Goal: Transaction & Acquisition: Purchase product/service

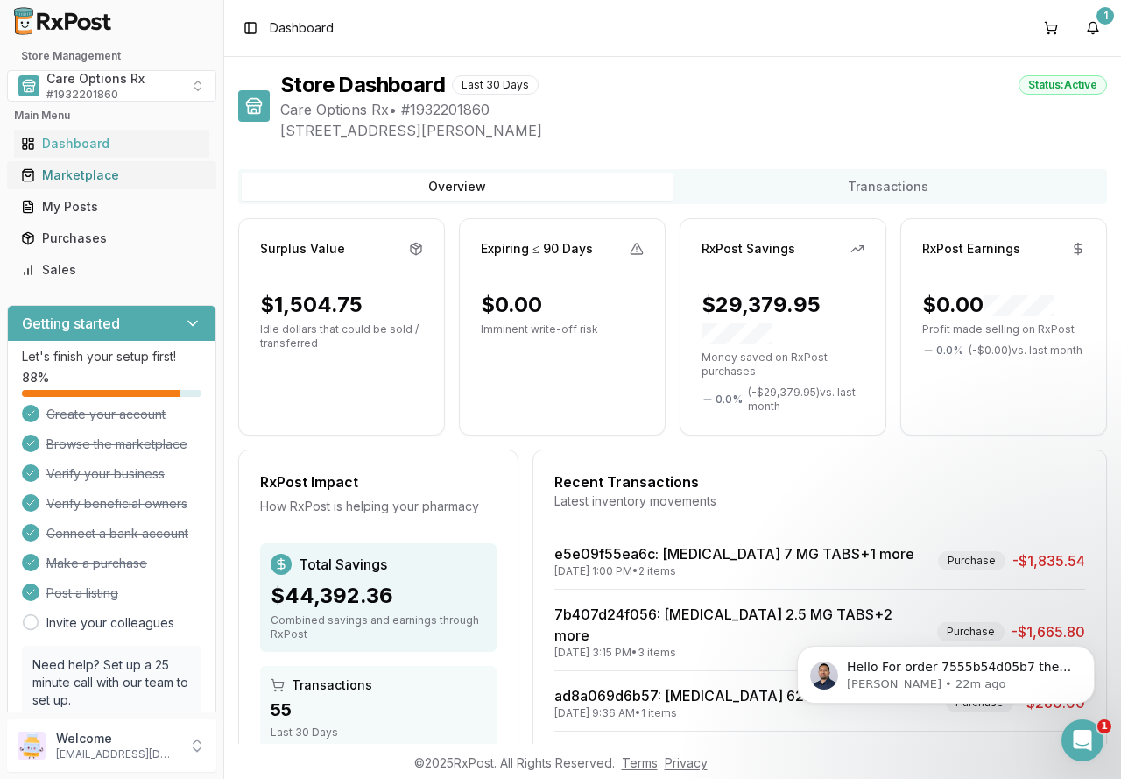
click at [102, 177] on div "Marketplace" at bounding box center [111, 175] width 181 height 18
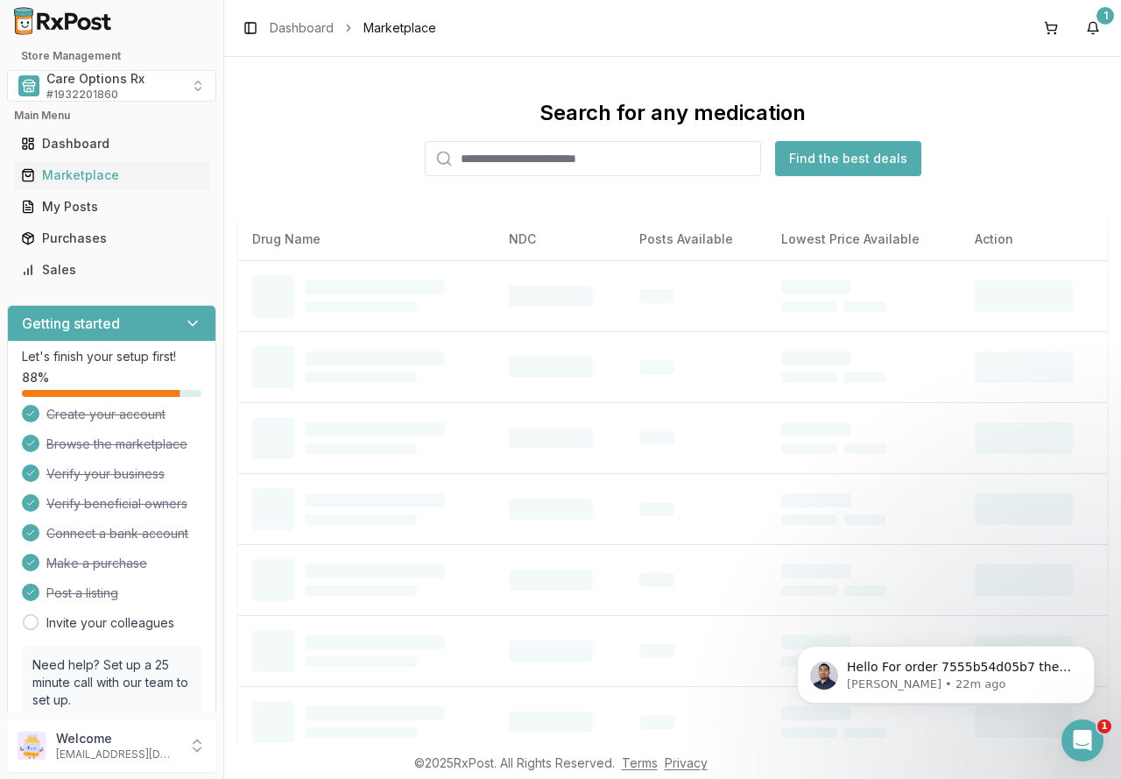
click at [502, 163] on input "search" at bounding box center [593, 158] width 336 height 35
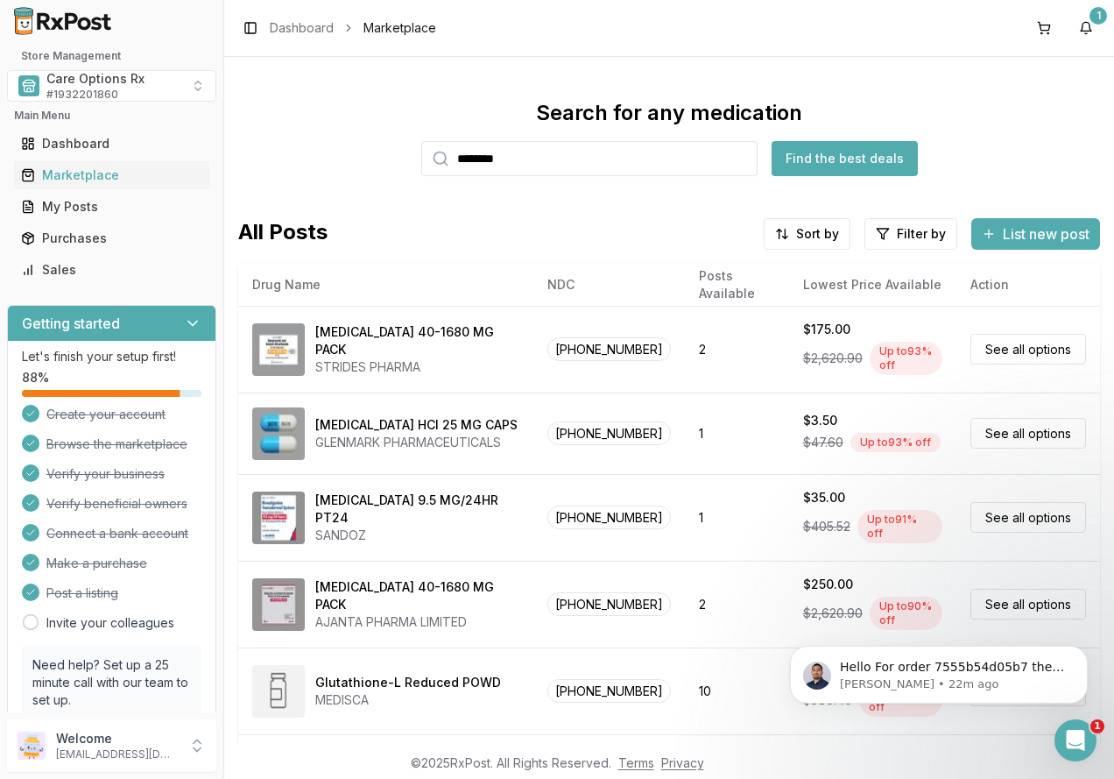
type input "********"
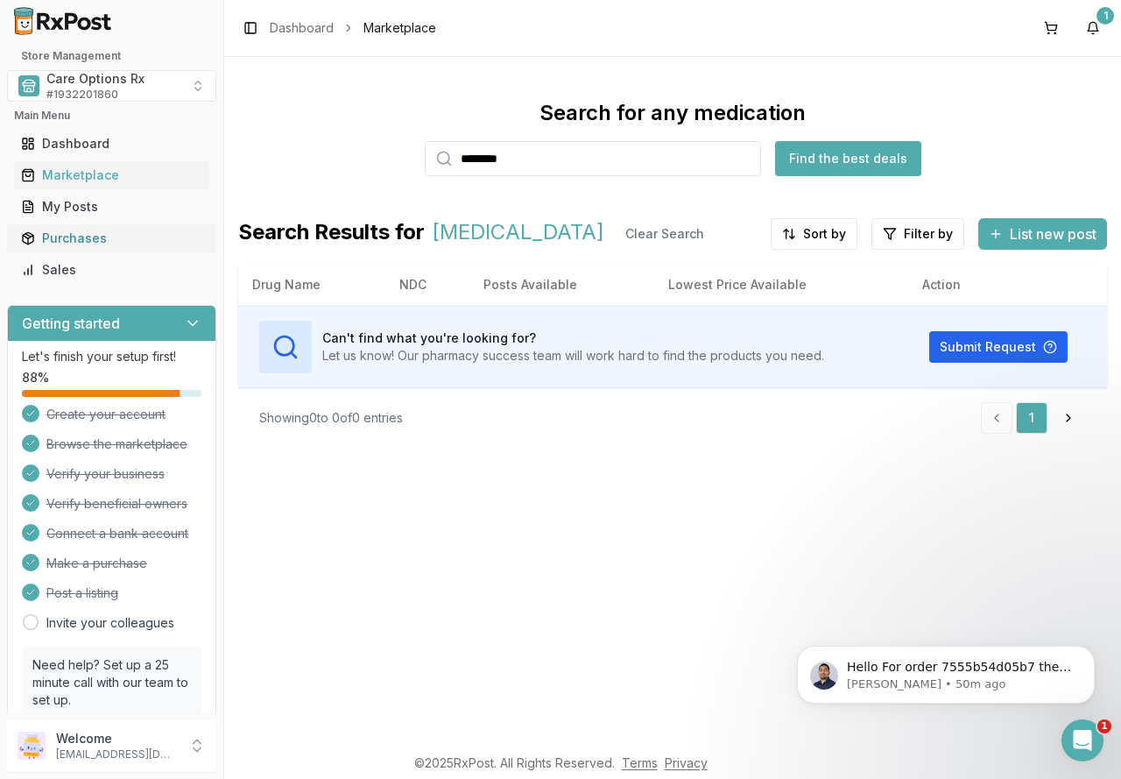
click at [67, 239] on div "Purchases" at bounding box center [111, 239] width 181 height 18
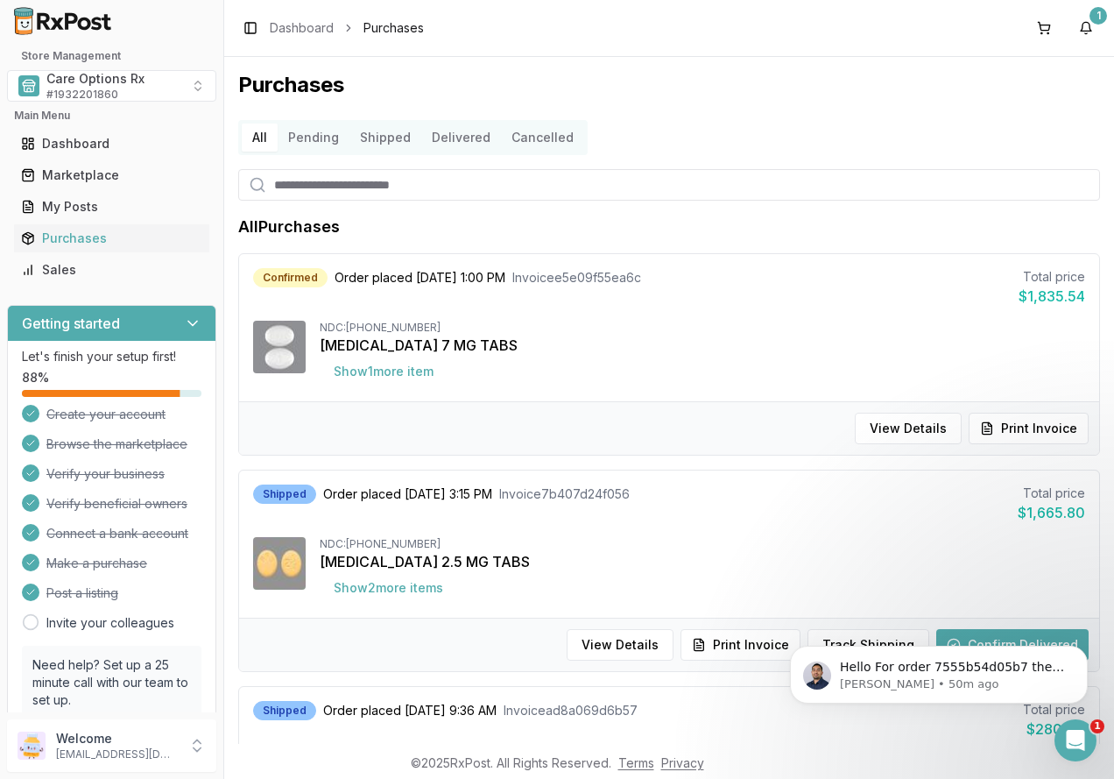
click at [352, 184] on input "search" at bounding box center [669, 185] width 862 height 32
type input "*****"
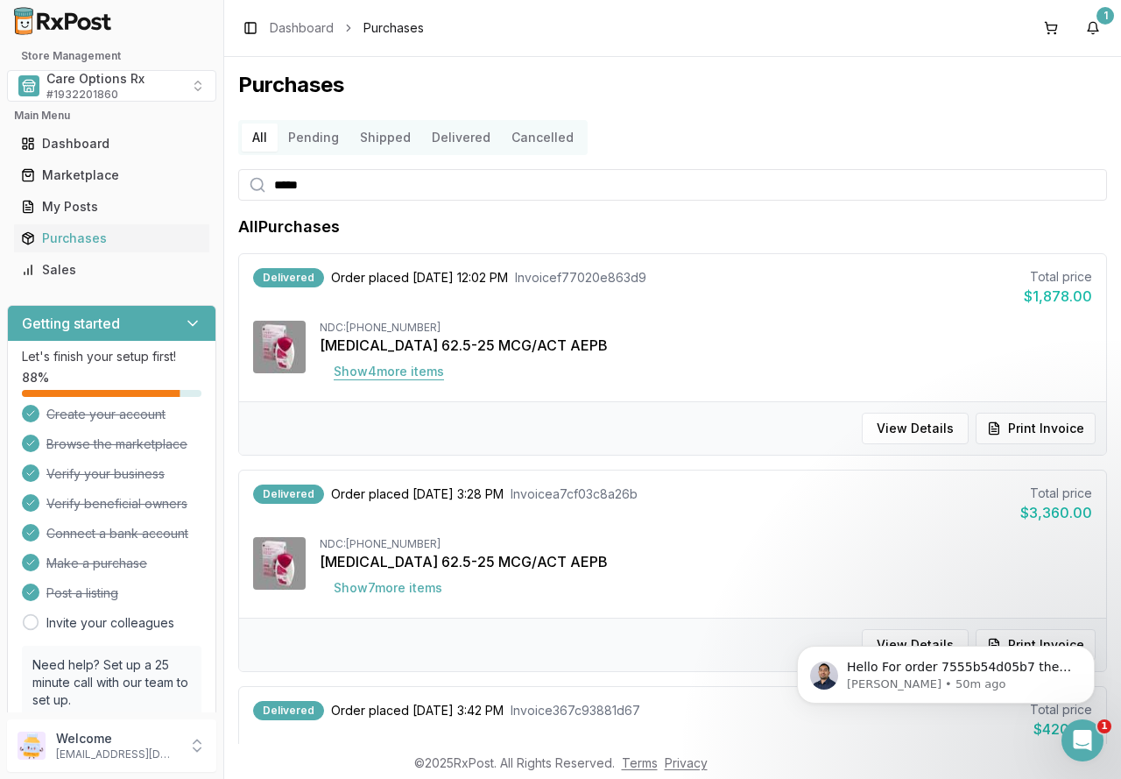
click at [398, 373] on button "Show 4 more item s" at bounding box center [389, 372] width 138 height 32
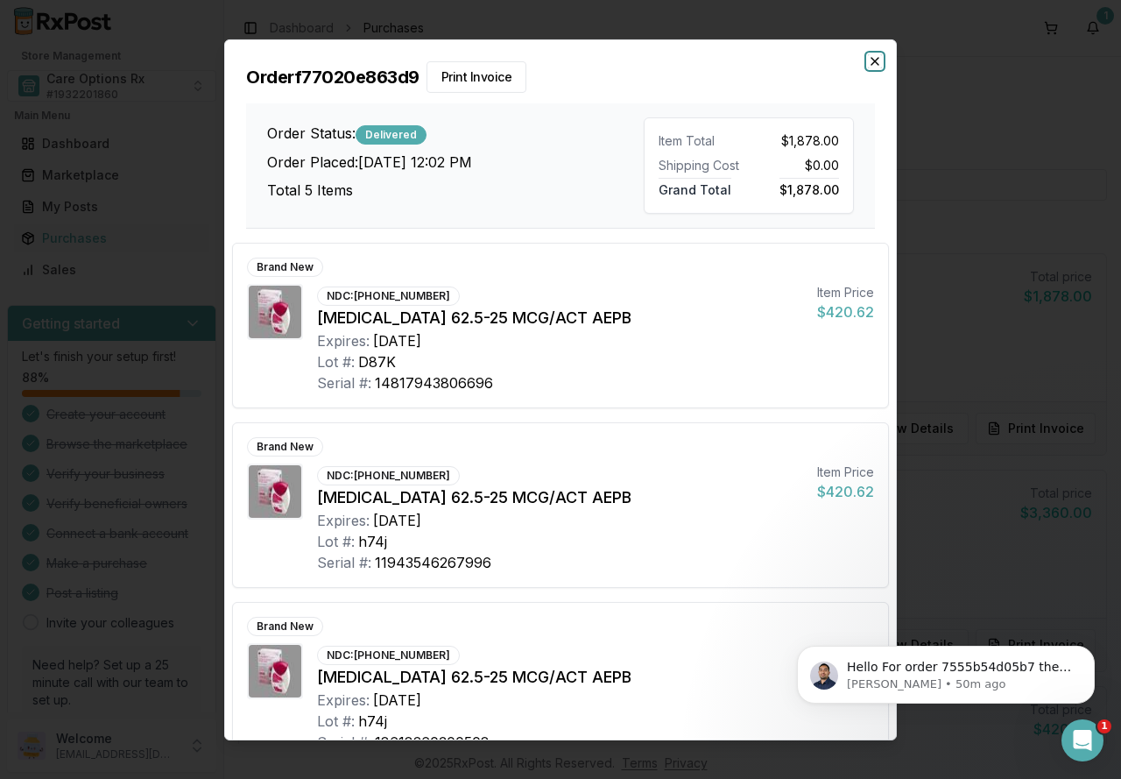
click at [873, 62] on icon "button" at bounding box center [875, 60] width 7 height 7
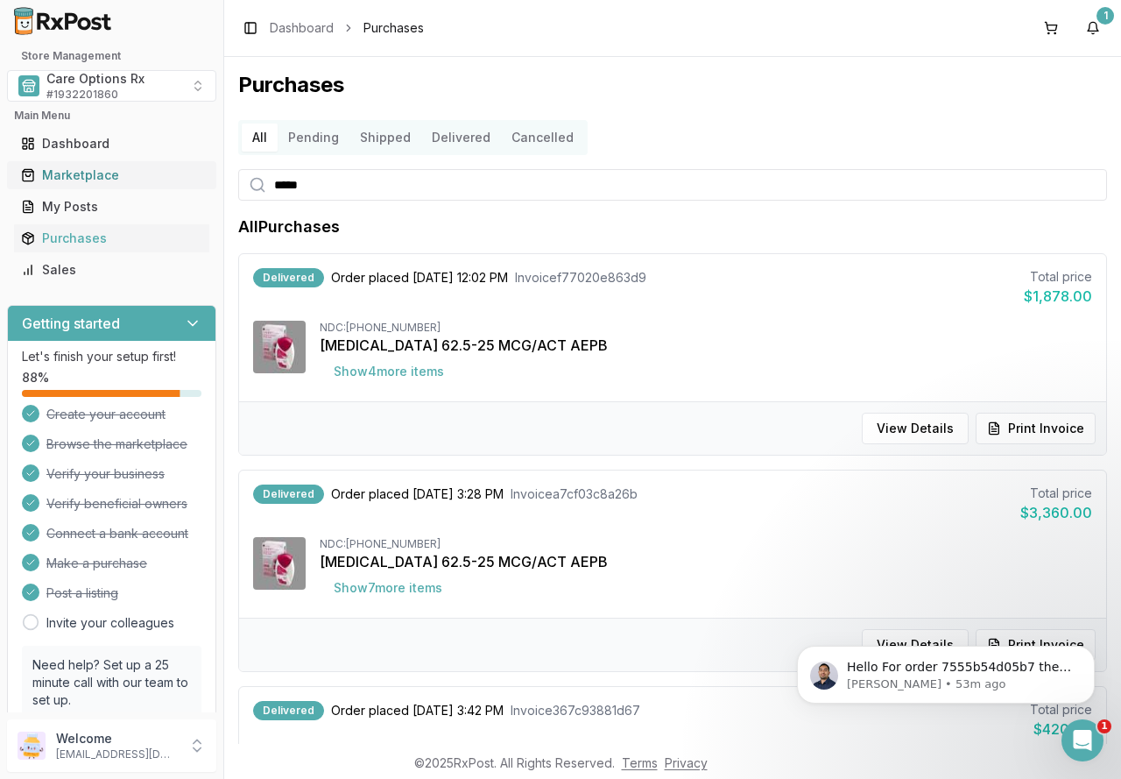
drag, startPoint x: 336, startPoint y: 190, endPoint x: 144, endPoint y: 165, distance: 194.4
click at [144, 165] on div "Store Management Care Options Rx # 1932201860 Main Menu Dashboard Marketplace M…" at bounding box center [560, 389] width 1121 height 779
type input "******"
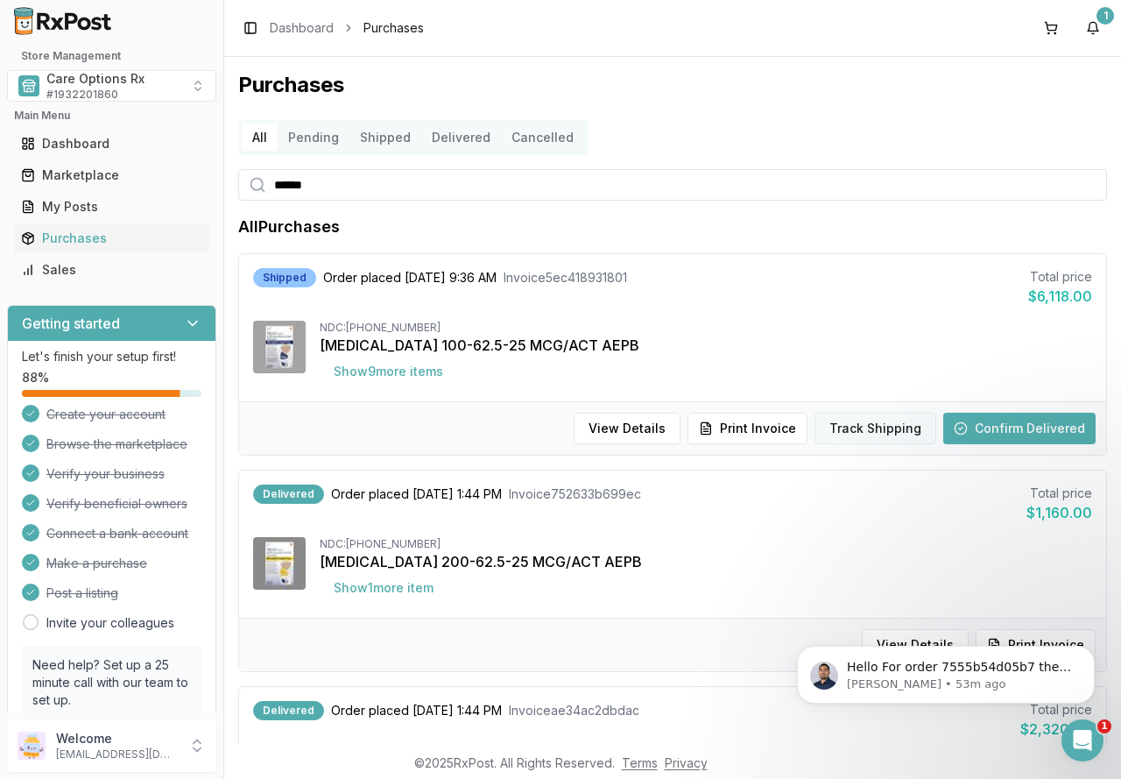
click at [832, 422] on button "Track Shipping" at bounding box center [876, 429] width 122 height 32
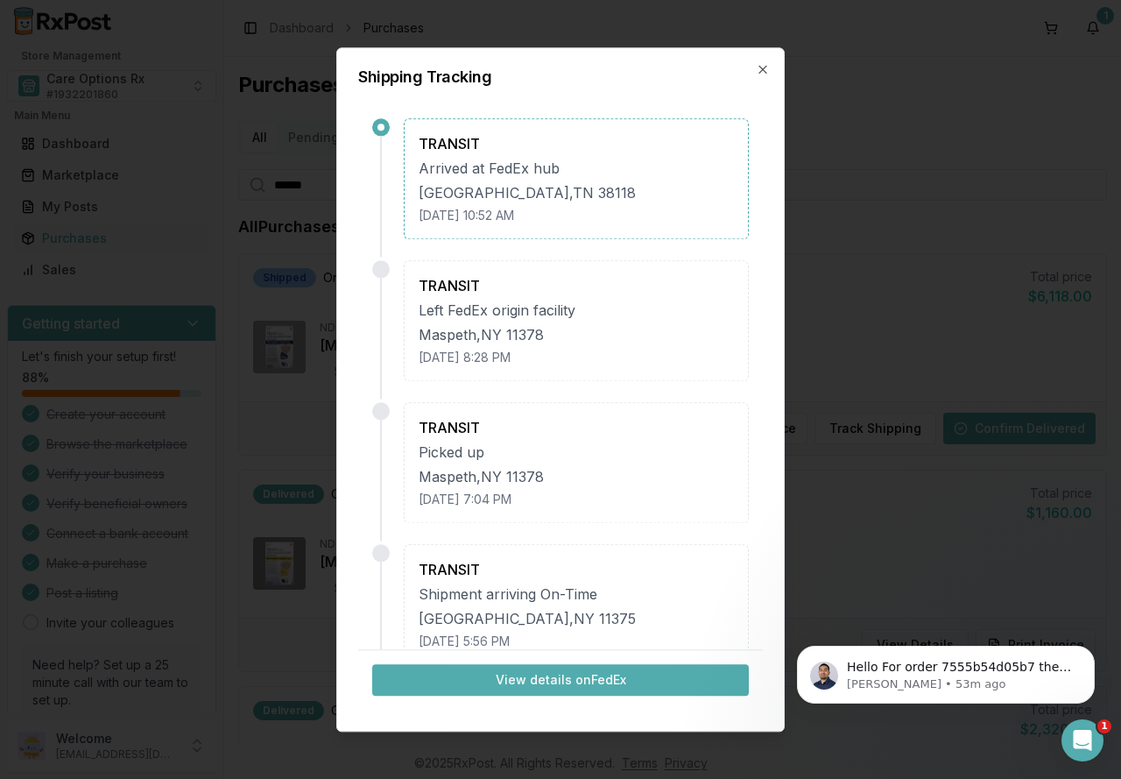
click at [591, 671] on button "View details on FedEx" at bounding box center [560, 680] width 377 height 32
click at [770, 71] on div "Shipping Tracking TRANSIT Arrived at FedEx hub Memphis , TN 38118 October 14, 2…" at bounding box center [560, 389] width 449 height 684
click at [759, 63] on icon "button" at bounding box center [763, 69] width 14 height 14
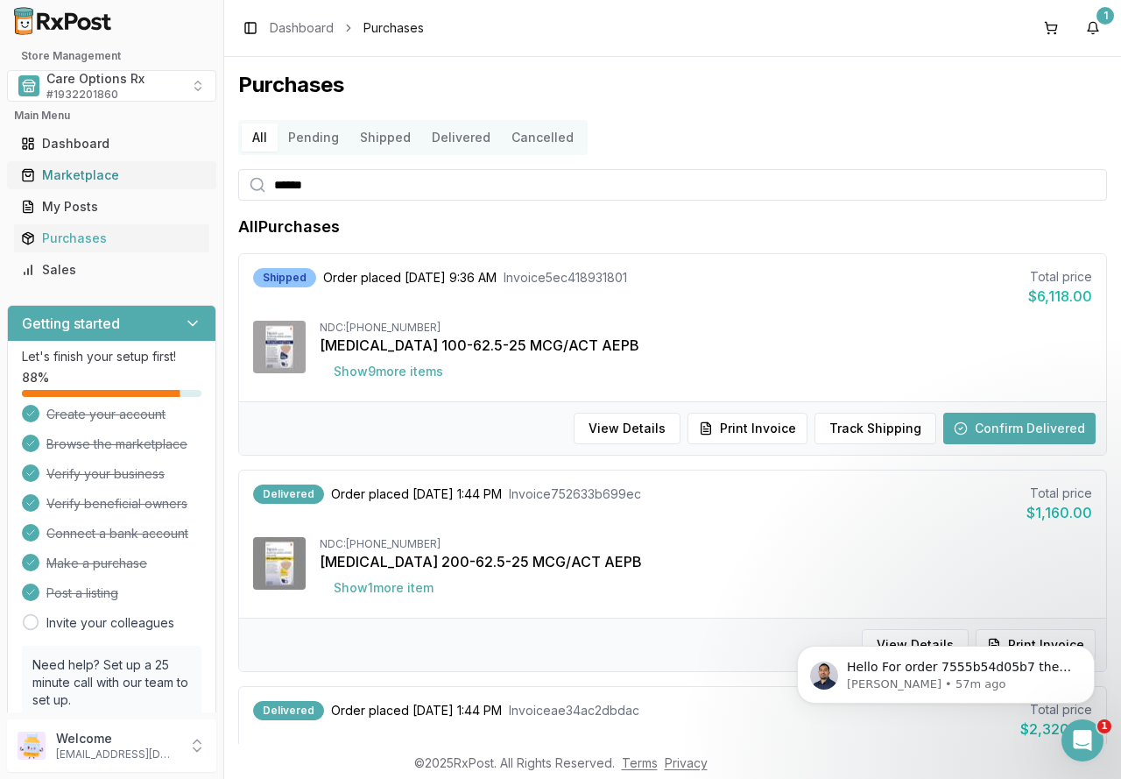
drag, startPoint x: 341, startPoint y: 181, endPoint x: 192, endPoint y: 181, distance: 148.9
click at [192, 181] on div "Store Management Care Options Rx # 1932201860 Main Menu Dashboard Marketplace M…" at bounding box center [560, 389] width 1121 height 779
type input "*****"
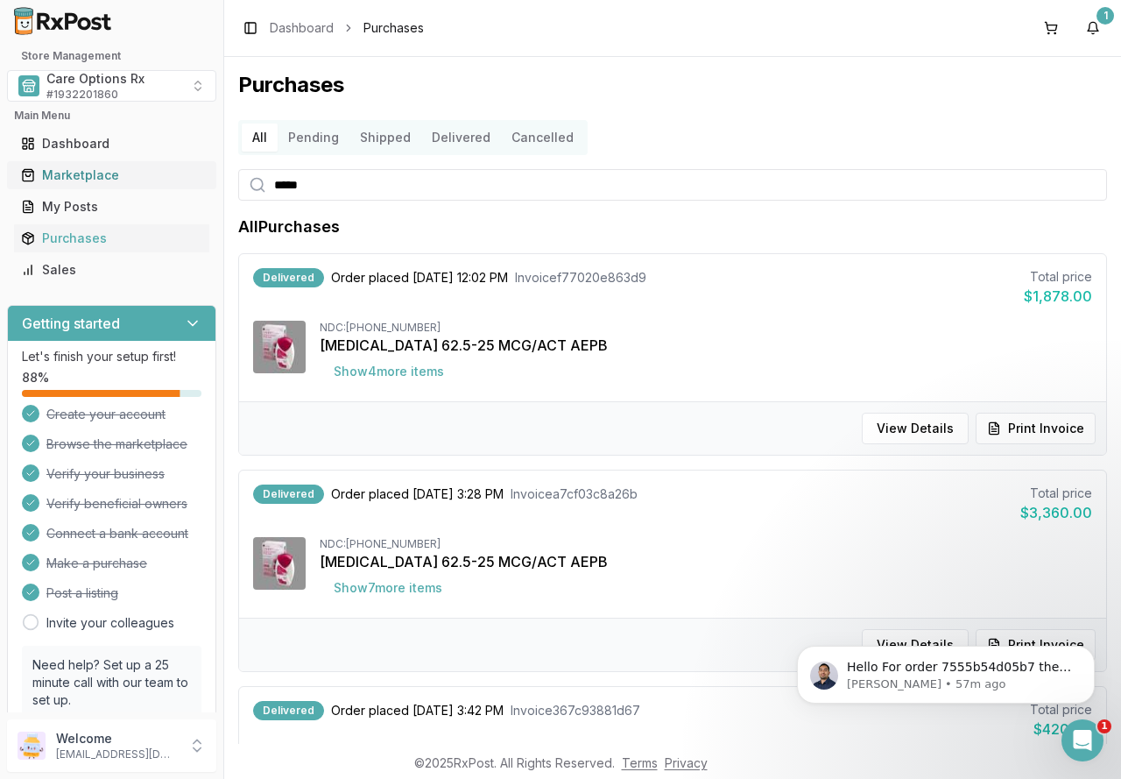
click at [99, 174] on div "Marketplace" at bounding box center [111, 175] width 181 height 18
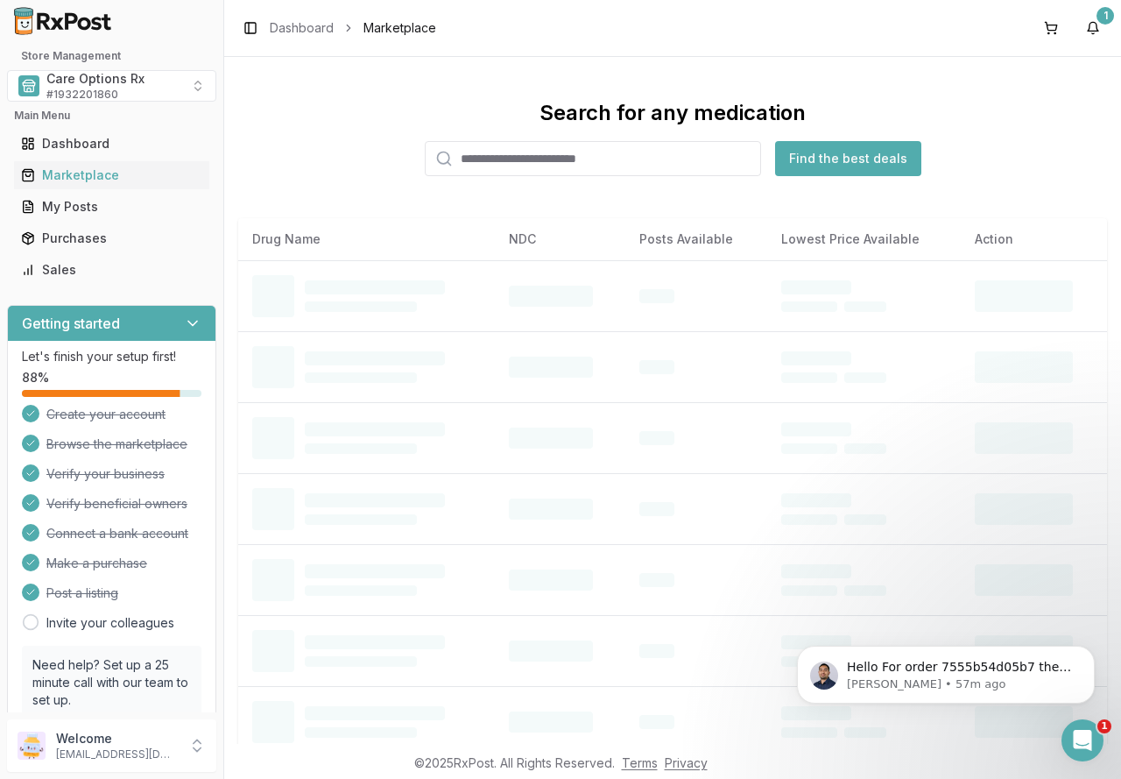
click at [536, 162] on input "search" at bounding box center [593, 158] width 336 height 35
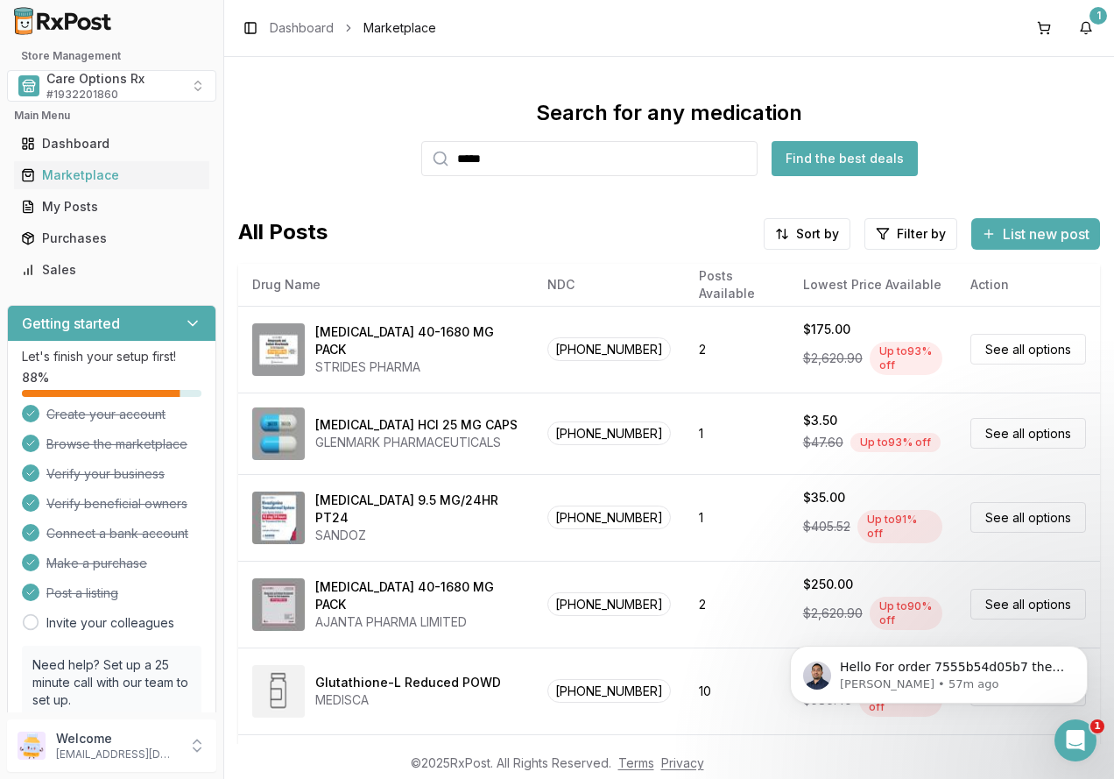
type input "*****"
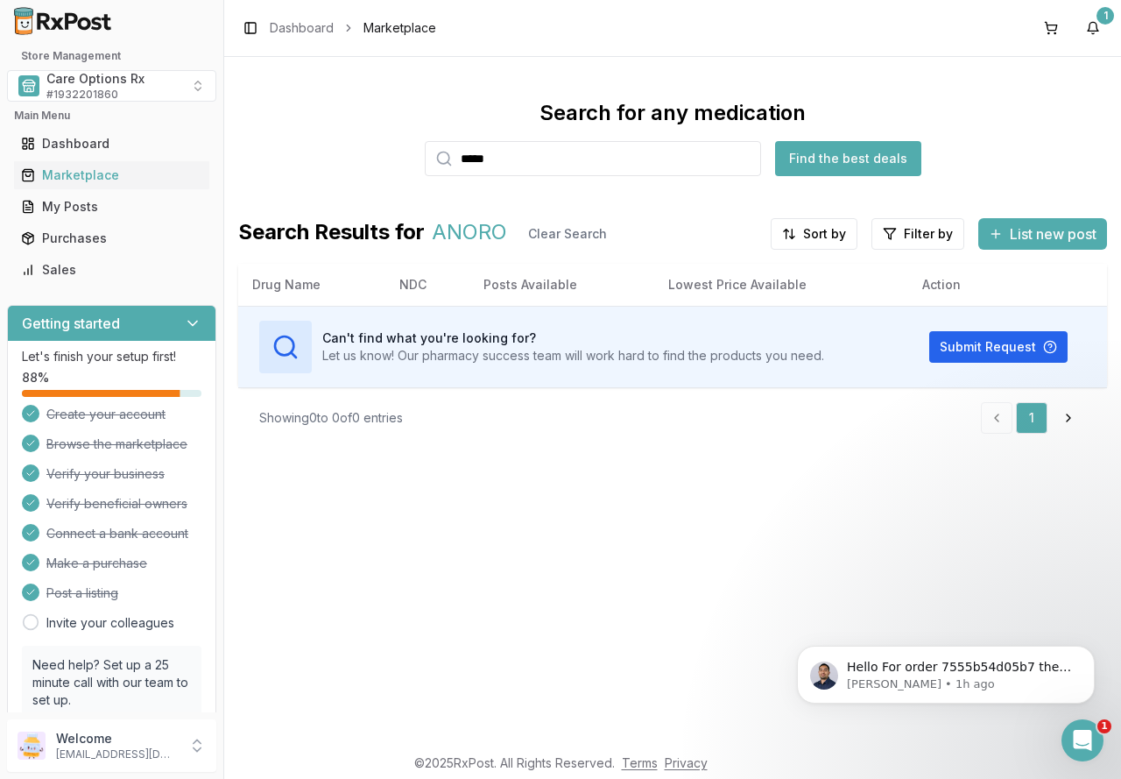
click at [749, 155] on input "*****" at bounding box center [593, 158] width 336 height 35
click at [672, 160] on input "search" at bounding box center [593, 158] width 336 height 35
type input "*"
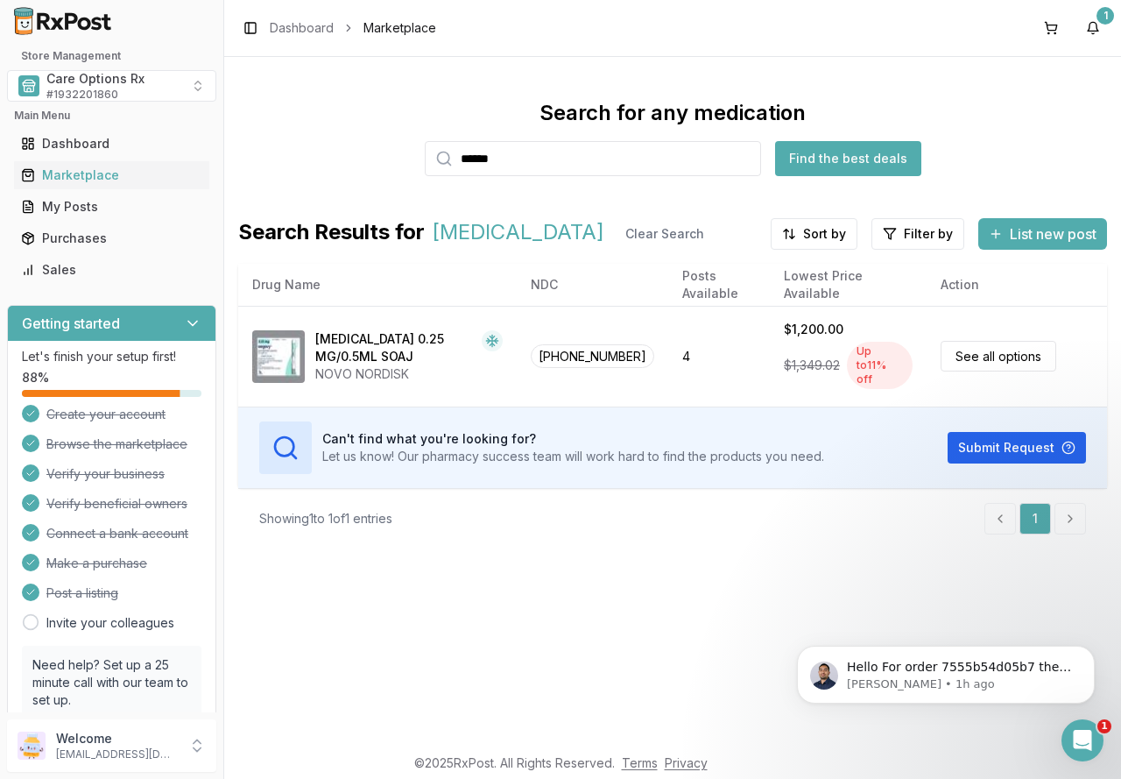
drag, startPoint x: 516, startPoint y: 158, endPoint x: 356, endPoint y: 147, distance: 160.7
click at [356, 147] on div "Search for any medication ****** Find the best deals" at bounding box center [672, 137] width 869 height 77
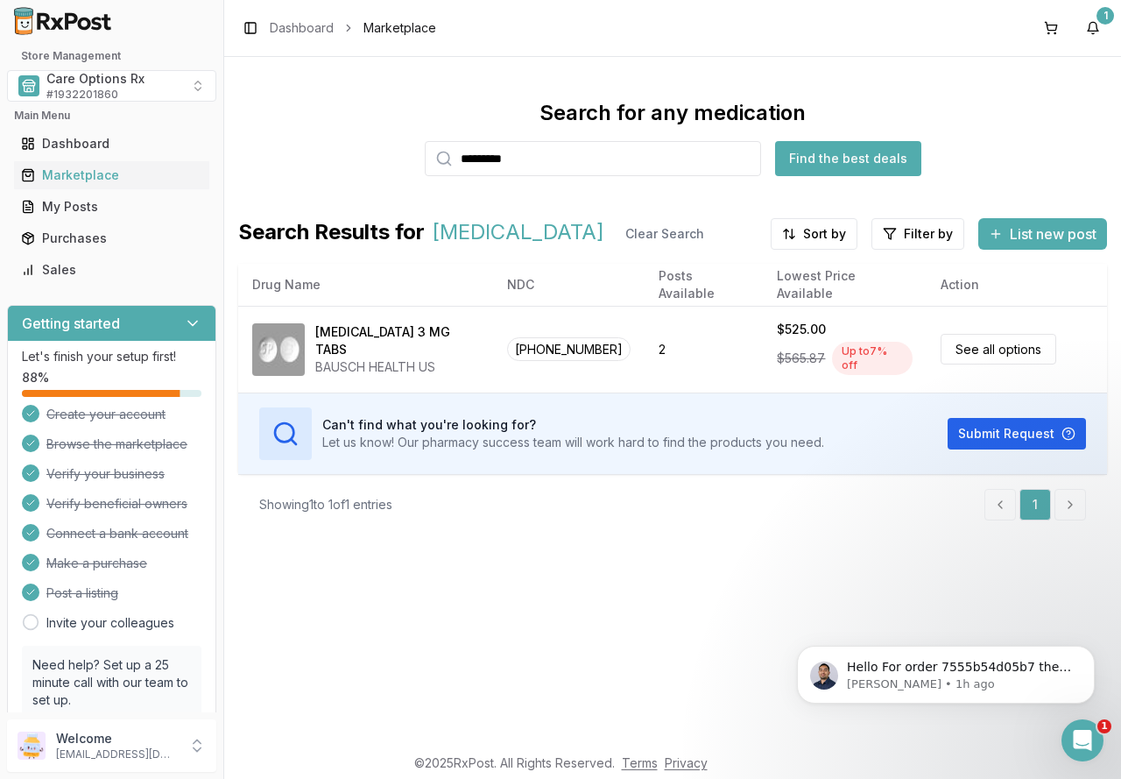
drag, startPoint x: 543, startPoint y: 162, endPoint x: 457, endPoint y: 146, distance: 87.3
click at [457, 146] on input "*********" at bounding box center [593, 158] width 336 height 35
click at [583, 160] on input "*********" at bounding box center [593, 158] width 336 height 35
drag, startPoint x: 579, startPoint y: 159, endPoint x: 302, endPoint y: 157, distance: 276.9
click at [302, 157] on div "Search for any medication ********* Find the best deals" at bounding box center [672, 137] width 869 height 77
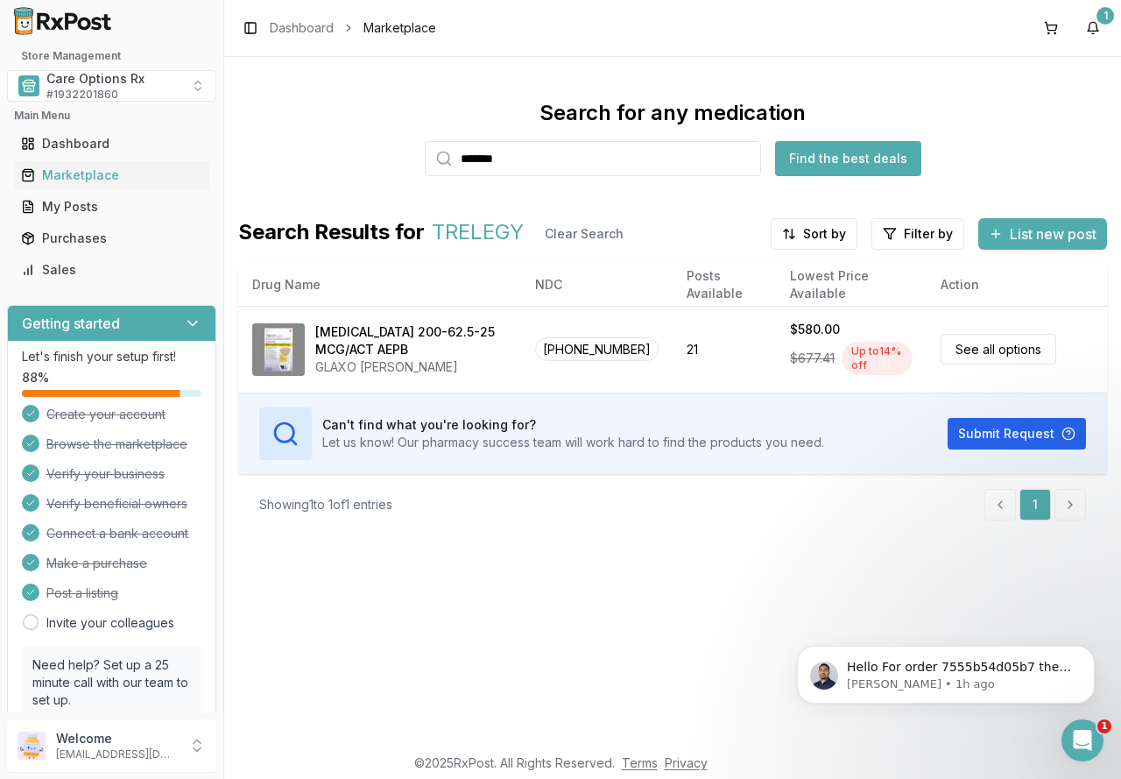
click at [532, 159] on input "*******" at bounding box center [593, 158] width 336 height 35
drag, startPoint x: 534, startPoint y: 159, endPoint x: 332, endPoint y: 157, distance: 202.4
click at [332, 157] on div "Search for any medication ******* Find the best deals" at bounding box center [672, 137] width 869 height 77
type input "*"
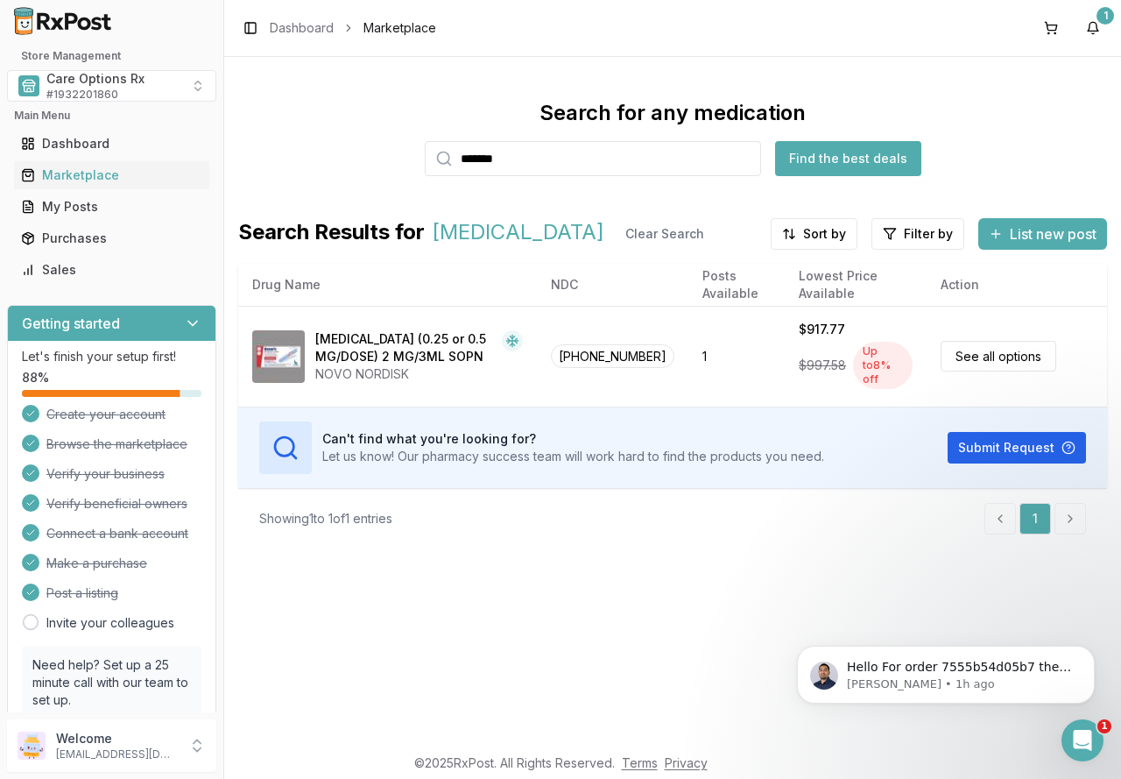
drag, startPoint x: 492, startPoint y: 152, endPoint x: 388, endPoint y: 152, distance: 104.3
click at [388, 152] on div "Search for any medication ******* Find the best deals" at bounding box center [672, 137] width 869 height 77
type input "*****"
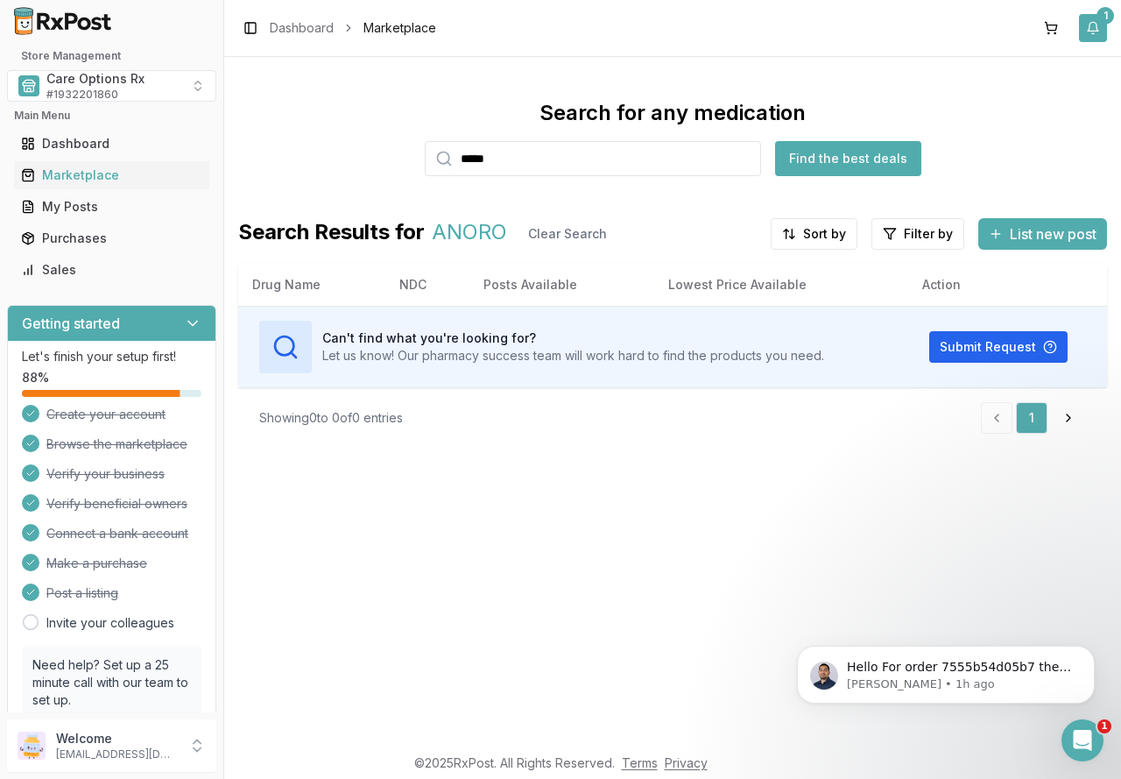
click at [1087, 31] on button "1" at bounding box center [1093, 28] width 28 height 28
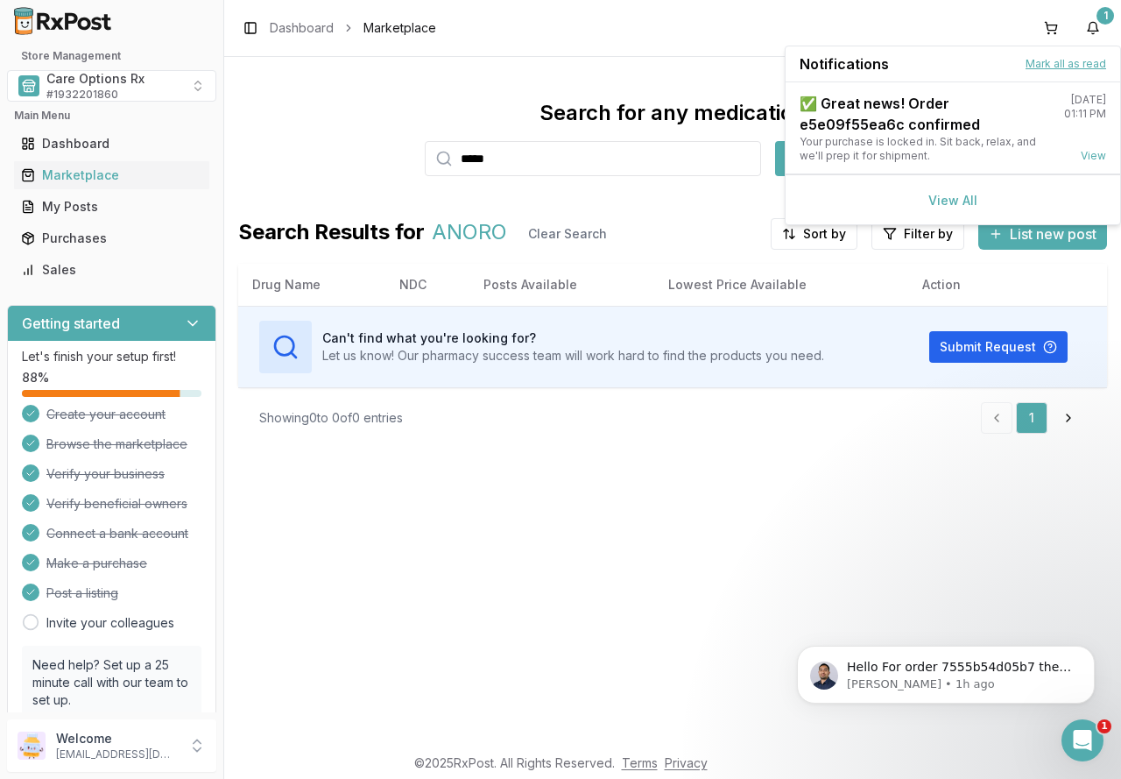
click at [1042, 66] on button "Mark all as read" at bounding box center [1066, 64] width 81 height 14
click at [909, 683] on p "Manuel • 1h ago" at bounding box center [960, 684] width 226 height 16
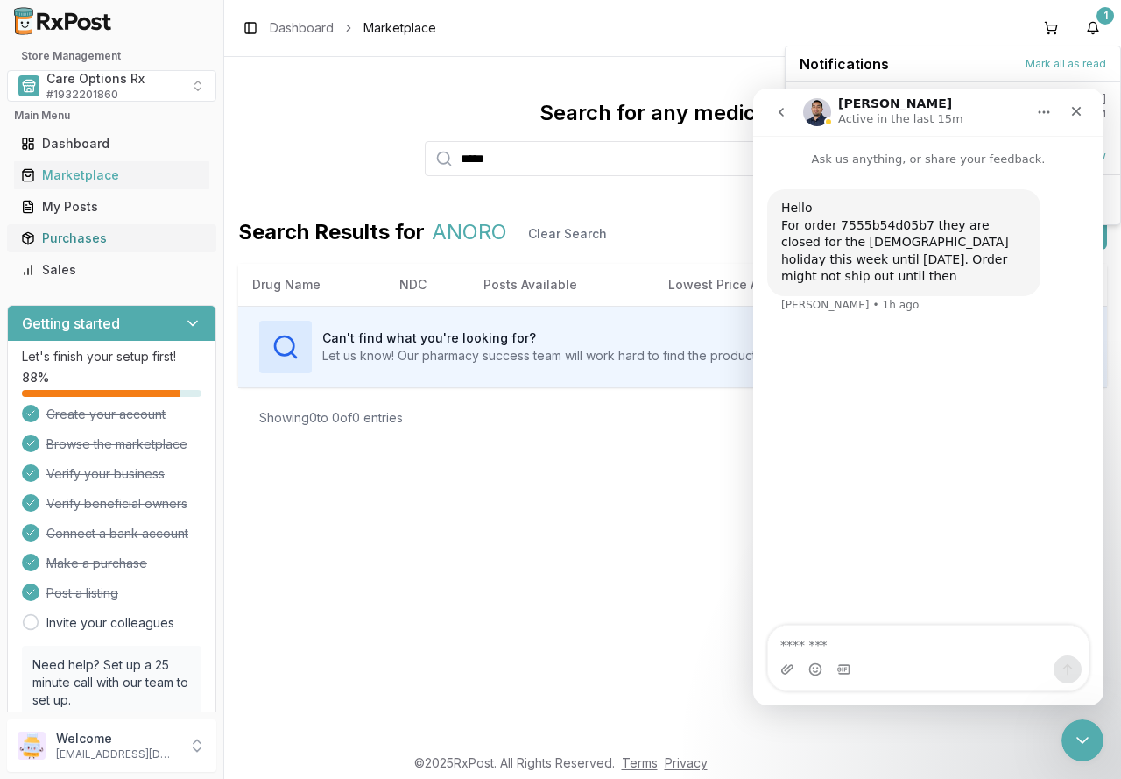
click at [85, 241] on div "Purchases" at bounding box center [111, 239] width 181 height 18
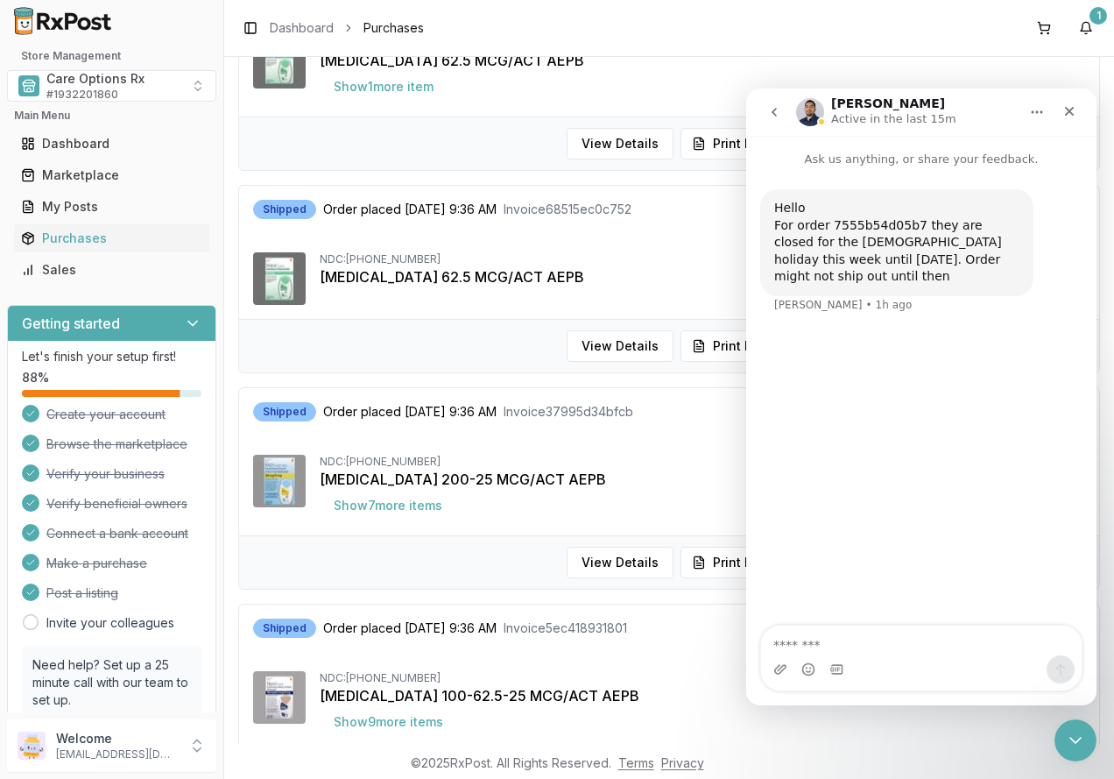
scroll to position [701, 0]
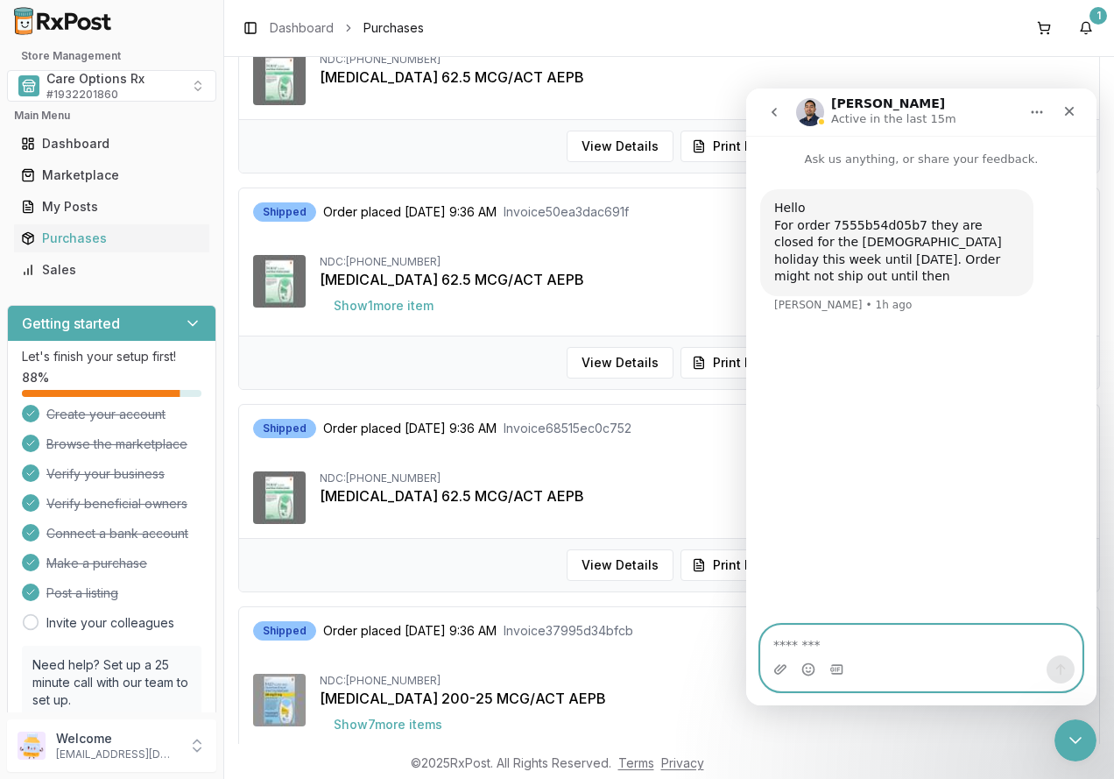
click at [823, 638] on textarea "Message…" at bounding box center [921, 641] width 321 height 30
type textarea "**********"
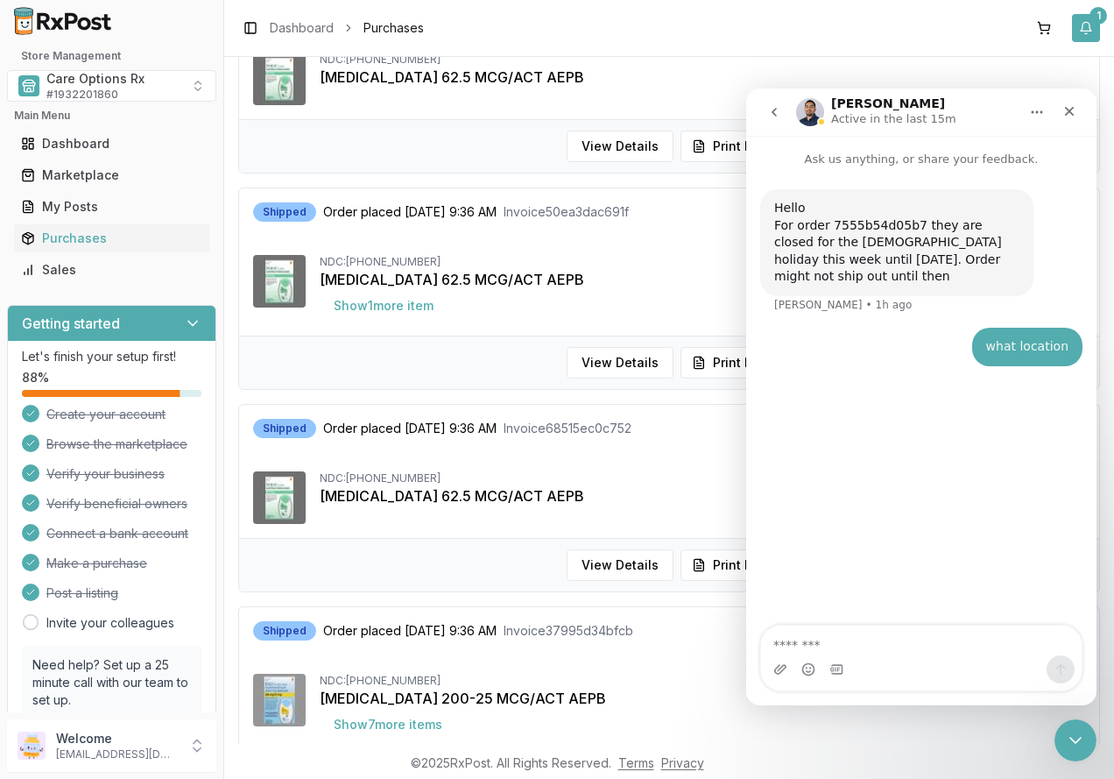
click at [1093, 26] on button "1" at bounding box center [1086, 28] width 28 height 28
click at [1043, 66] on button "Mark all as read" at bounding box center [1059, 64] width 81 height 14
click at [696, 104] on div "NDC: 00173-0873-10 Incruse Ellipta 62.5 MCG/ACT AEPB" at bounding box center [669, 79] width 832 height 53
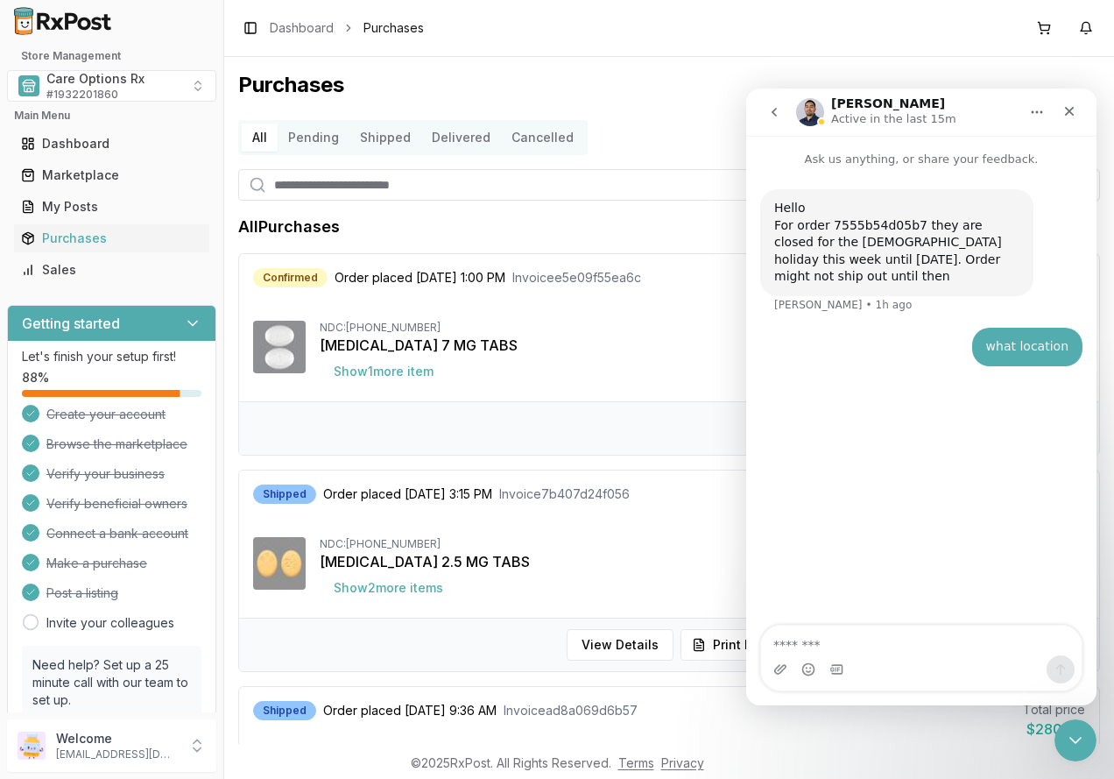
click at [491, 95] on h1 "Purchases" at bounding box center [669, 85] width 862 height 28
click at [88, 91] on span "# 1932201860" at bounding box center [82, 95] width 72 height 14
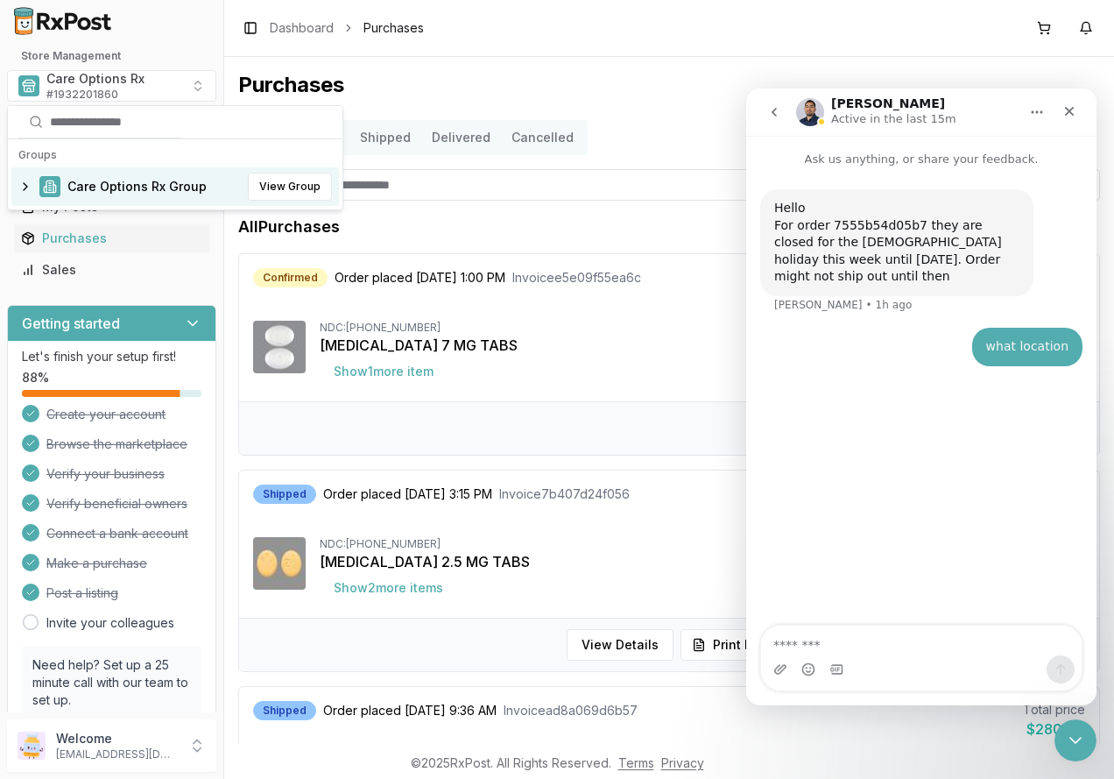
click at [92, 178] on span "Care Options Rx Group" at bounding box center [136, 187] width 139 height 18
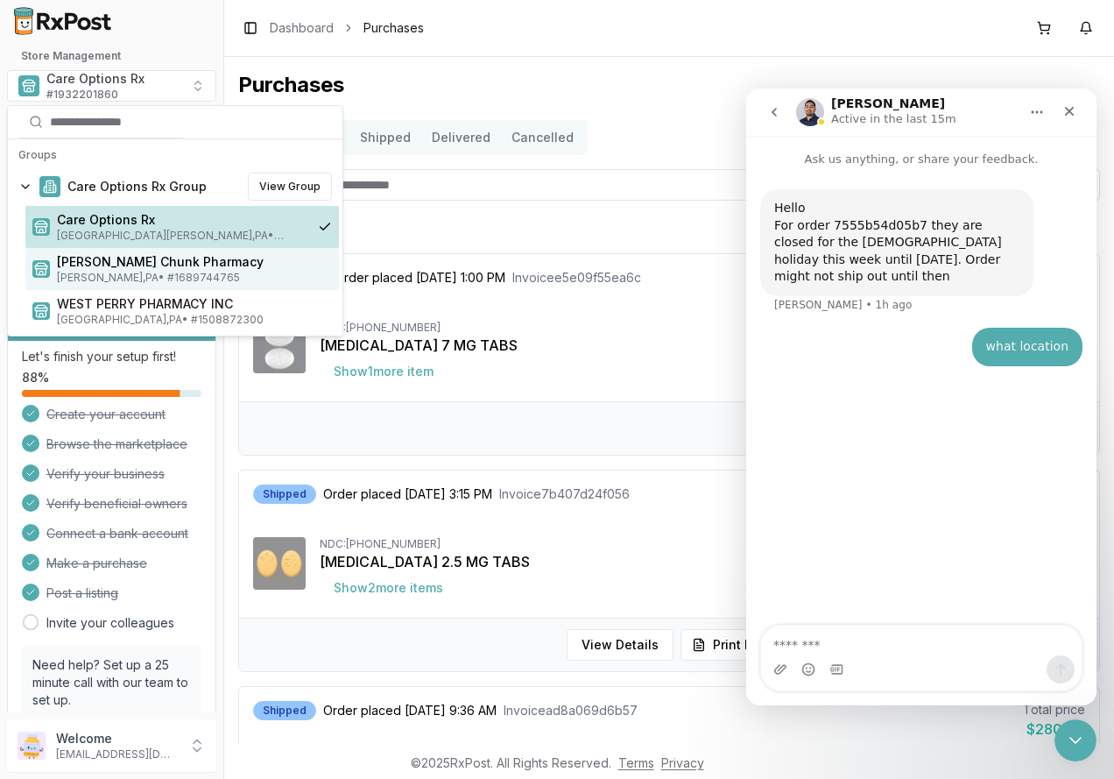
click at [136, 271] on span "[PERSON_NAME] , [GEOGRAPHIC_DATA] • # 1689744765" at bounding box center [194, 278] width 275 height 14
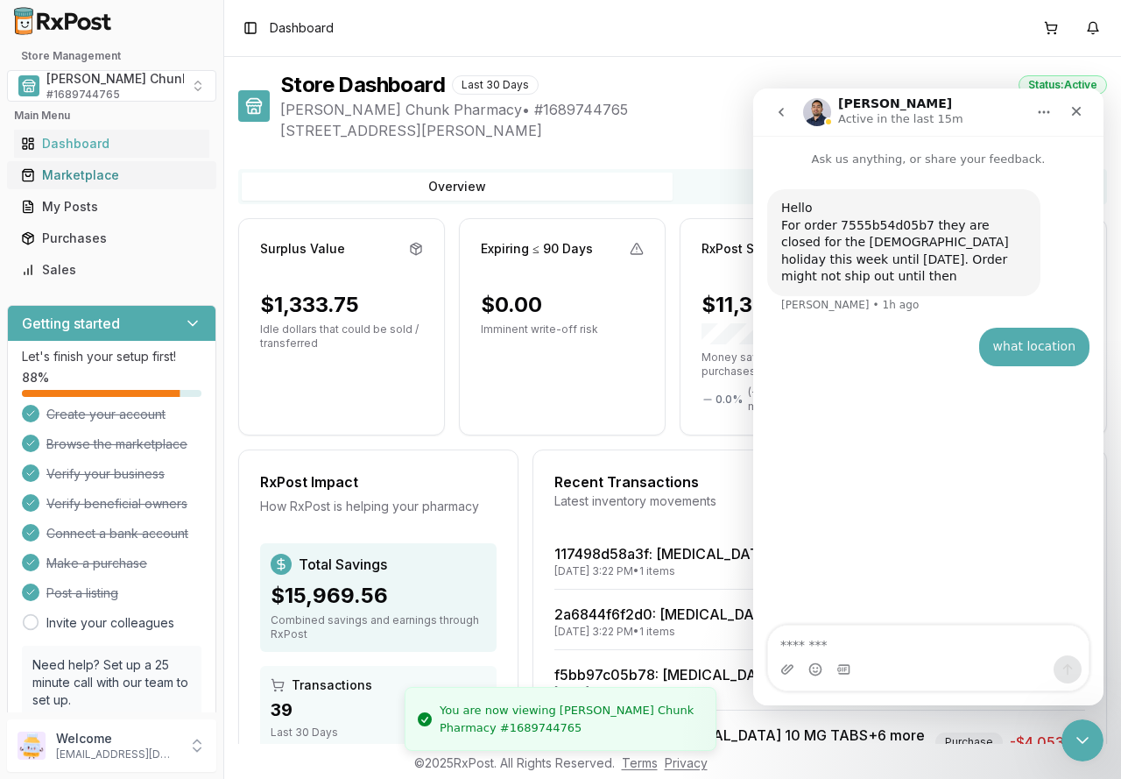
click at [64, 179] on div "Marketplace" at bounding box center [111, 175] width 181 height 18
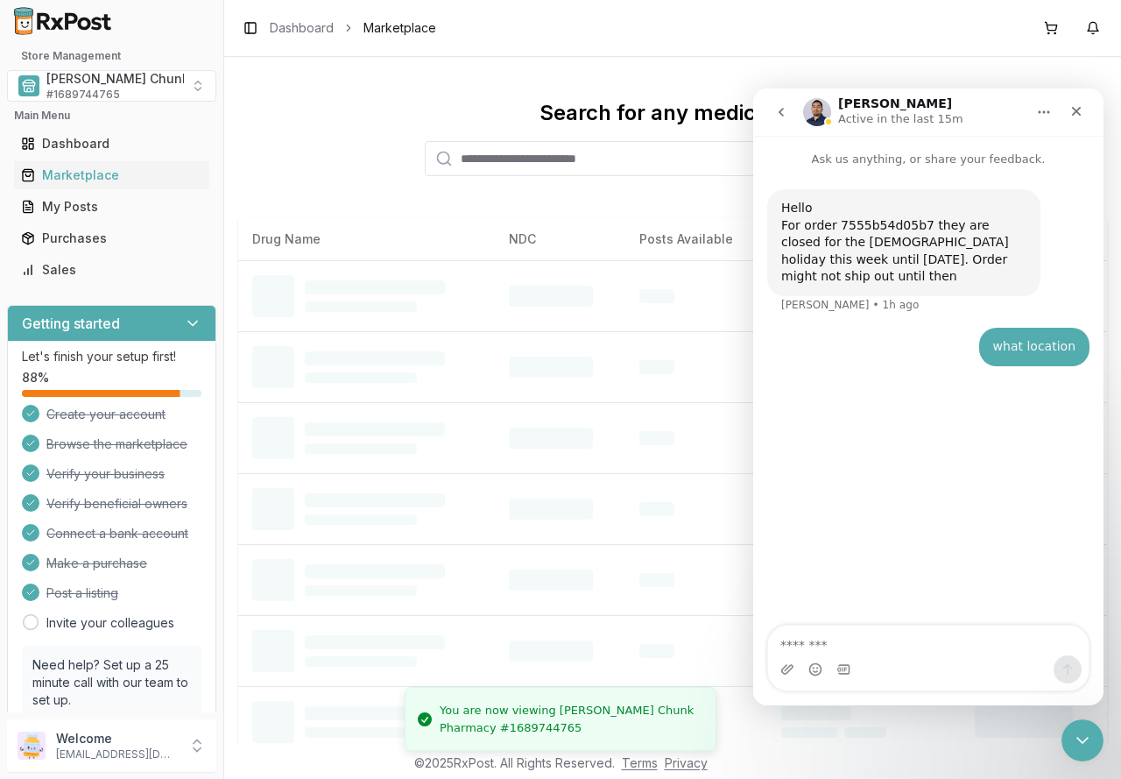
click at [780, 117] on icon "go back" at bounding box center [781, 112] width 14 height 14
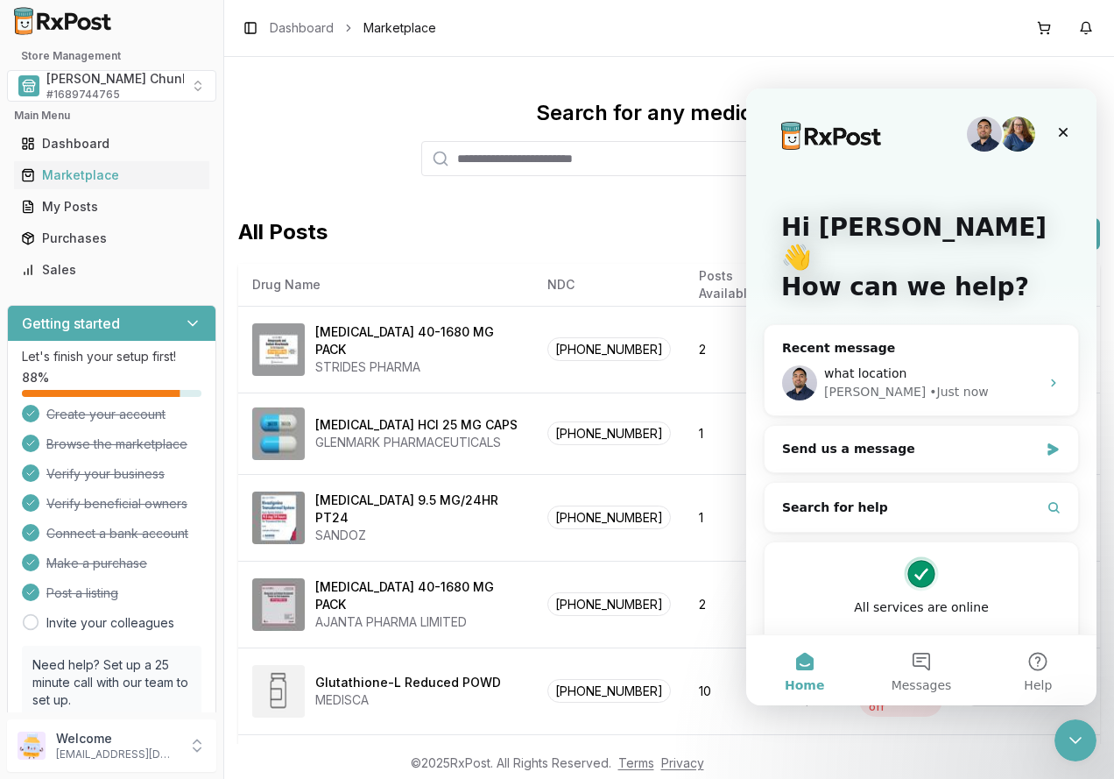
click at [340, 91] on div "Search for any medication Find the best deals All Posts Sort by Filter by List …" at bounding box center [669, 400] width 890 height 687
click at [886, 366] on span "what location" at bounding box center [865, 373] width 82 height 14
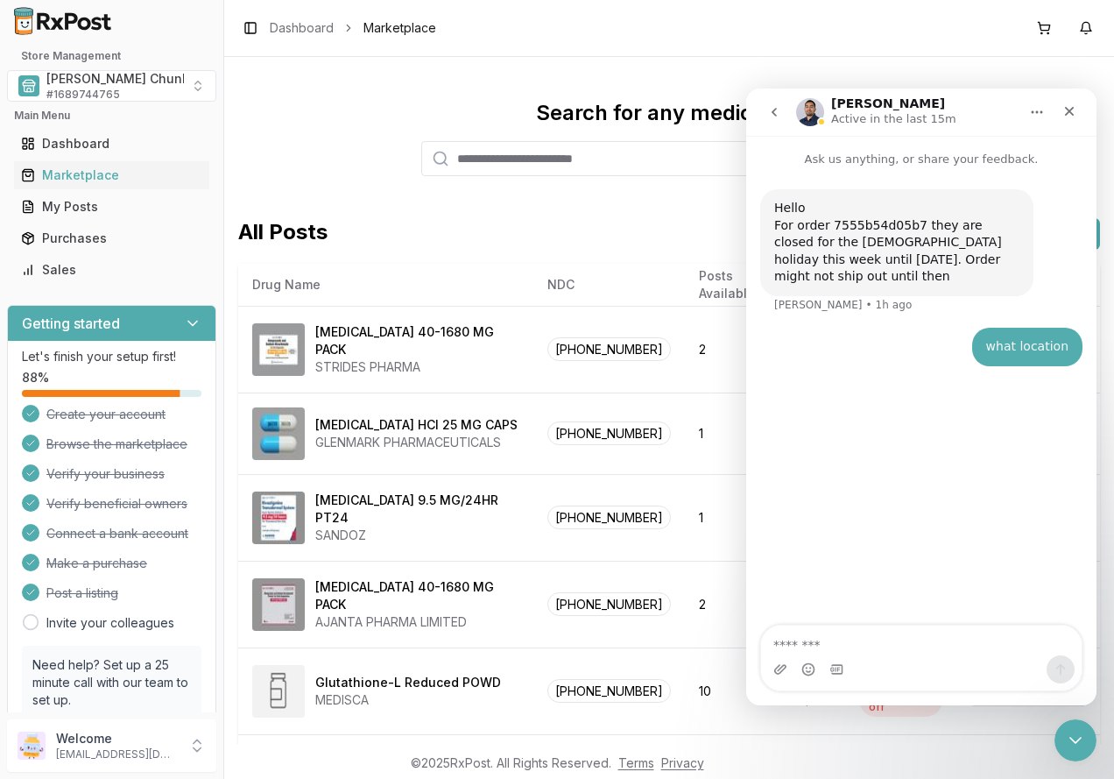
click at [1035, 113] on icon "Home" at bounding box center [1037, 112] width 14 height 14
click at [909, 75] on div "Search for any medication Find the best deals All Posts Sort by Filter by List …" at bounding box center [669, 400] width 890 height 687
click at [1071, 112] on icon "Close" at bounding box center [1070, 112] width 10 height 10
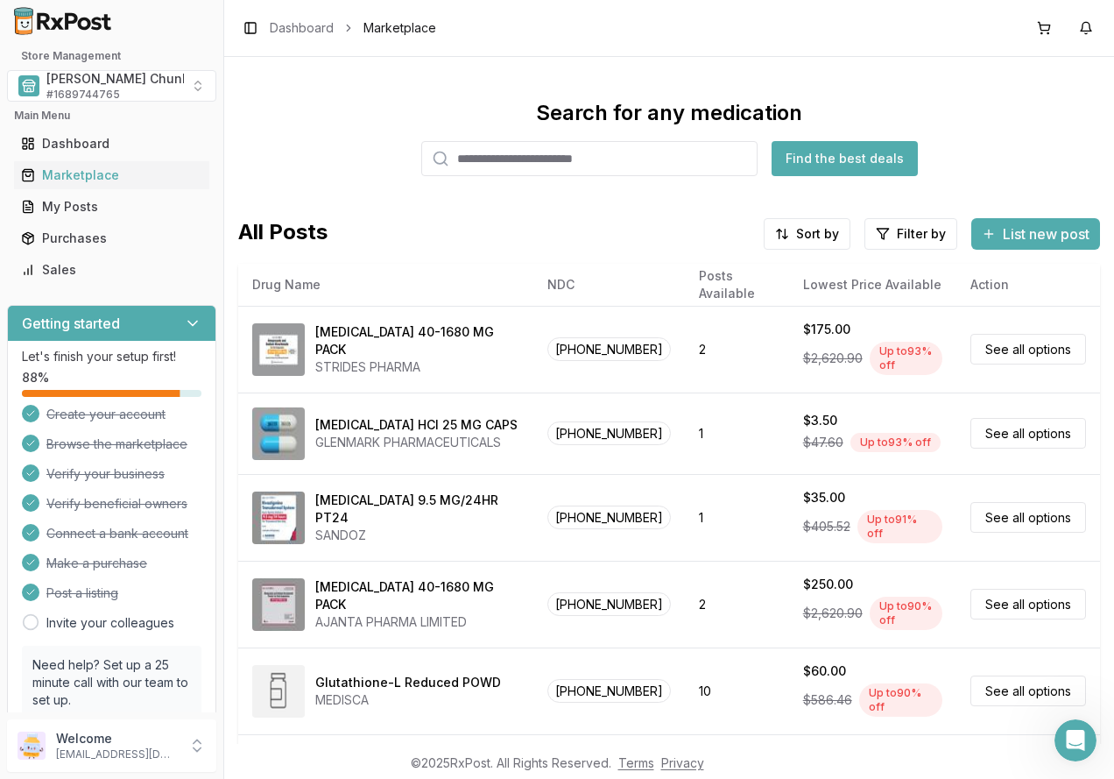
click at [910, 86] on div "Search for any medication Find the best deals All Posts Sort by Filter by List …" at bounding box center [669, 400] width 890 height 687
click at [544, 158] on input "search" at bounding box center [589, 158] width 336 height 35
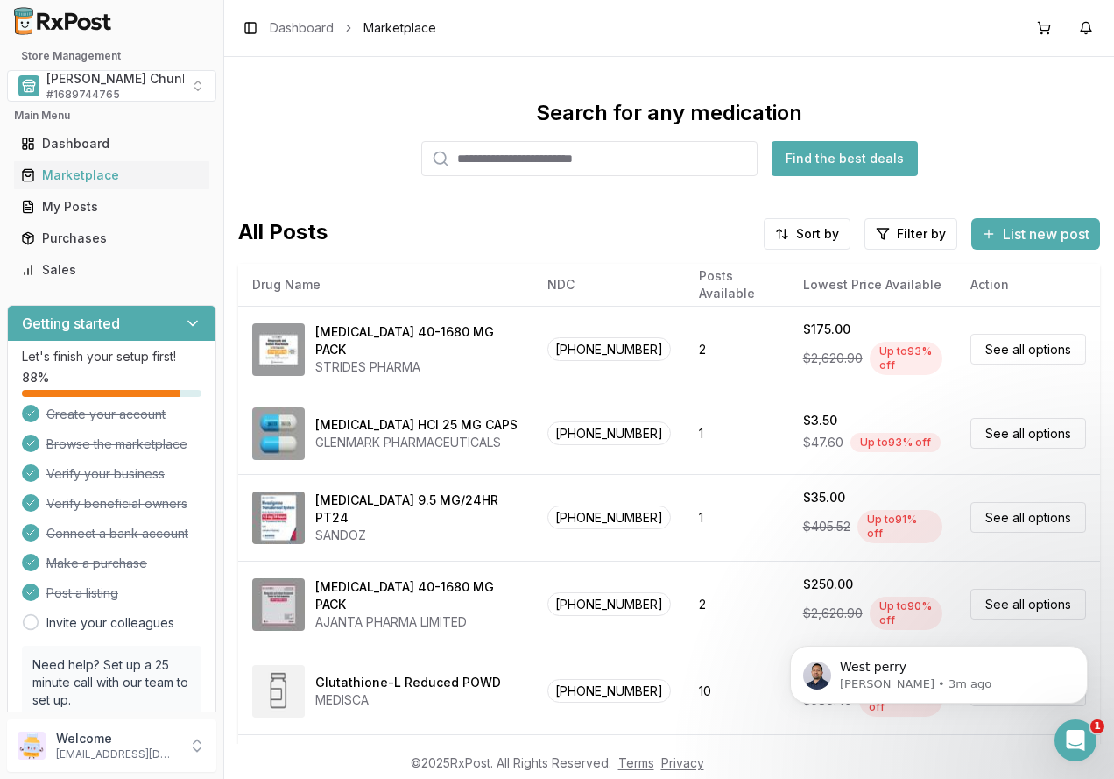
click at [1023, 111] on div "Search for any medication Find the best deals" at bounding box center [669, 137] width 862 height 77
click at [852, 683] on p "[PERSON_NAME] • 3m ago" at bounding box center [953, 684] width 226 height 16
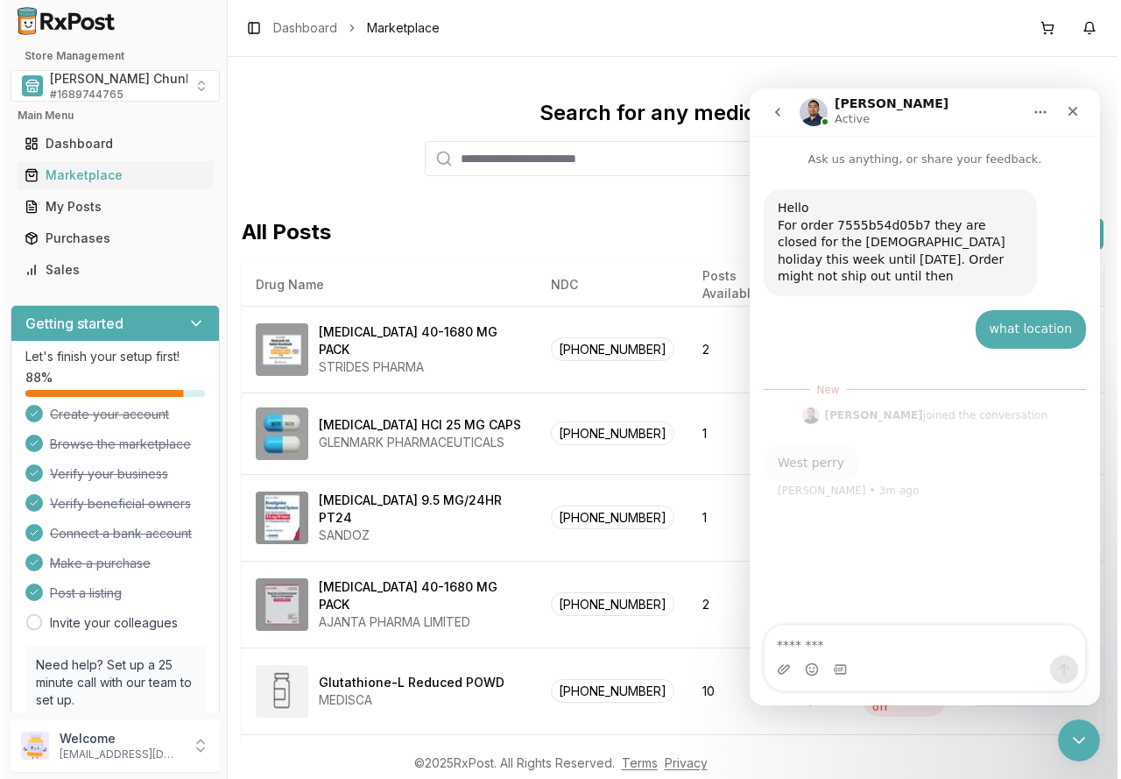
scroll to position [3, 0]
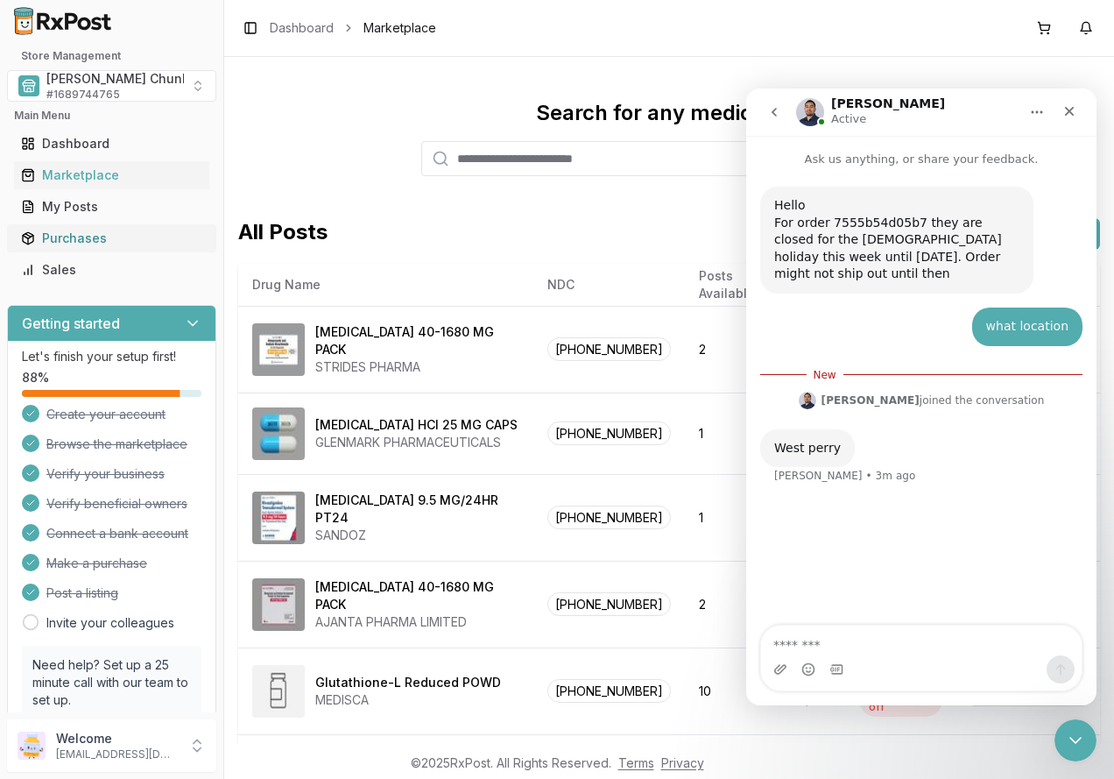
click at [78, 232] on div "Purchases" at bounding box center [111, 239] width 181 height 18
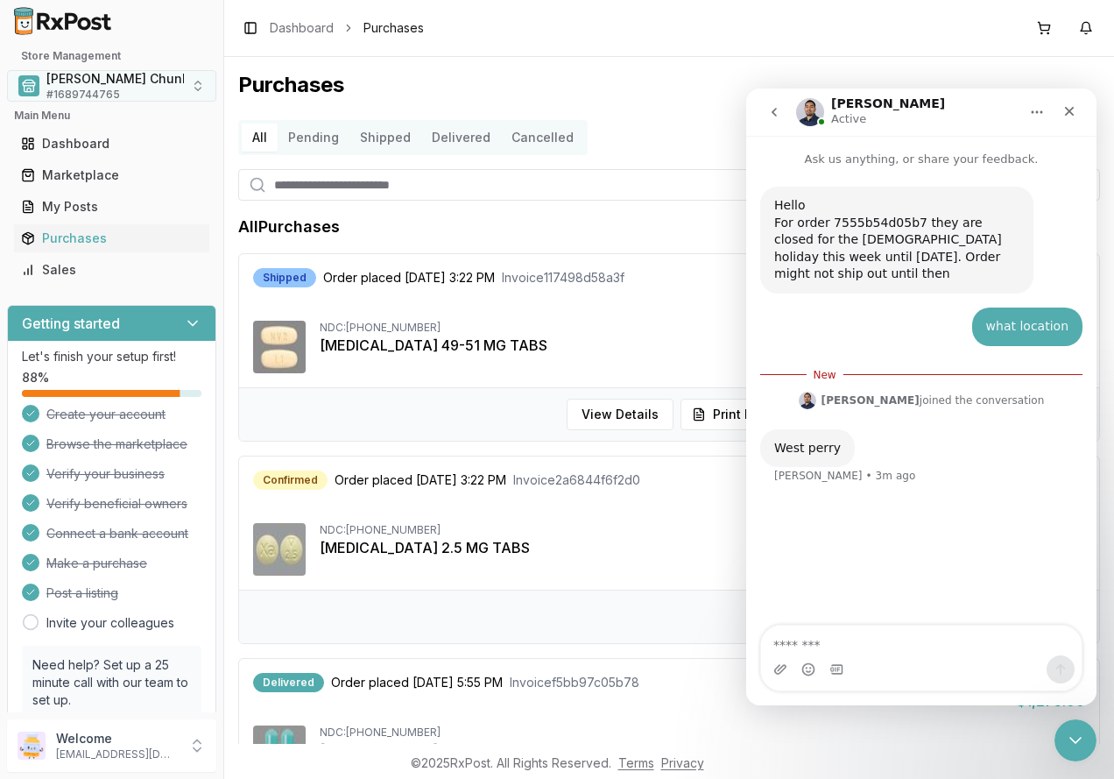
click at [114, 74] on span "[PERSON_NAME] Chunk Pharmacy" at bounding box center [149, 79] width 207 height 18
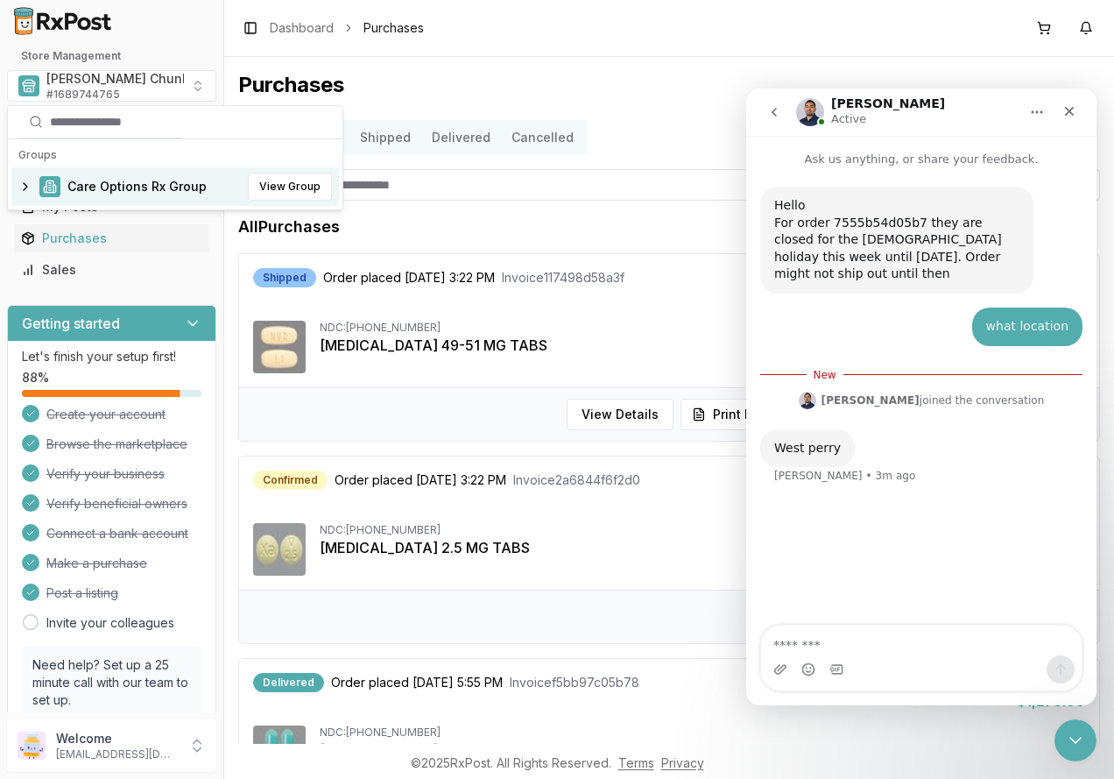
click at [95, 183] on span "Care Options Rx Group" at bounding box center [136, 187] width 139 height 18
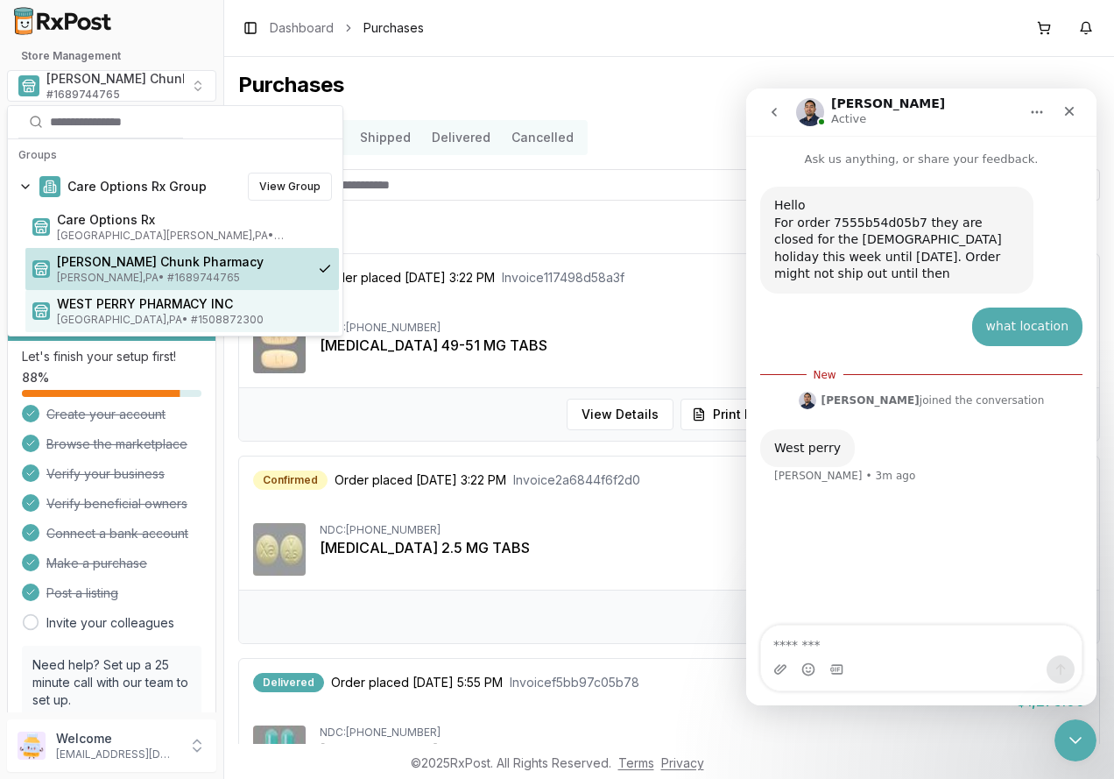
click at [106, 308] on span "WEST PERRY PHARMACY INC" at bounding box center [194, 304] width 275 height 18
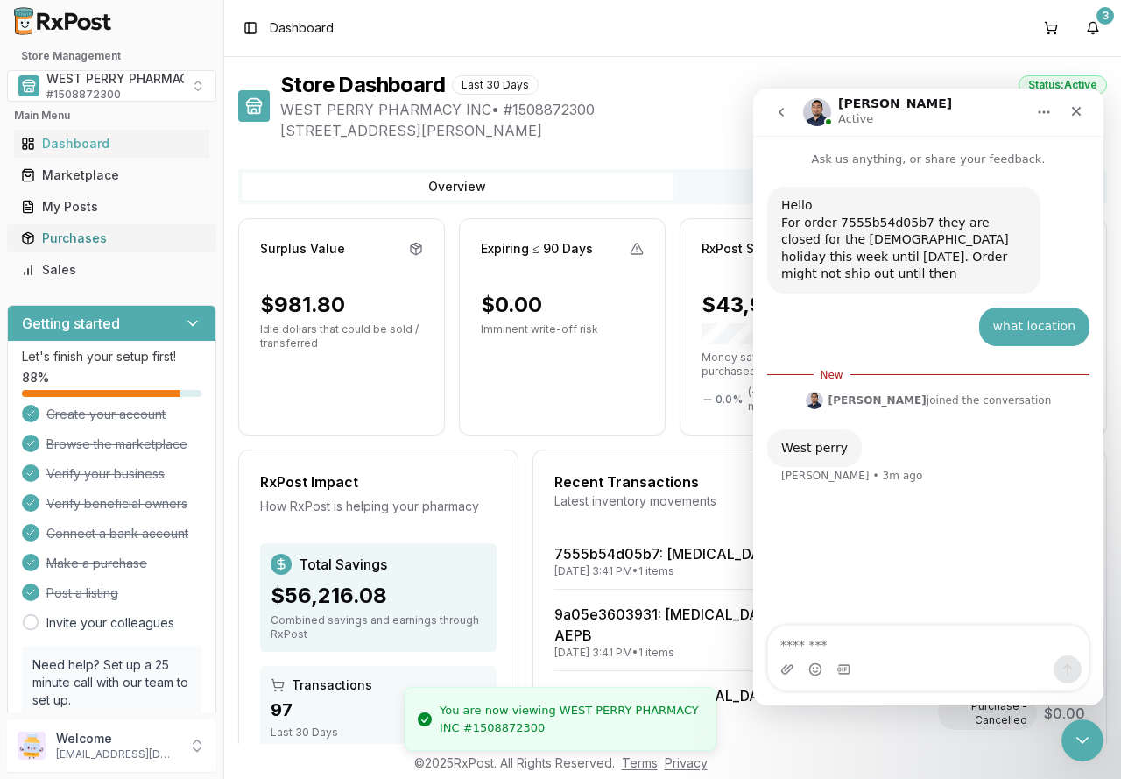
click at [95, 234] on div "Purchases" at bounding box center [111, 239] width 181 height 18
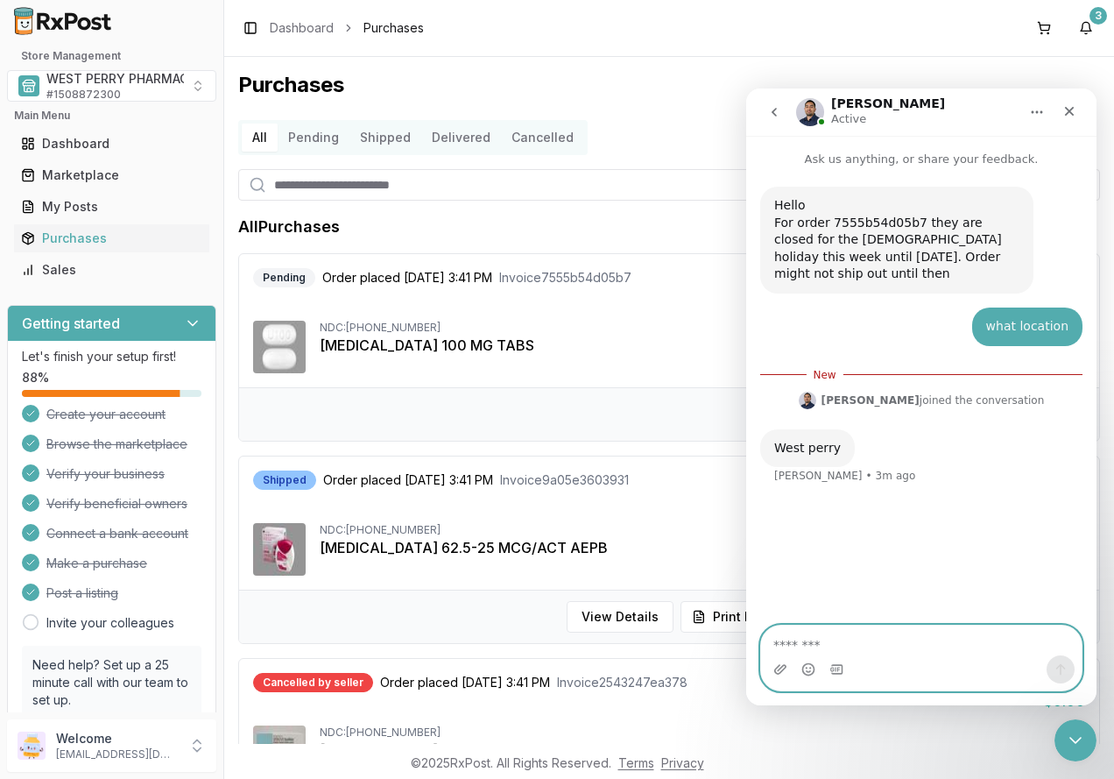
click at [835, 645] on textarea "Message…" at bounding box center [921, 641] width 321 height 30
type textarea "***"
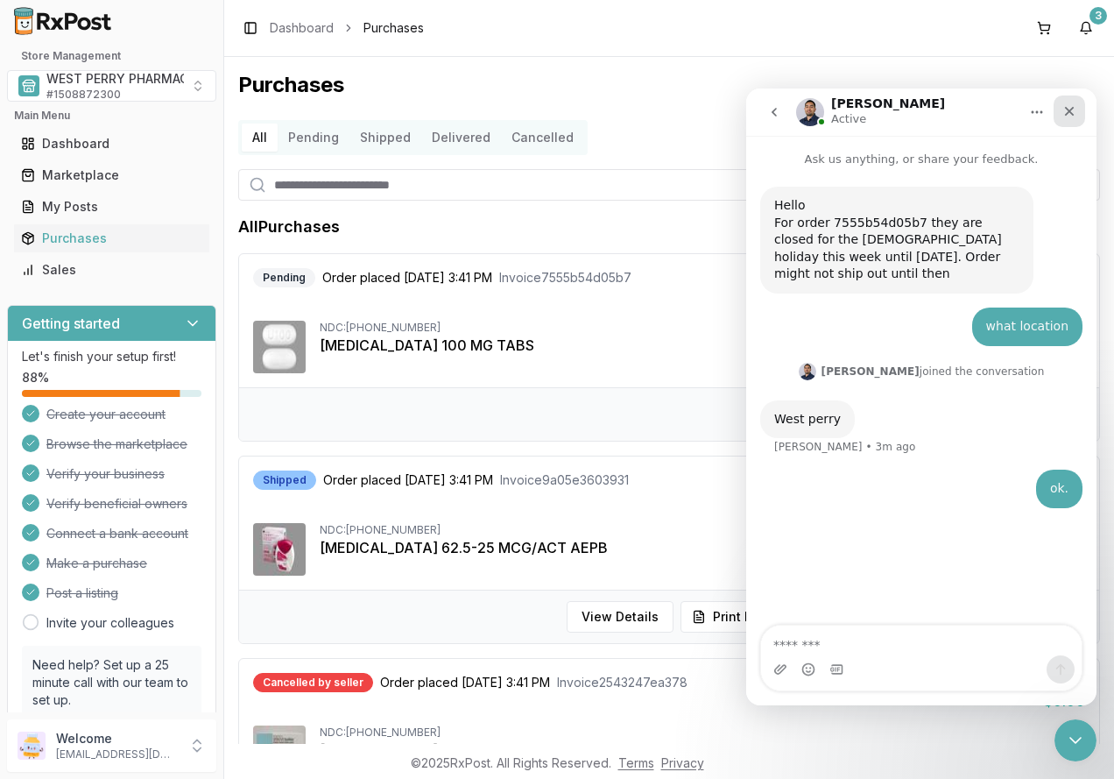
drag, startPoint x: 1065, startPoint y: 111, endPoint x: 1814, endPoint y: 197, distance: 753.1
click at [1065, 111] on icon "Close" at bounding box center [1070, 111] width 14 height 14
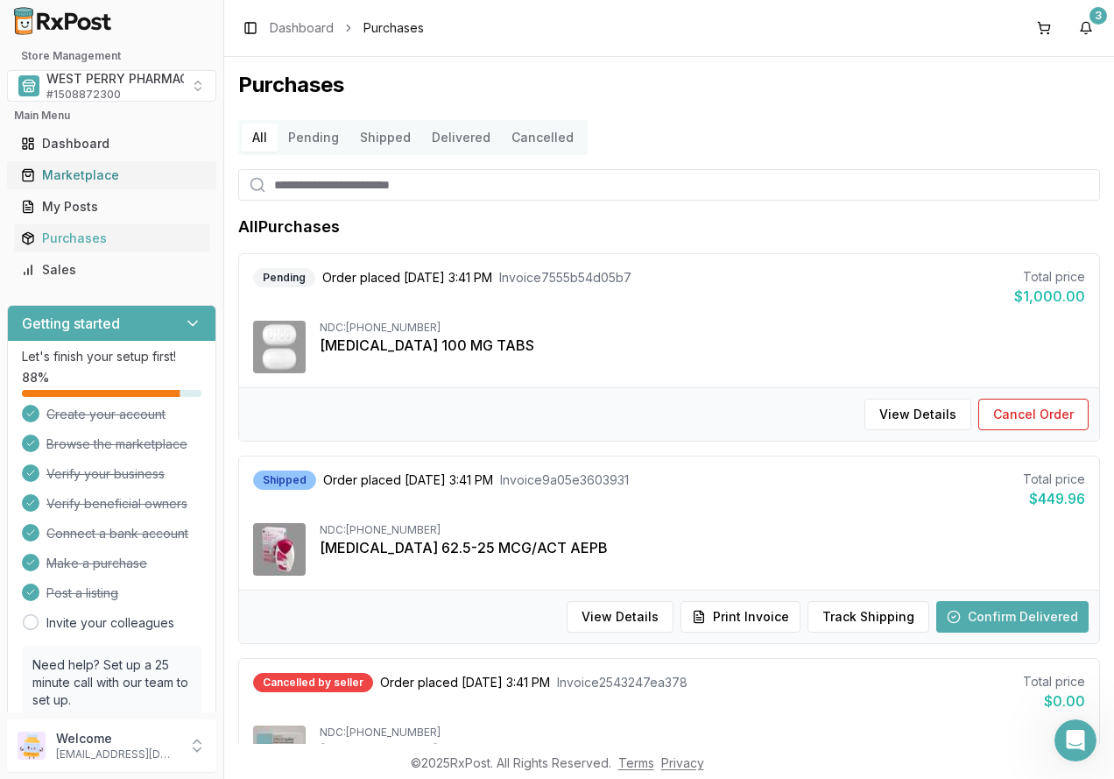
click at [97, 180] on div "Marketplace" at bounding box center [111, 175] width 181 height 18
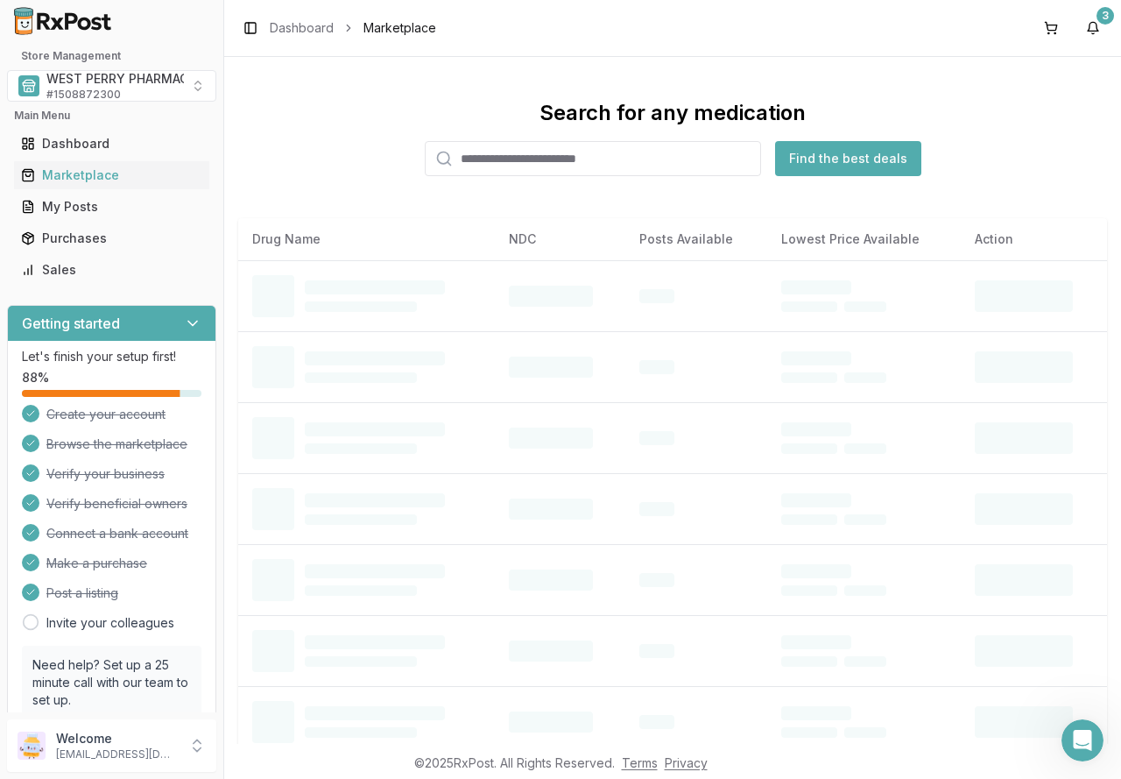
click at [474, 160] on input "search" at bounding box center [593, 158] width 336 height 35
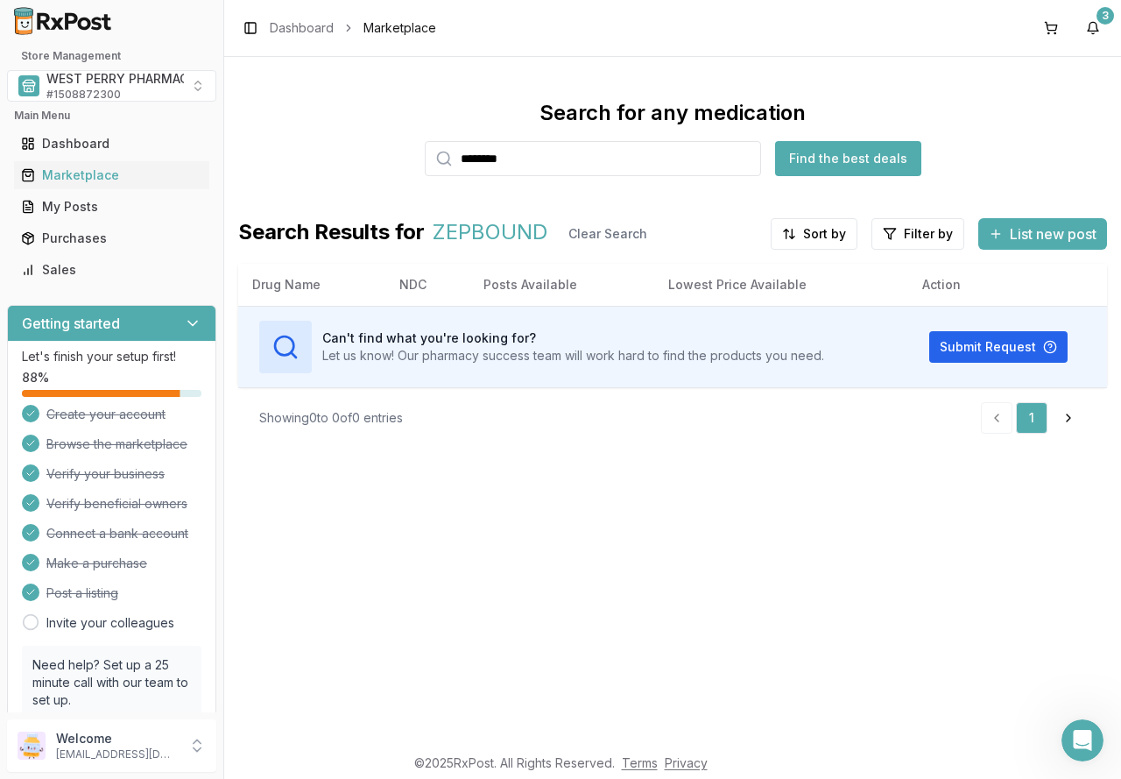
drag, startPoint x: 571, startPoint y: 161, endPoint x: 385, endPoint y: 150, distance: 186.1
click at [385, 150] on div "Search for any medication ******** Find the best deals" at bounding box center [672, 137] width 869 height 77
drag, startPoint x: 474, startPoint y: 161, endPoint x: 393, endPoint y: 159, distance: 80.6
click at [393, 159] on div "Search for any medication ****** Find the best deals" at bounding box center [672, 137] width 869 height 77
type input "*******"
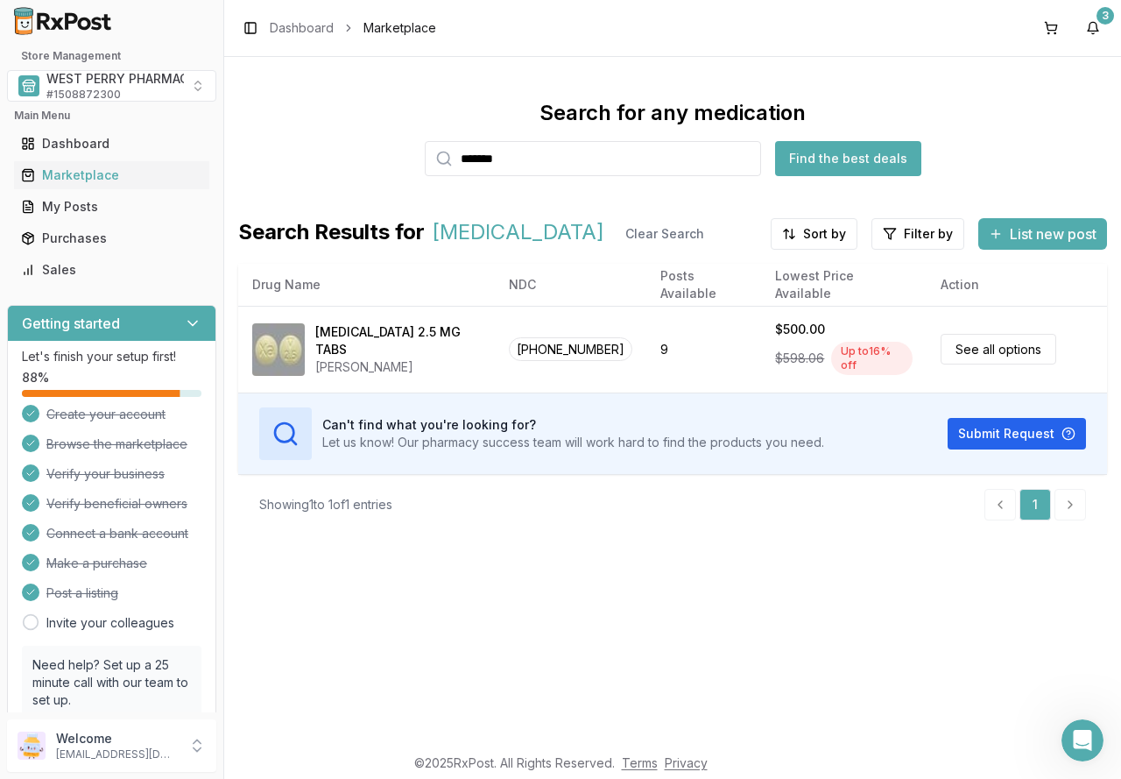
drag, startPoint x: 341, startPoint y: 346, endPoint x: 15, endPoint y: 366, distance: 326.5
click at [300, 351] on div "[MEDICAL_DATA] 2.5 MG [PERSON_NAME]" at bounding box center [366, 349] width 229 height 53
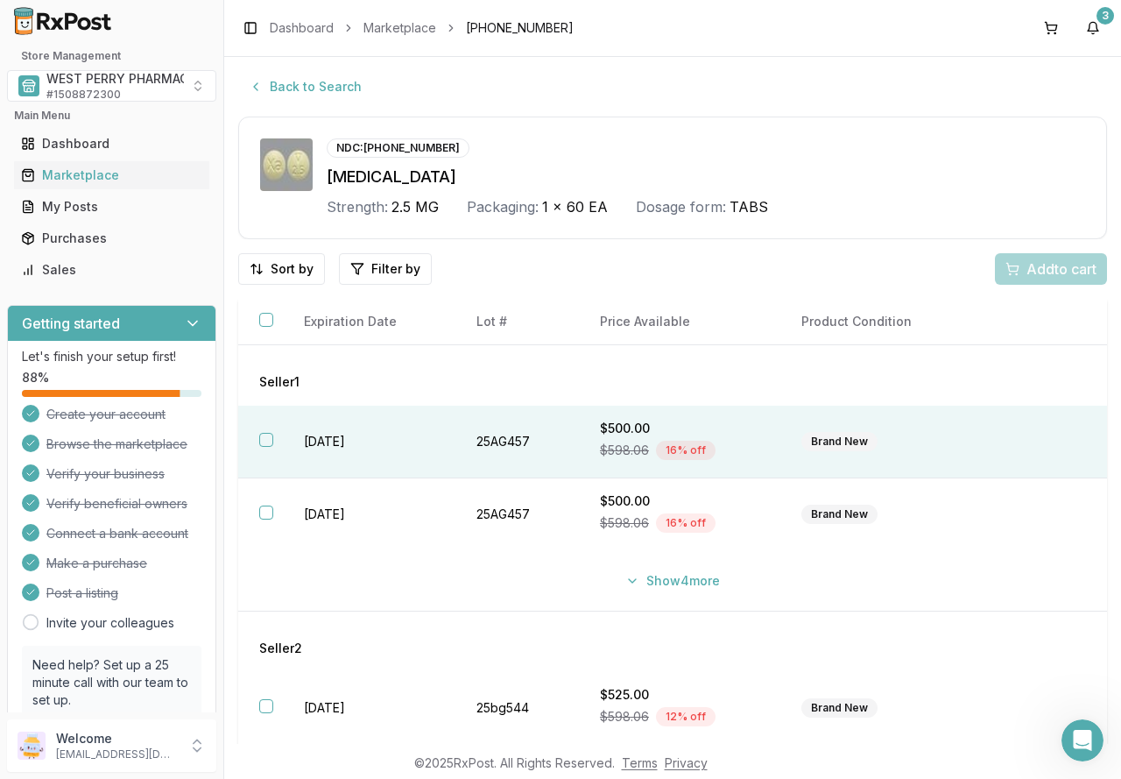
click at [258, 438] on th at bounding box center [260, 442] width 45 height 73
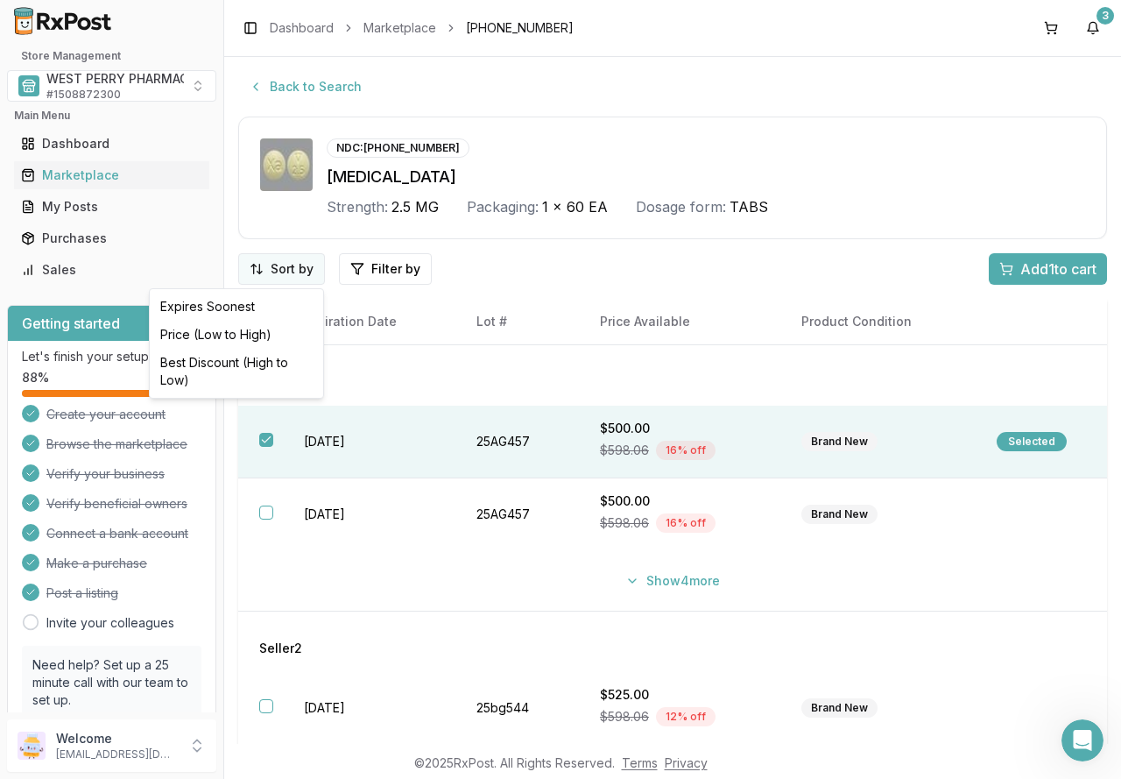
click at [277, 265] on html "Store Management WEST PERRY PHARMACY INC # 1508872300 Main Menu Dashboard Marke…" at bounding box center [560, 389] width 1121 height 779
click at [274, 362] on div "Best Discount (High to Low)" at bounding box center [236, 372] width 166 height 46
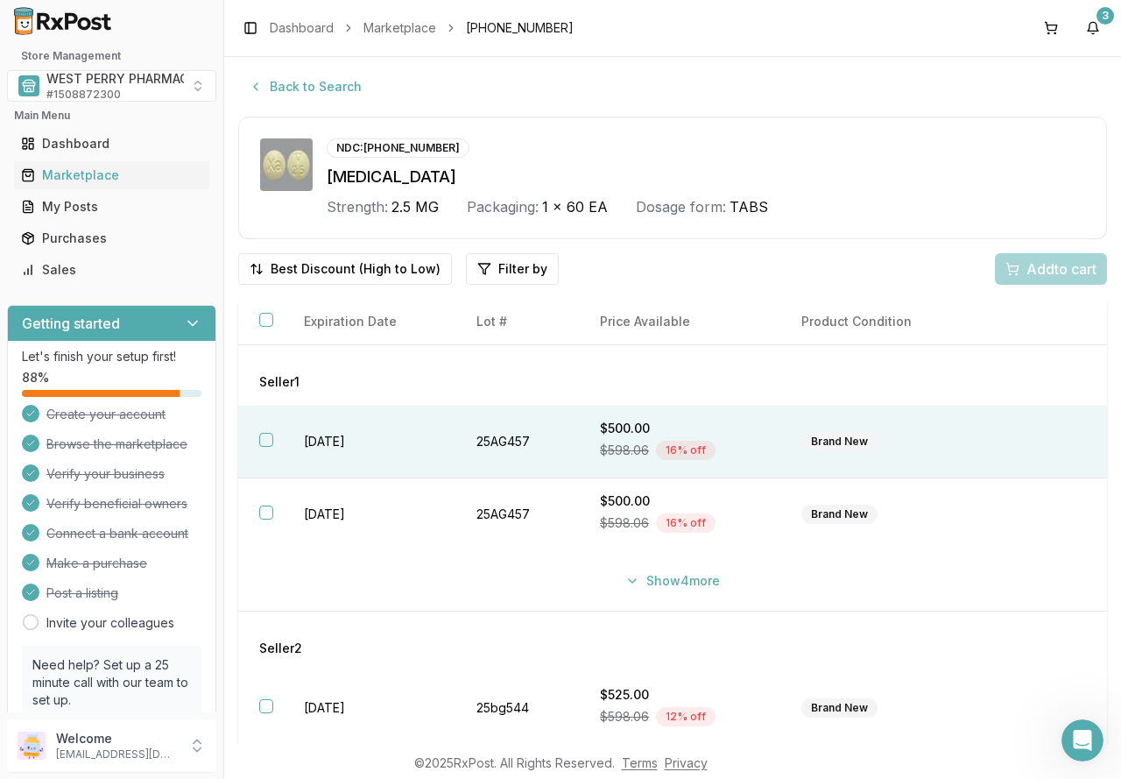
click at [319, 446] on td "[DATE]" at bounding box center [369, 442] width 173 height 73
click at [1021, 265] on span "Add 1 to cart" at bounding box center [1059, 268] width 76 height 21
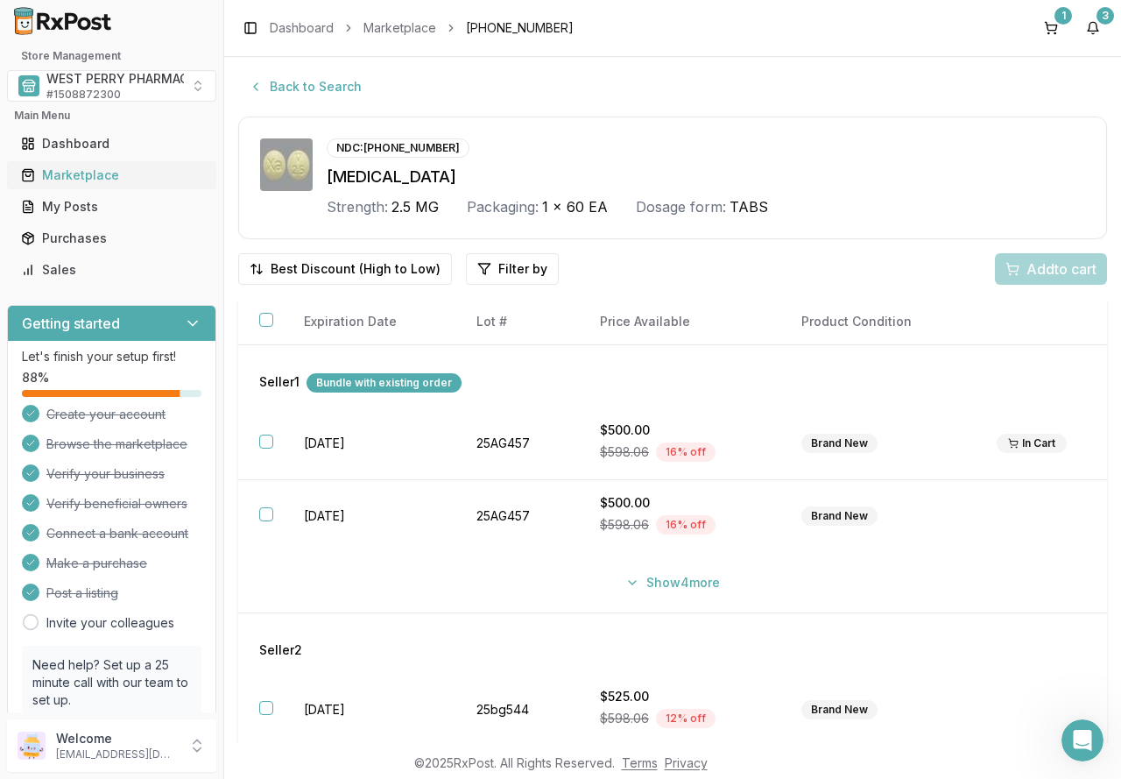
click at [74, 173] on div "Marketplace" at bounding box center [111, 175] width 181 height 18
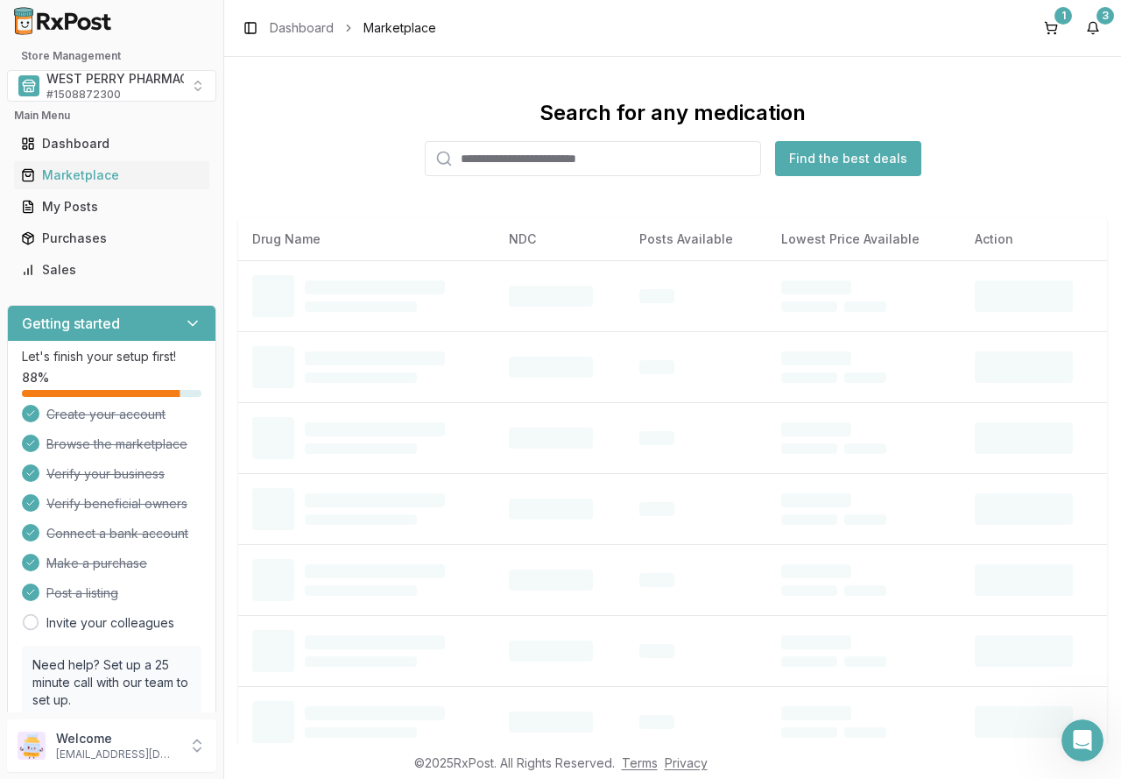
click at [502, 159] on input "search" at bounding box center [593, 158] width 336 height 35
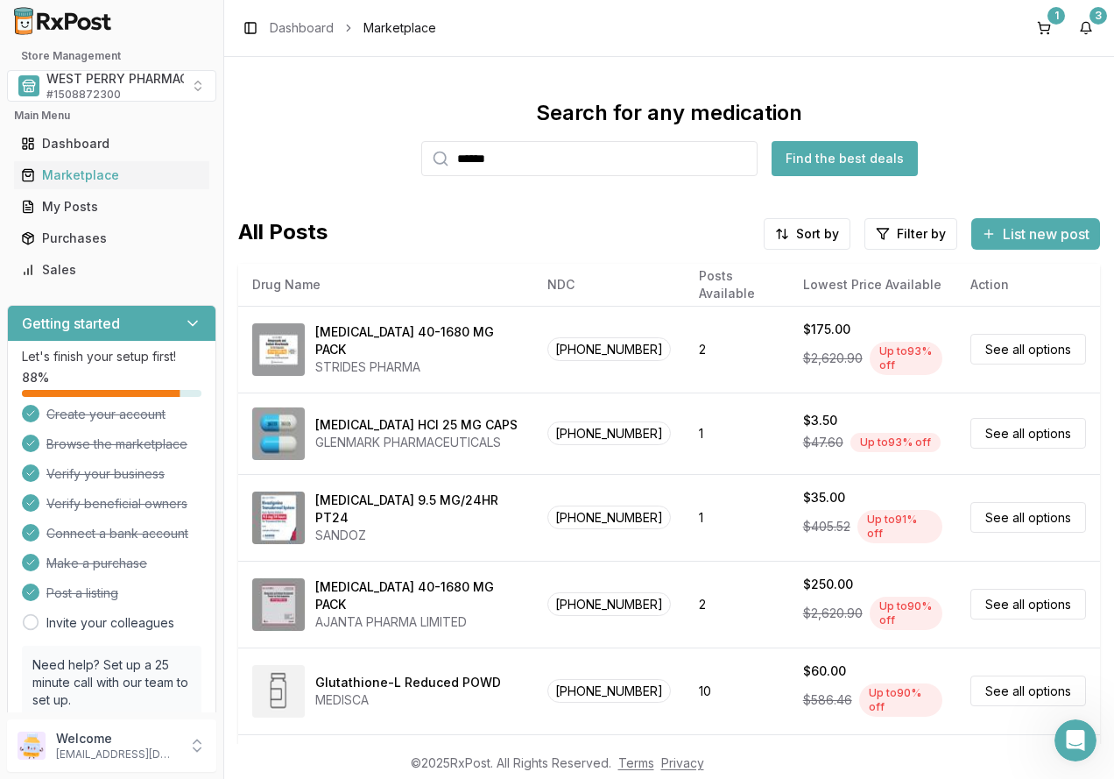
type input "******"
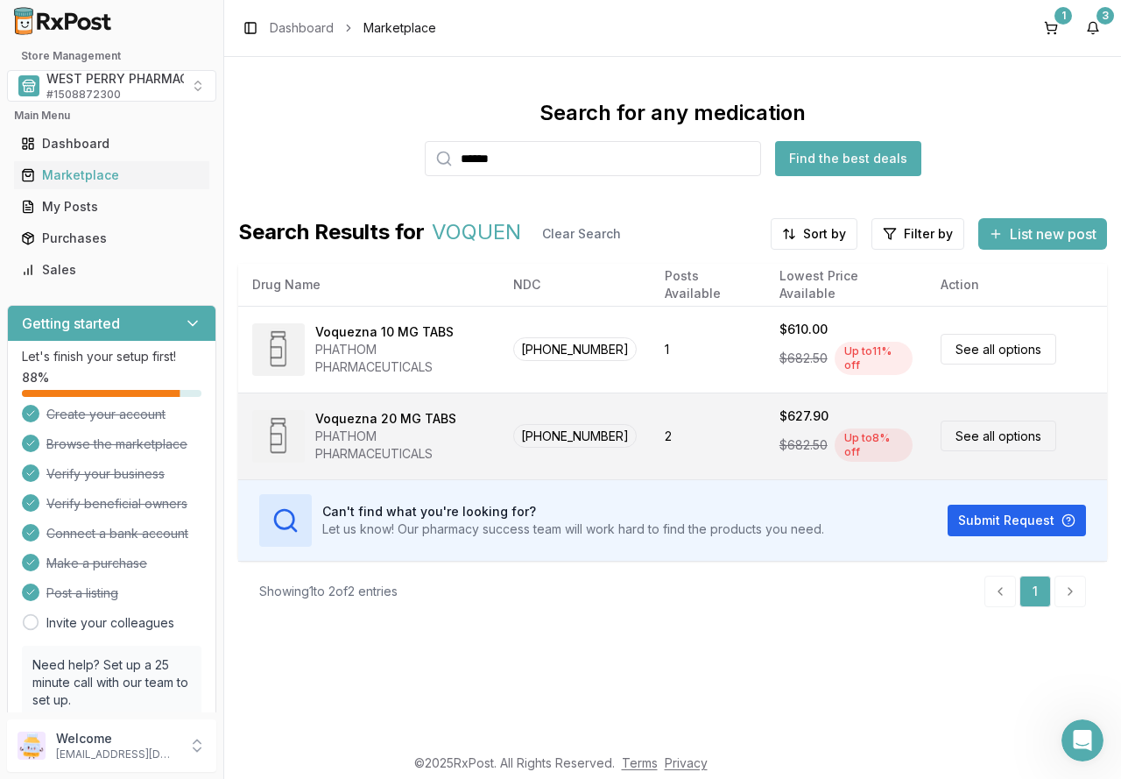
click at [327, 433] on div "PHATHOM PHARMACEUTICALS" at bounding box center [400, 445] width 170 height 35
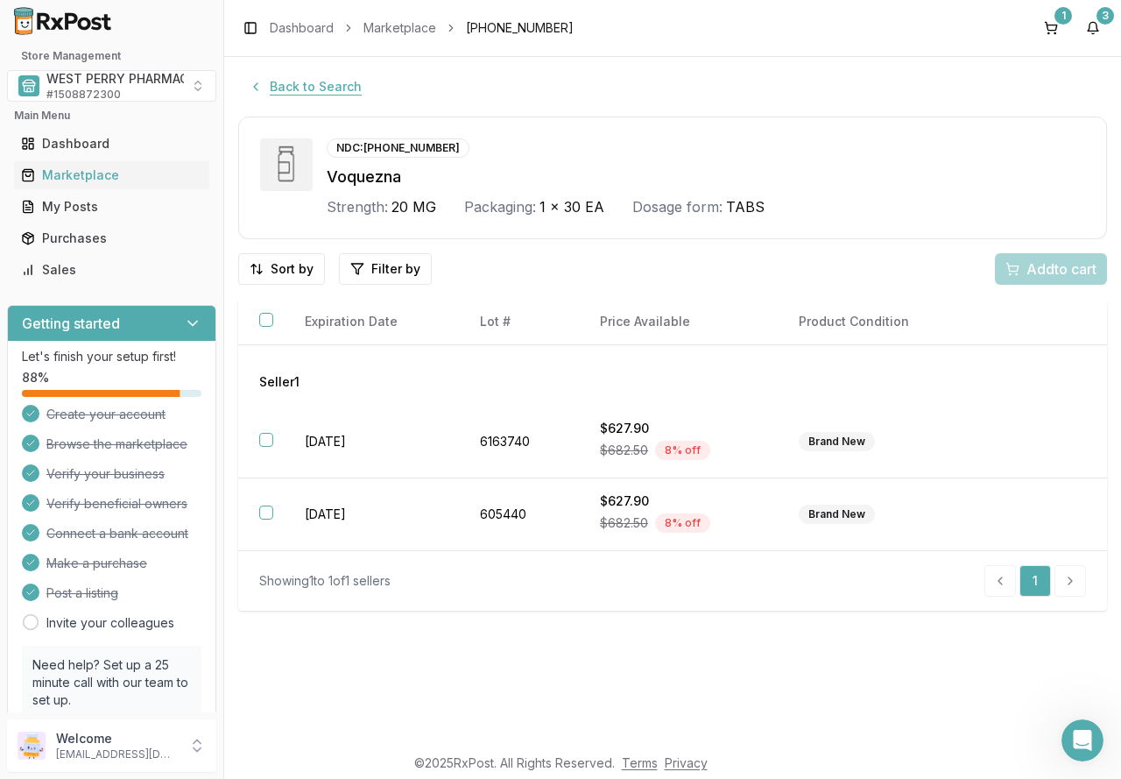
click at [286, 85] on button "Back to Search" at bounding box center [305, 87] width 134 height 32
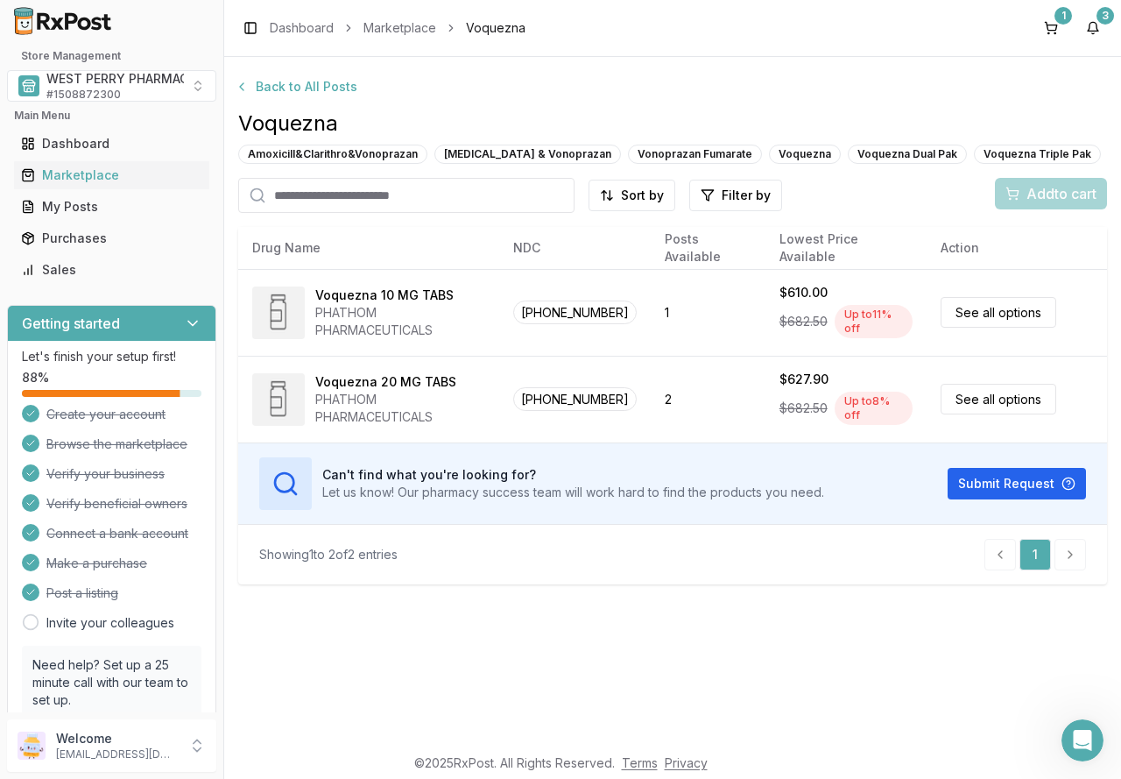
click at [327, 190] on input "search" at bounding box center [406, 195] width 336 height 35
type input "*******"
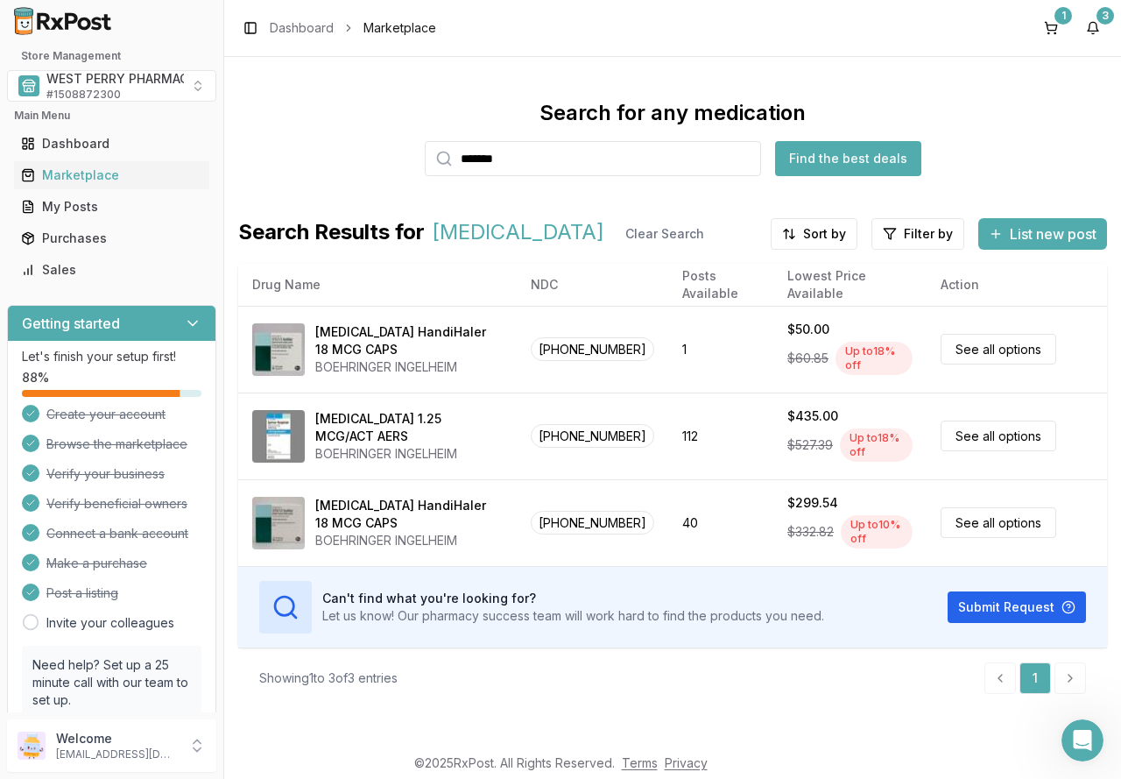
click at [259, 133] on div "Search for any medication ******* Find the best deals" at bounding box center [672, 137] width 869 height 77
type input "********"
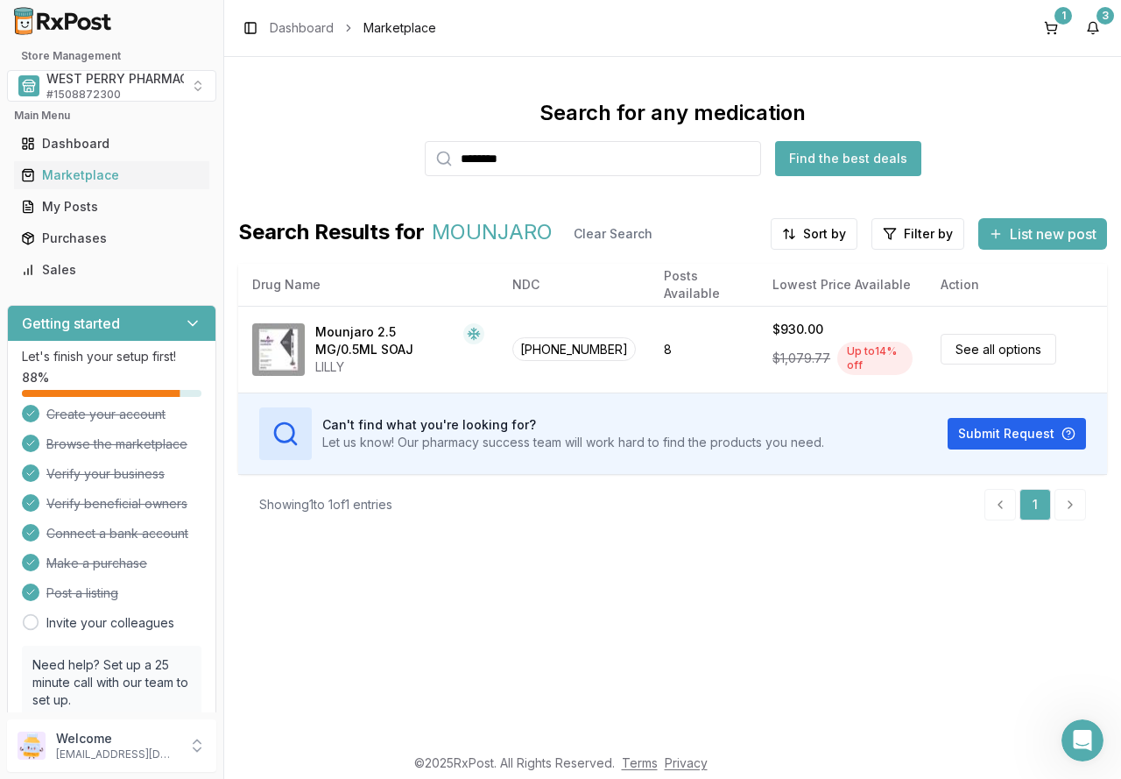
drag, startPoint x: 407, startPoint y: 156, endPoint x: 361, endPoint y: 153, distance: 46.5
click at [361, 153] on div "Search for any medication ******** Find the best deals" at bounding box center [672, 137] width 869 height 77
click at [562, 157] on input "********" at bounding box center [593, 158] width 336 height 35
click at [746, 158] on input "********" at bounding box center [593, 158] width 336 height 35
click at [583, 158] on input "search" at bounding box center [593, 158] width 336 height 35
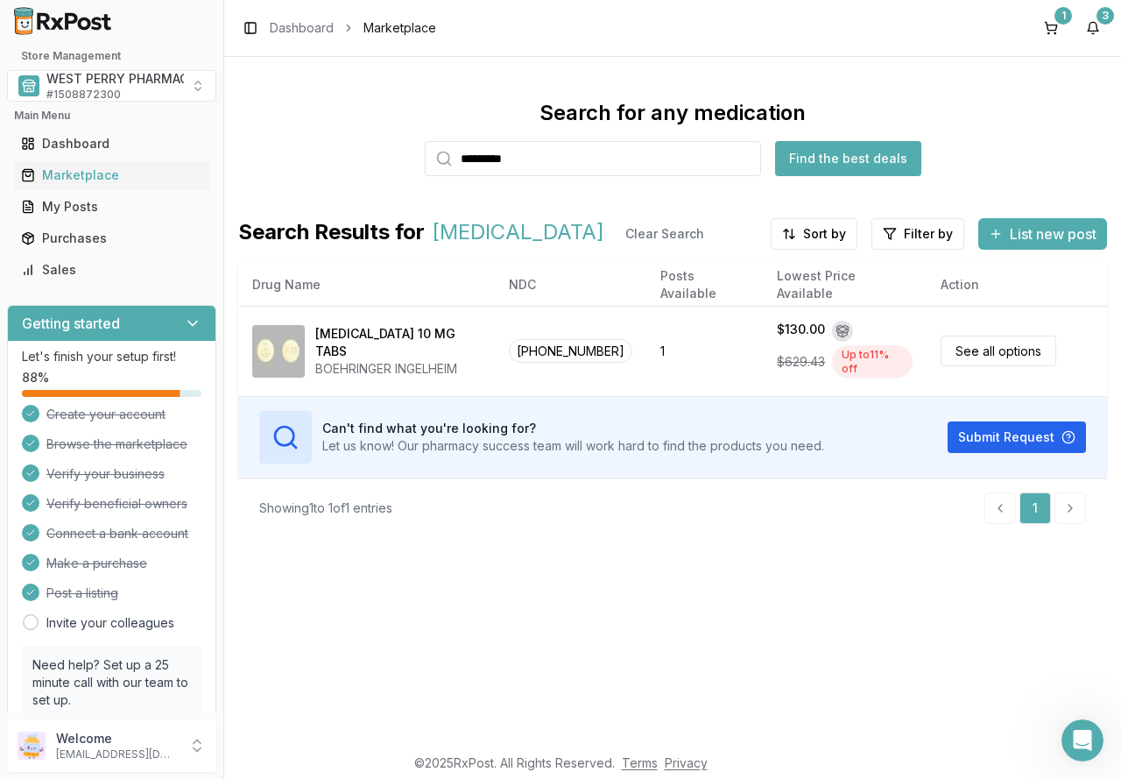
drag, startPoint x: 590, startPoint y: 160, endPoint x: 296, endPoint y: 151, distance: 293.7
click at [298, 151] on div "Search for any medication ********* Find the best deals" at bounding box center [672, 137] width 869 height 77
type input "*****"
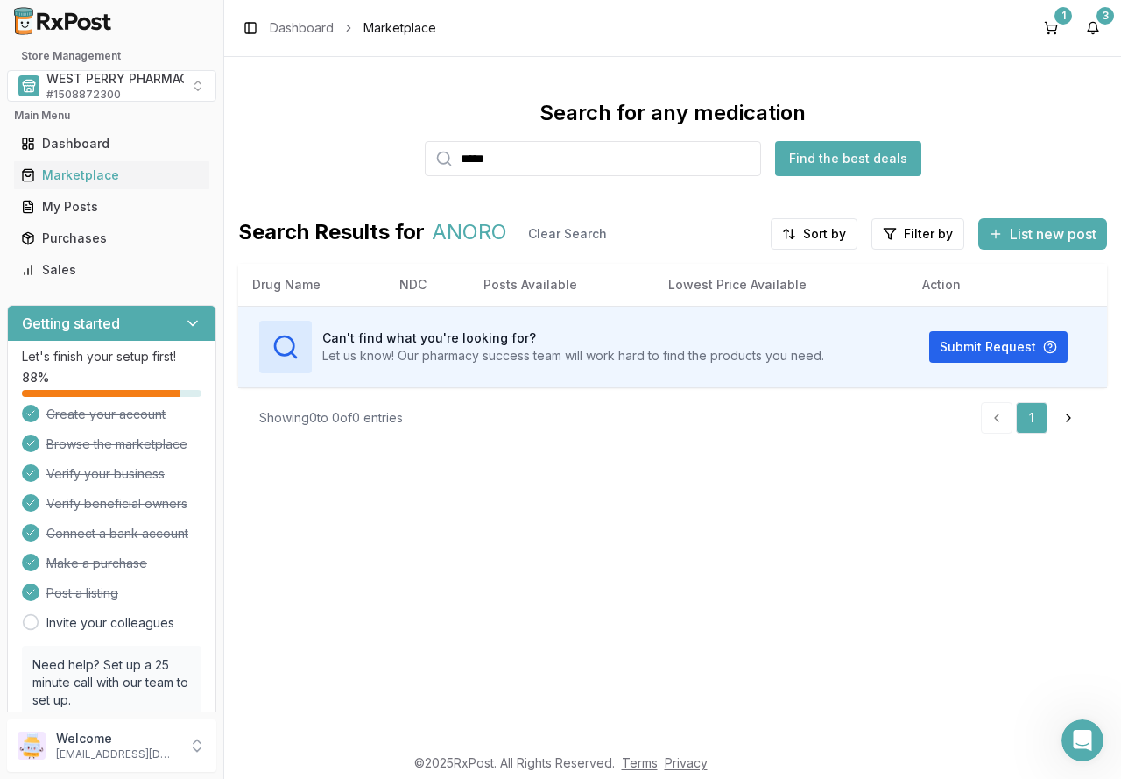
click at [589, 488] on div "Search for any medication ***** Find the best deals Search Results for ANORO Cl…" at bounding box center [672, 400] width 897 height 687
click at [1048, 18] on button "1" at bounding box center [1051, 28] width 28 height 28
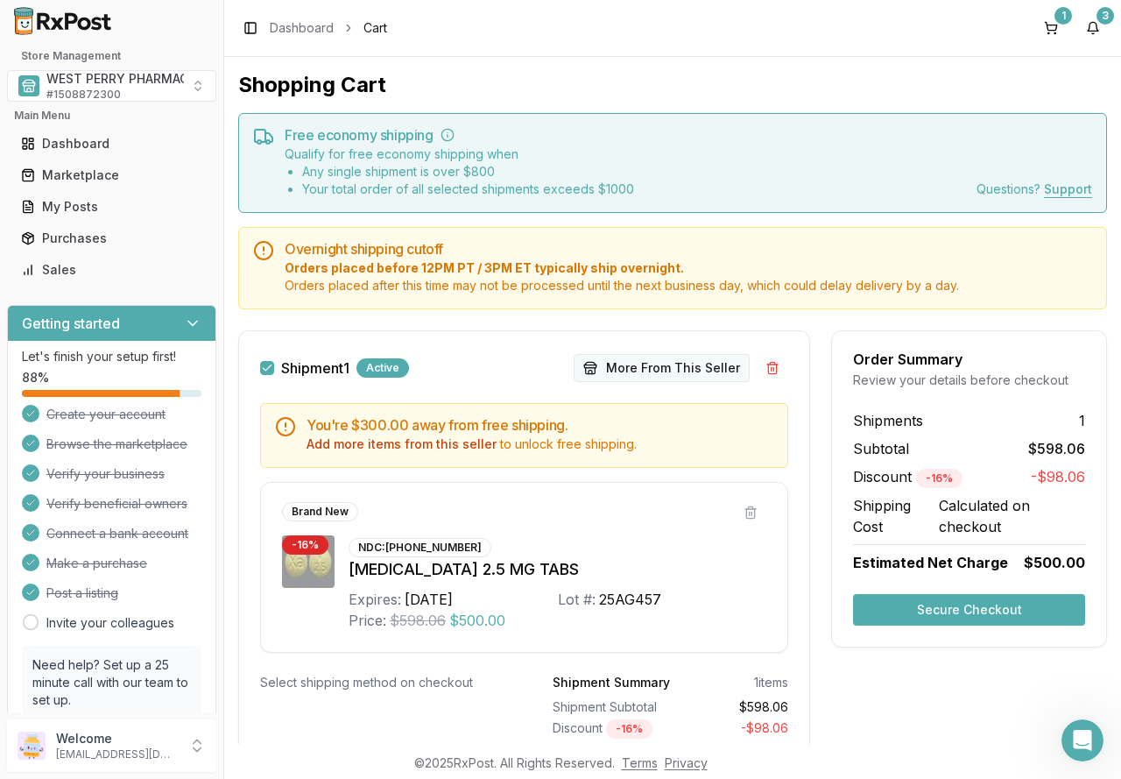
click at [702, 370] on button "More From This Seller" at bounding box center [662, 368] width 176 height 28
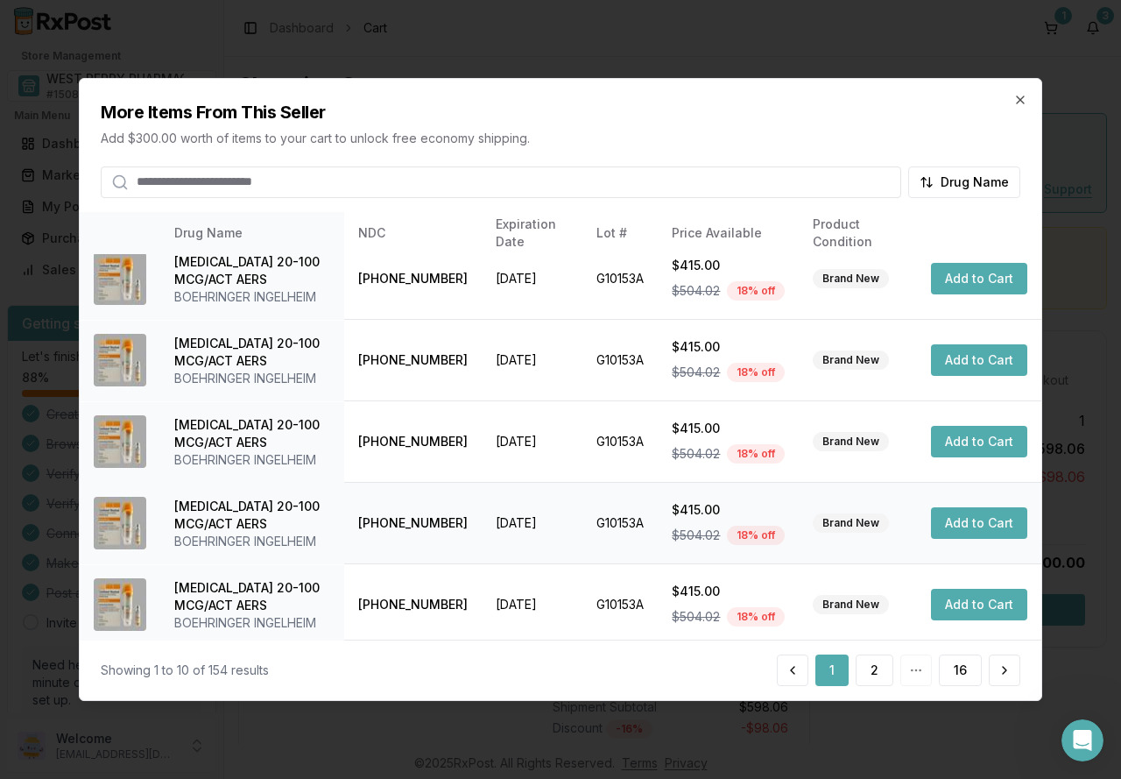
scroll to position [428, 0]
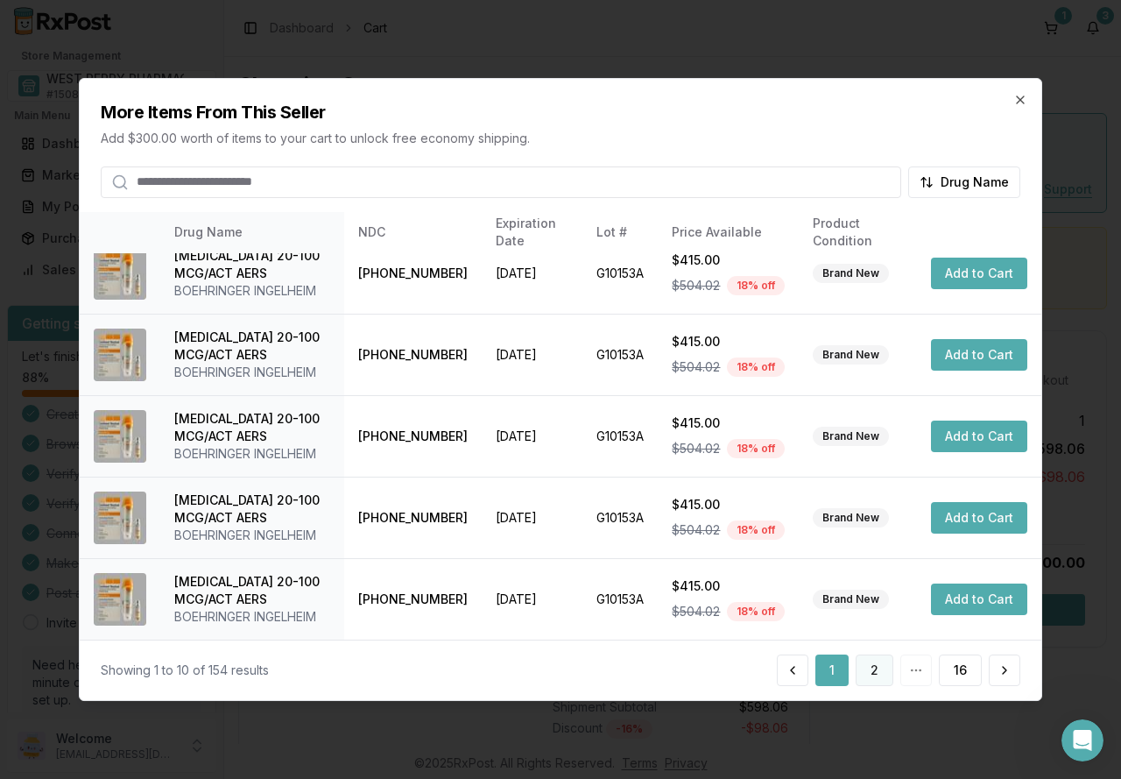
click at [862, 669] on button "2" at bounding box center [875, 670] width 38 height 32
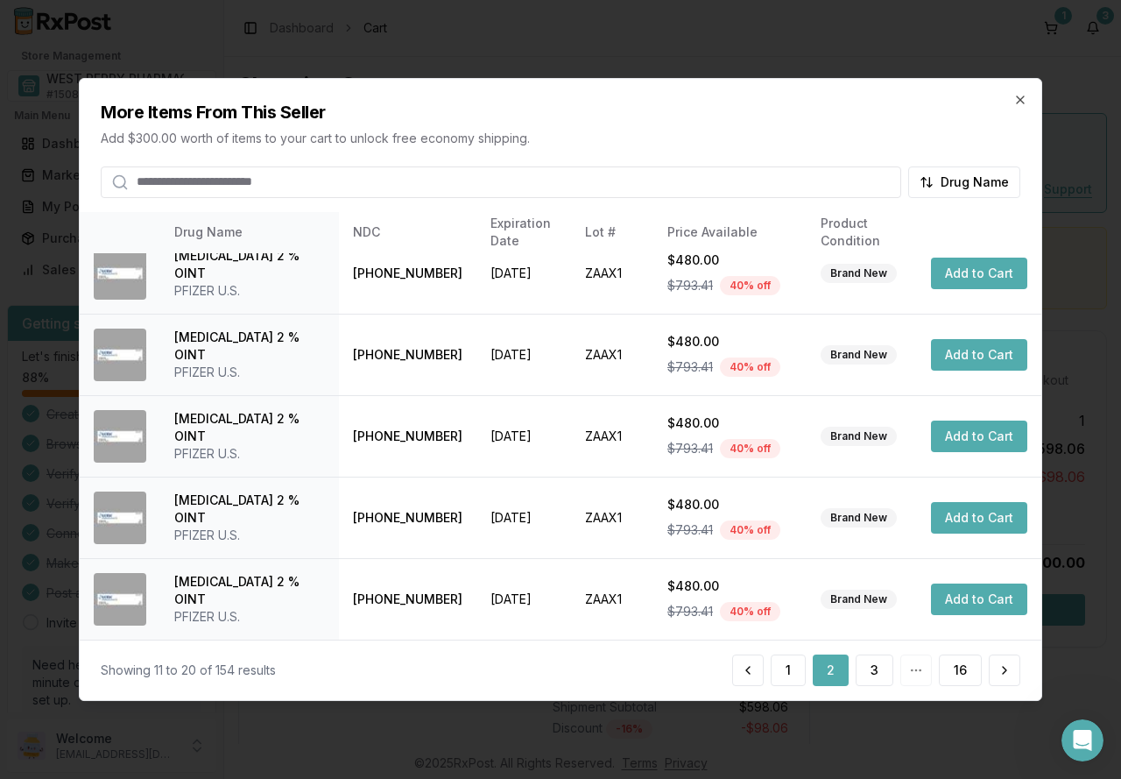
scroll to position [446, 0]
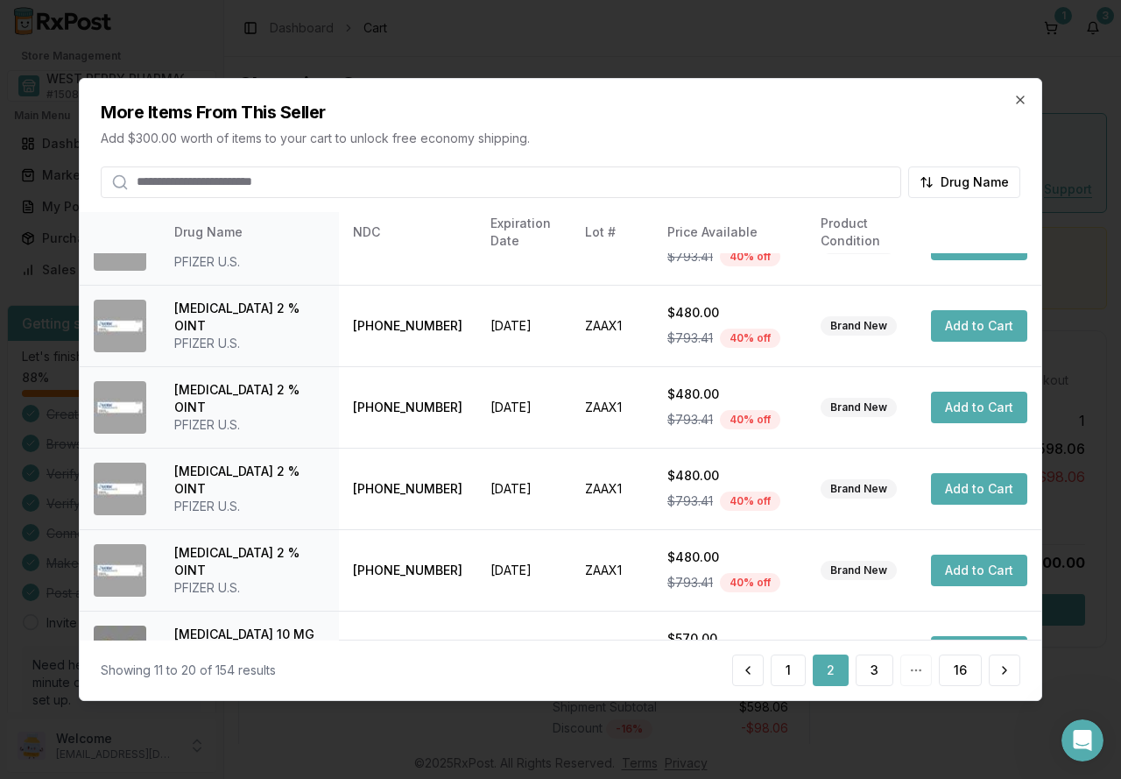
click at [838, 677] on button "2" at bounding box center [831, 670] width 36 height 32
click at [865, 668] on button "3" at bounding box center [875, 670] width 38 height 32
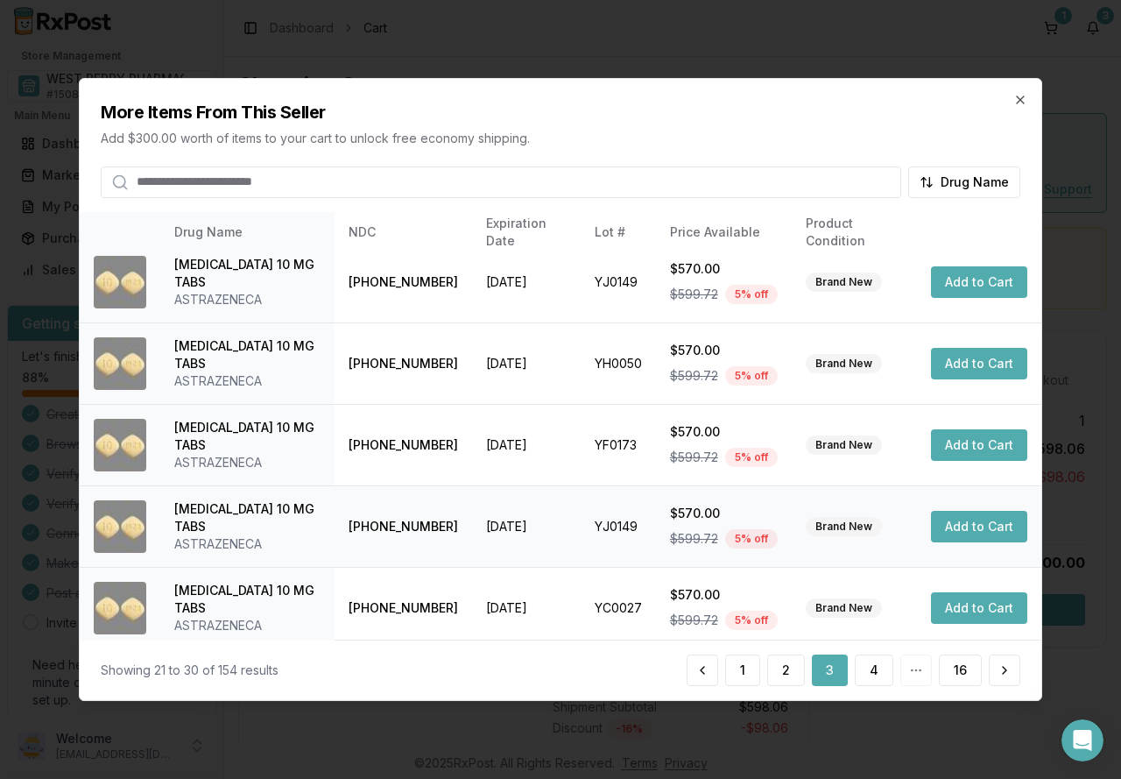
scroll to position [428, 0]
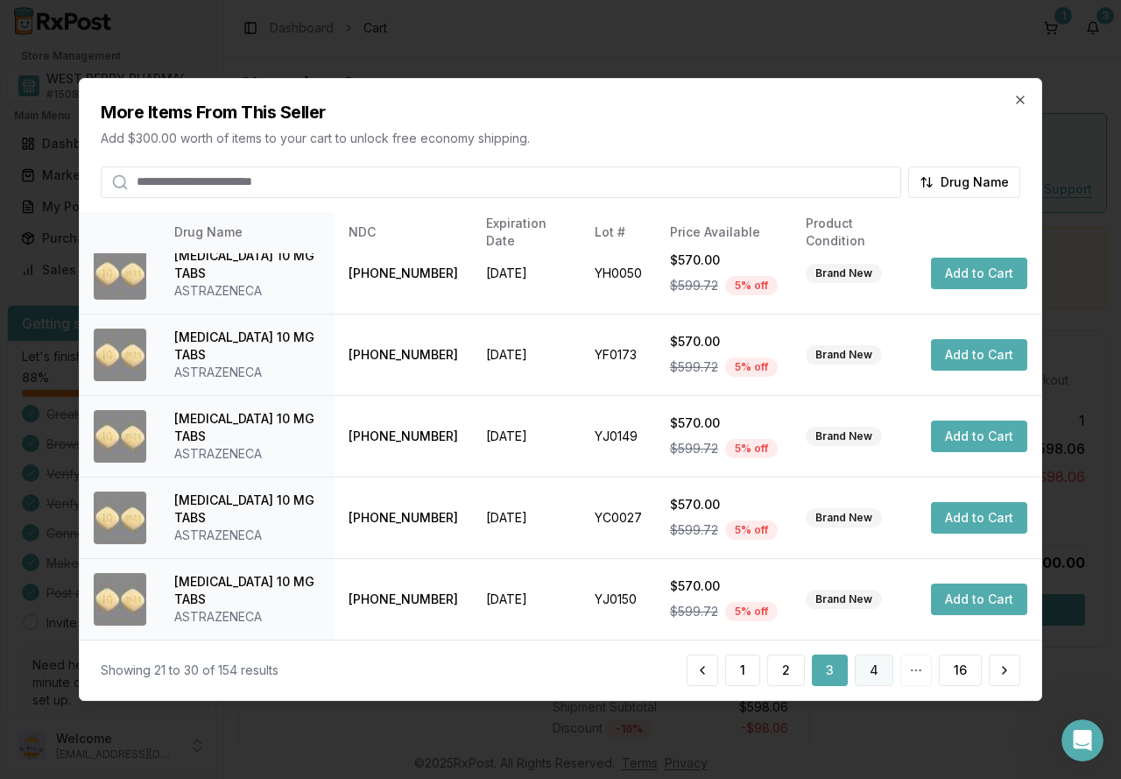
click at [872, 675] on button "4" at bounding box center [874, 670] width 39 height 32
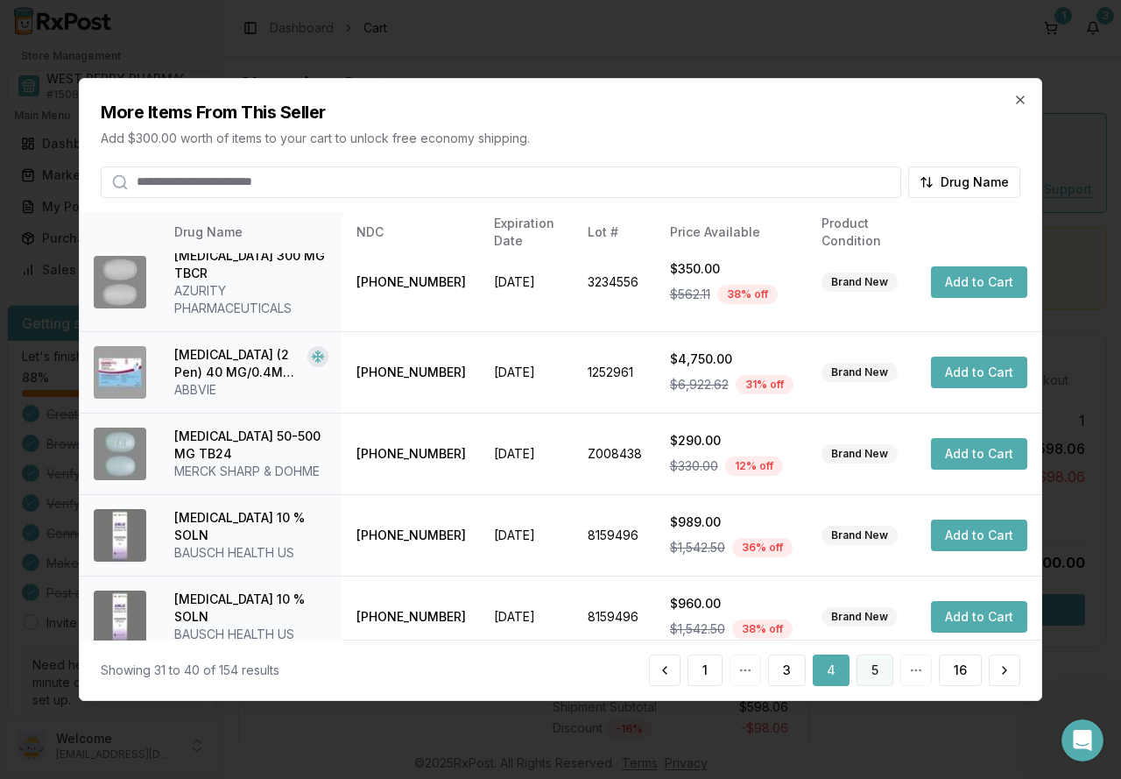
click at [865, 666] on button "5" at bounding box center [875, 670] width 37 height 32
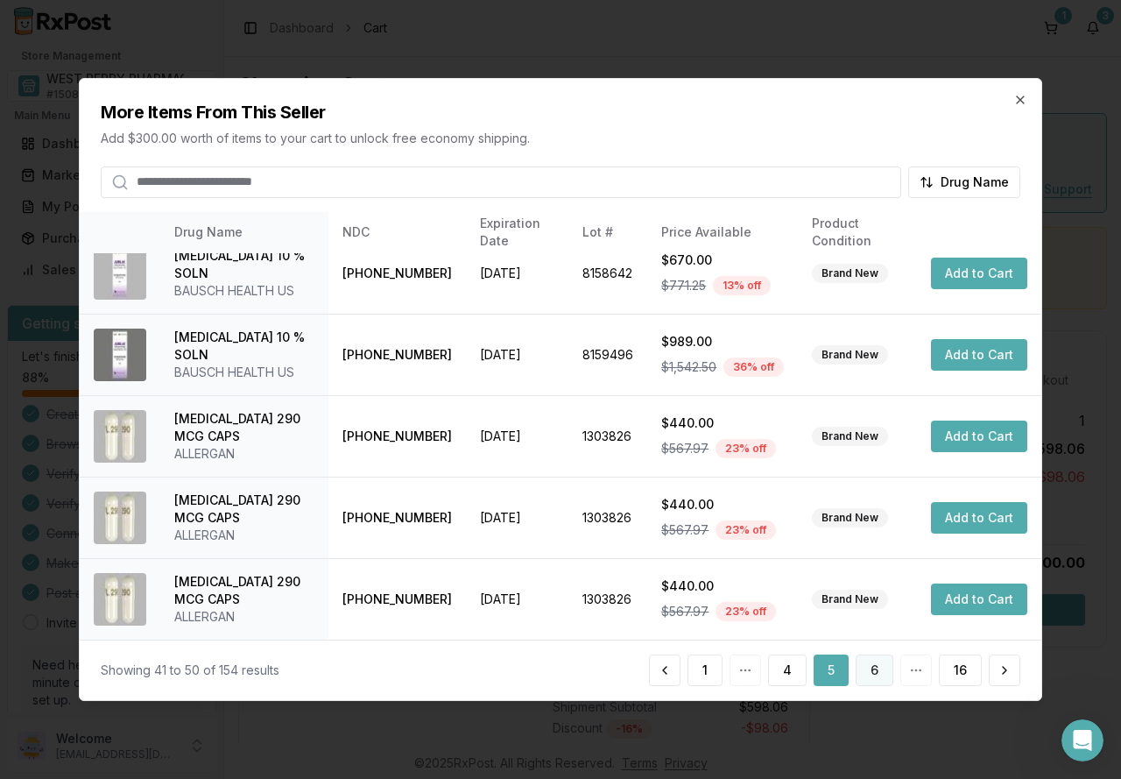
click at [883, 665] on button "6" at bounding box center [875, 670] width 38 height 32
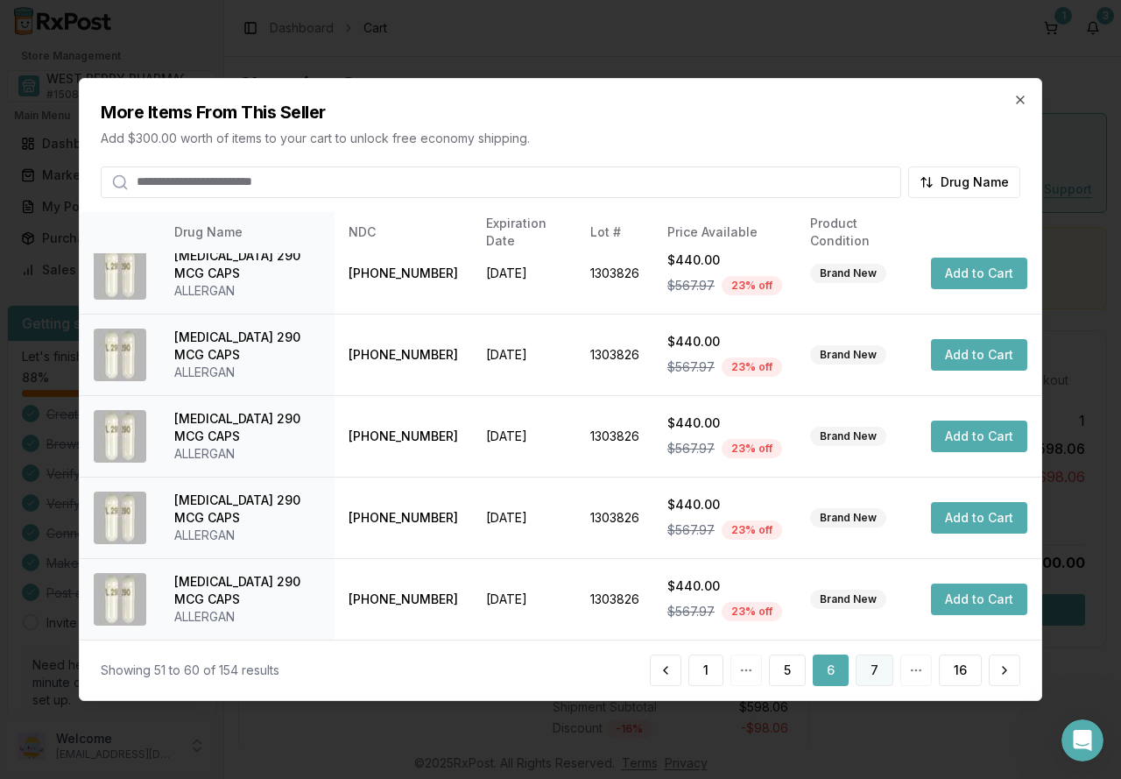
click at [879, 676] on button "7" at bounding box center [875, 670] width 38 height 32
click at [875, 662] on button "8" at bounding box center [875, 670] width 38 height 32
click at [871, 669] on button "9" at bounding box center [875, 670] width 38 height 32
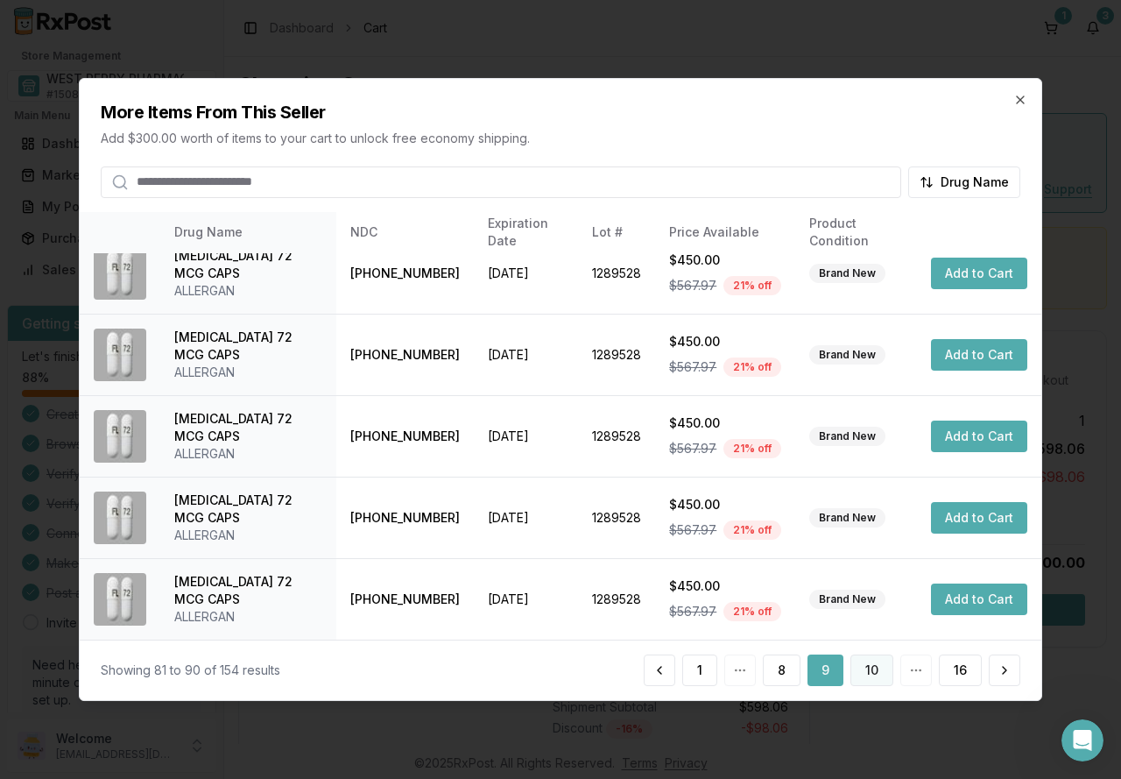
click at [867, 673] on button "10" at bounding box center [872, 670] width 43 height 32
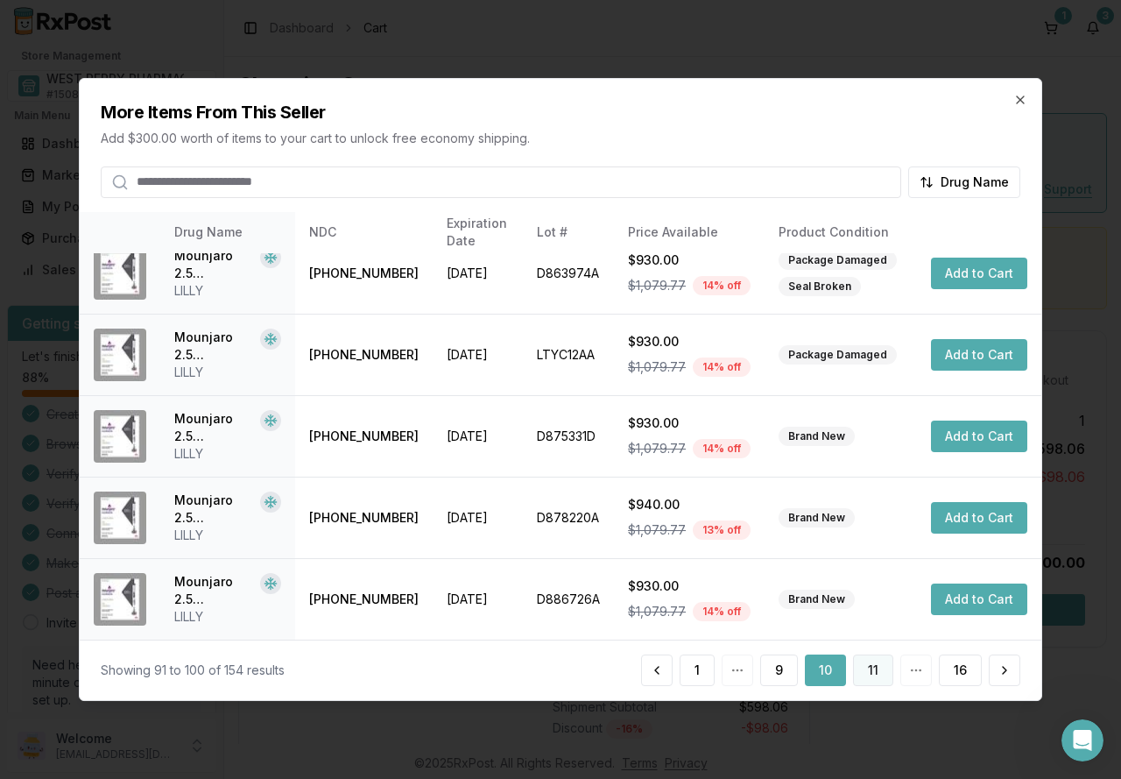
click at [869, 664] on button "11" at bounding box center [873, 670] width 40 height 32
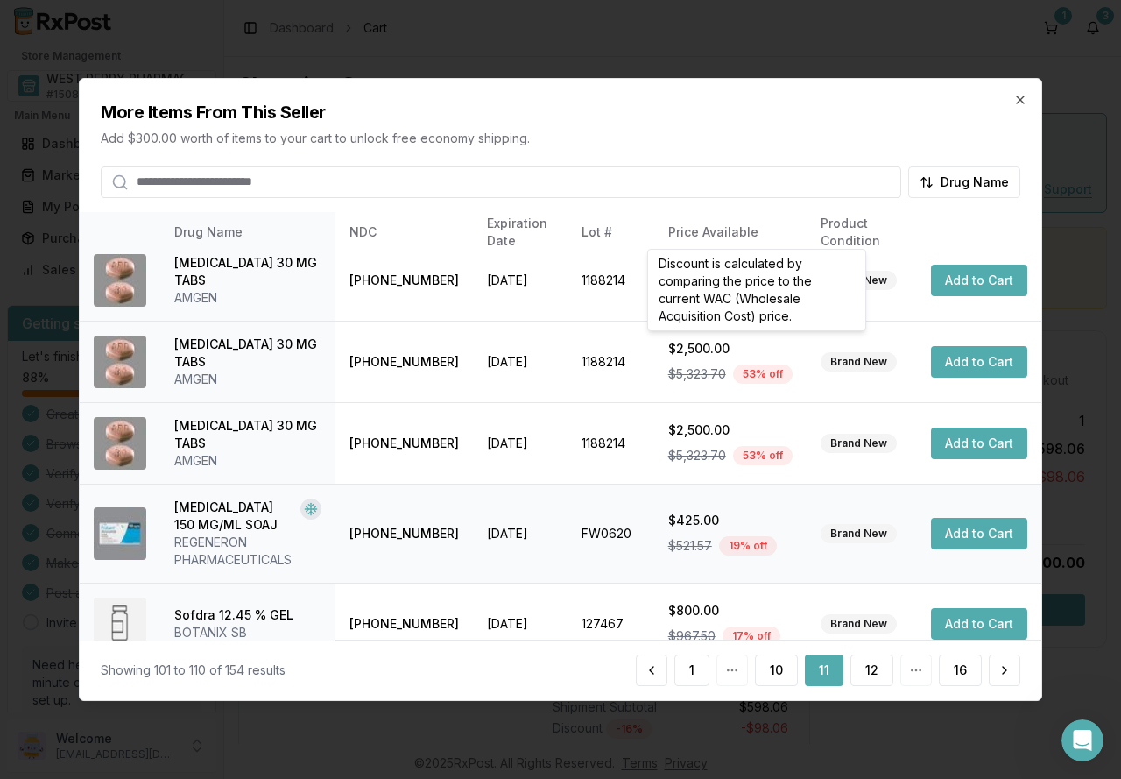
scroll to position [446, 0]
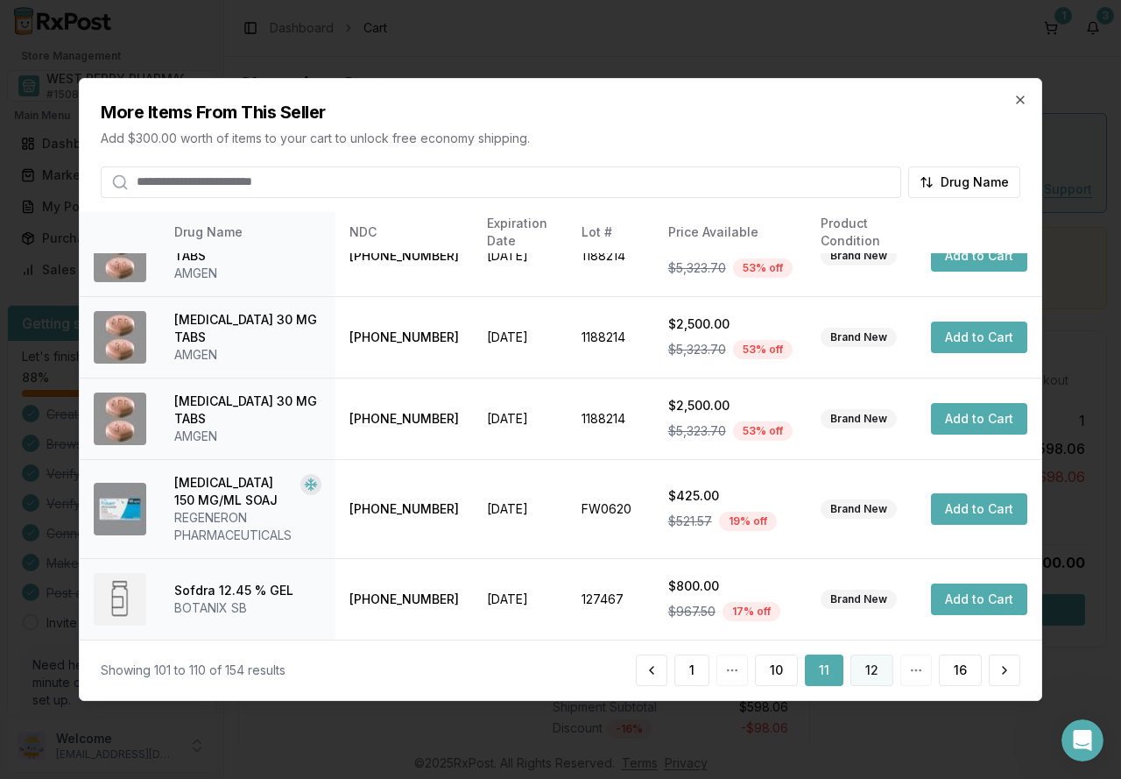
click at [865, 671] on button "12" at bounding box center [872, 670] width 43 height 32
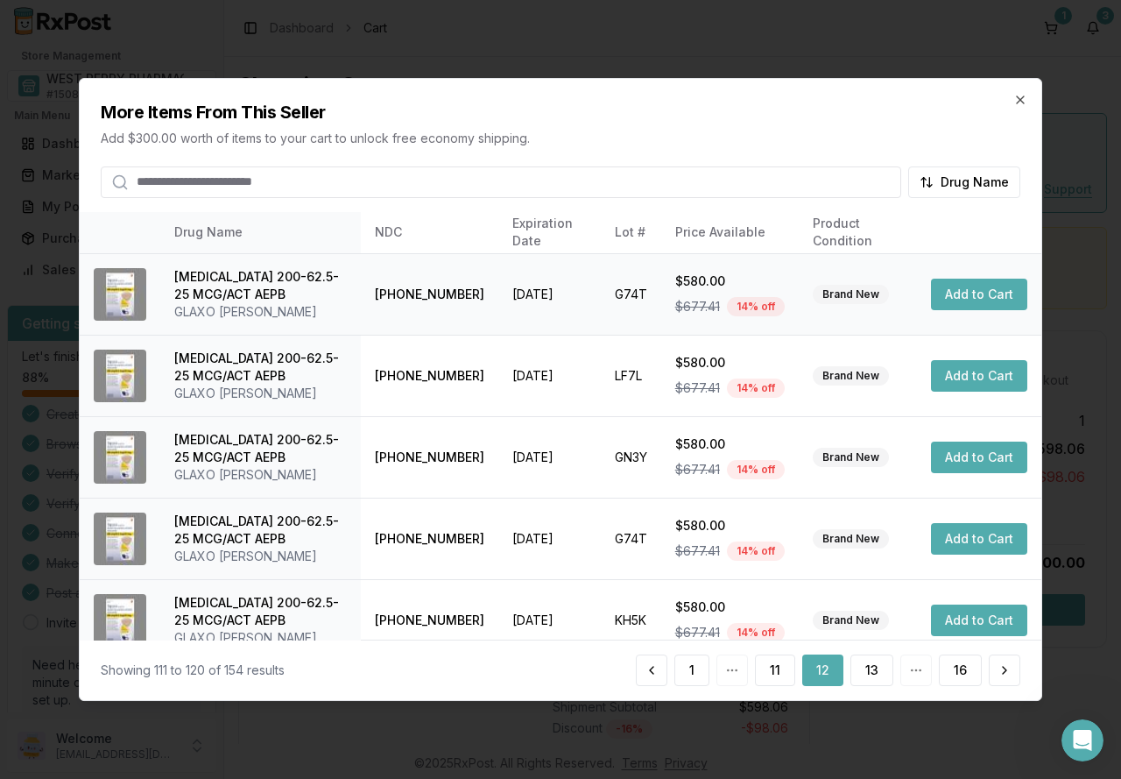
click at [969, 297] on button "Add to Cart" at bounding box center [979, 295] width 96 height 32
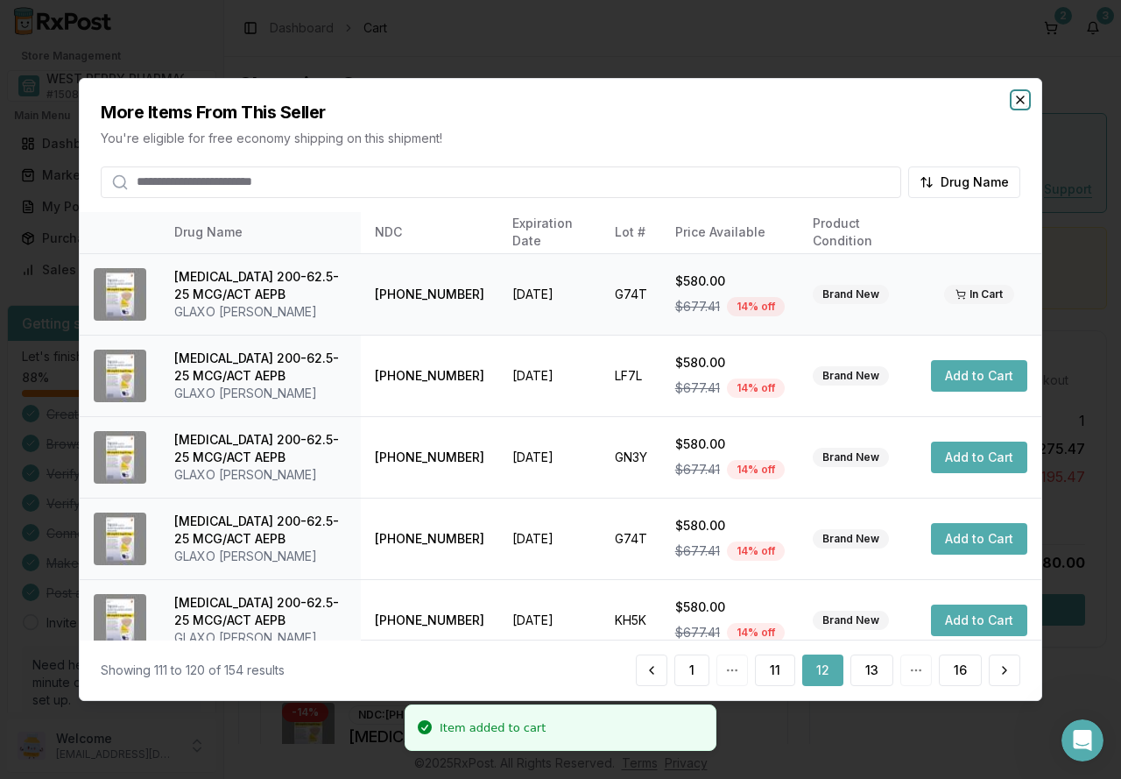
click at [1024, 99] on icon "button" at bounding box center [1021, 100] width 14 height 14
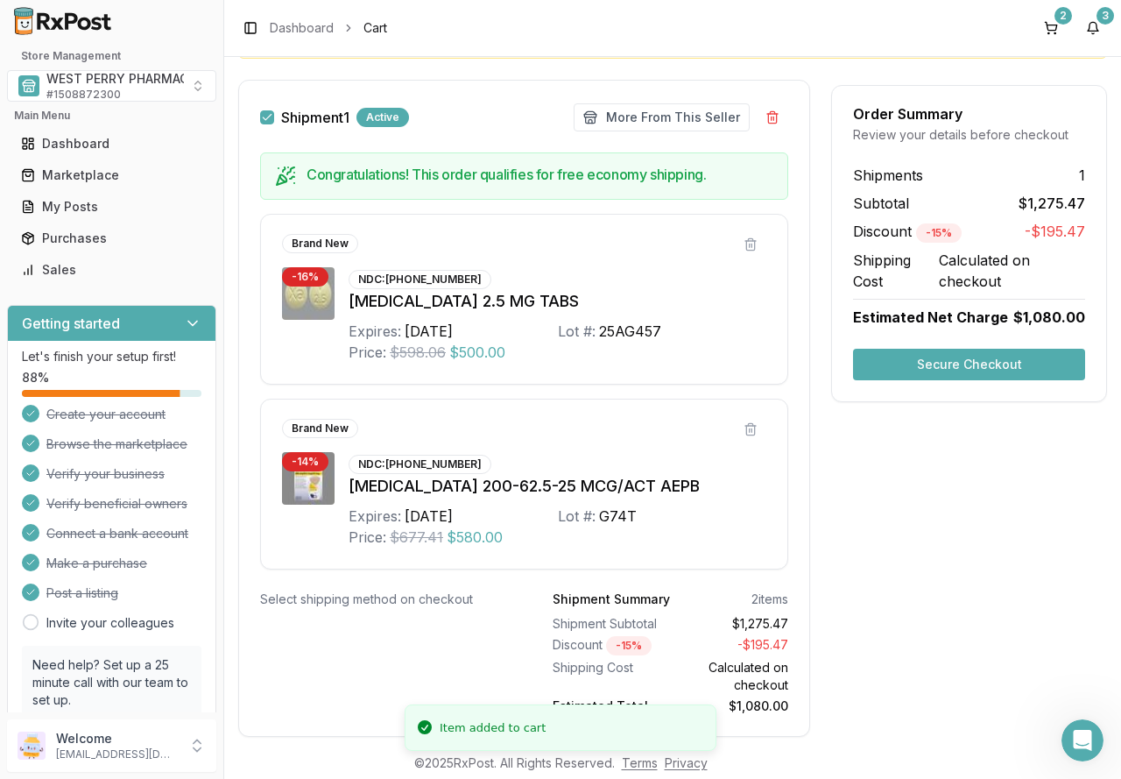
scroll to position [293, 0]
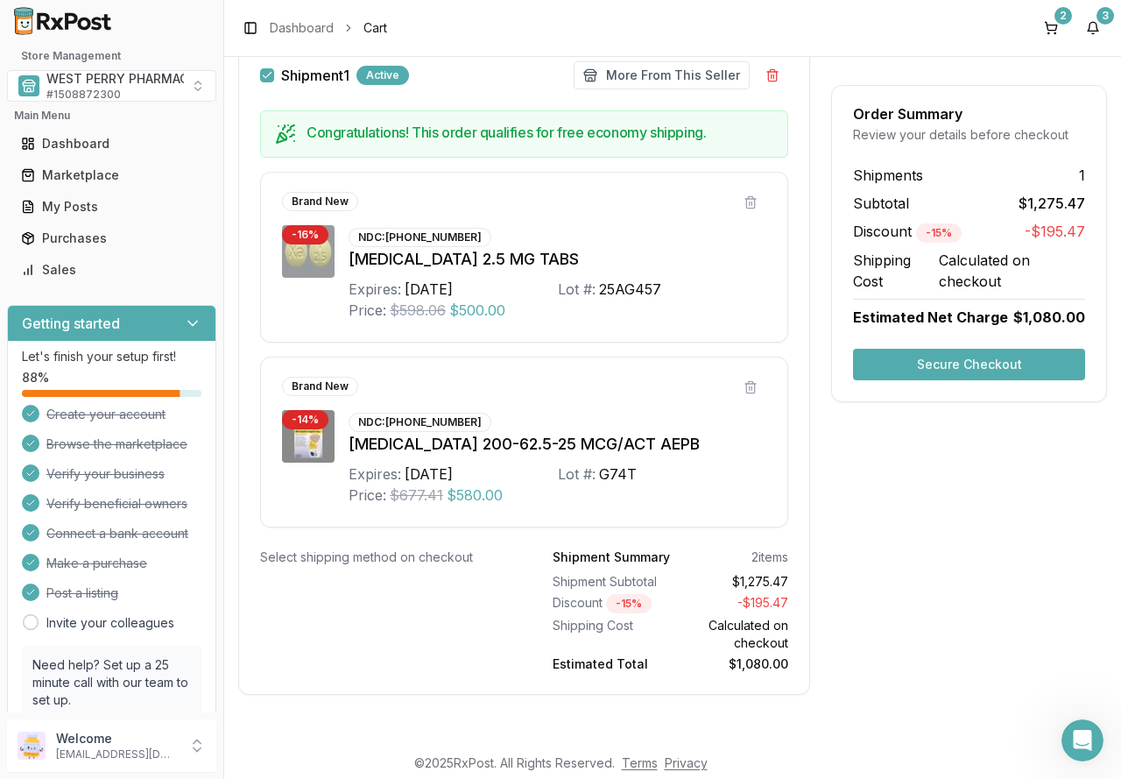
click at [938, 373] on button "Secure Checkout" at bounding box center [969, 365] width 232 height 32
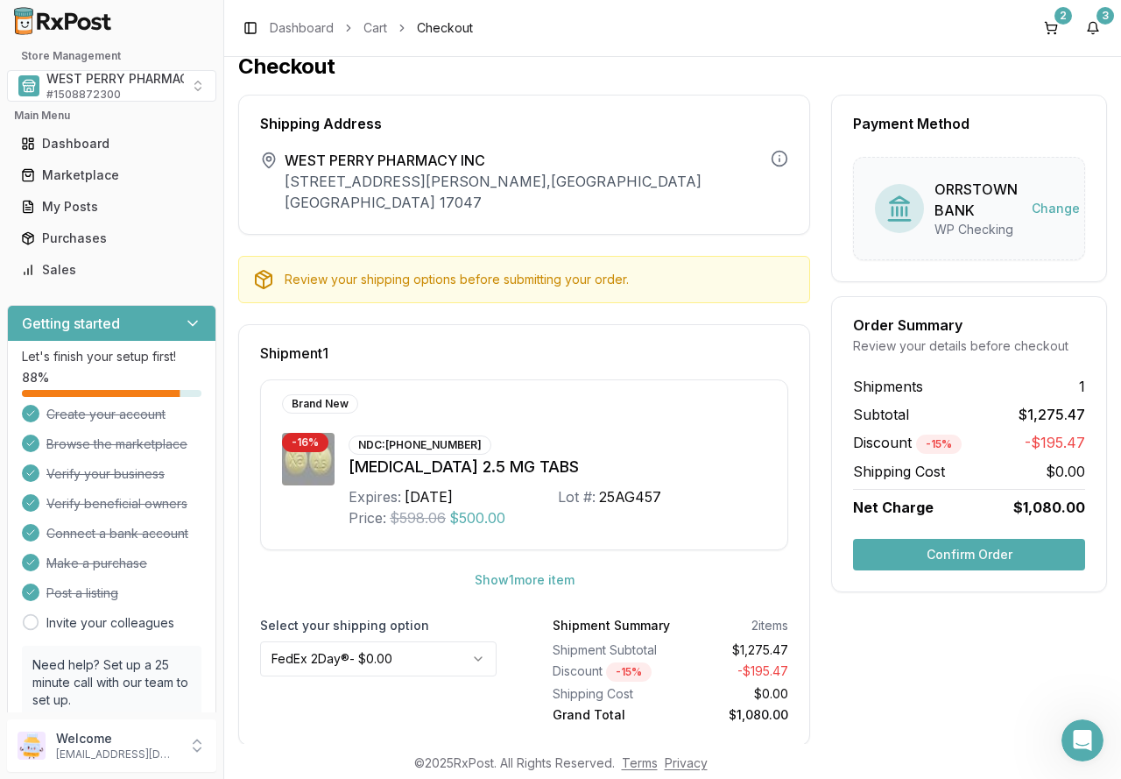
scroll to position [27, 0]
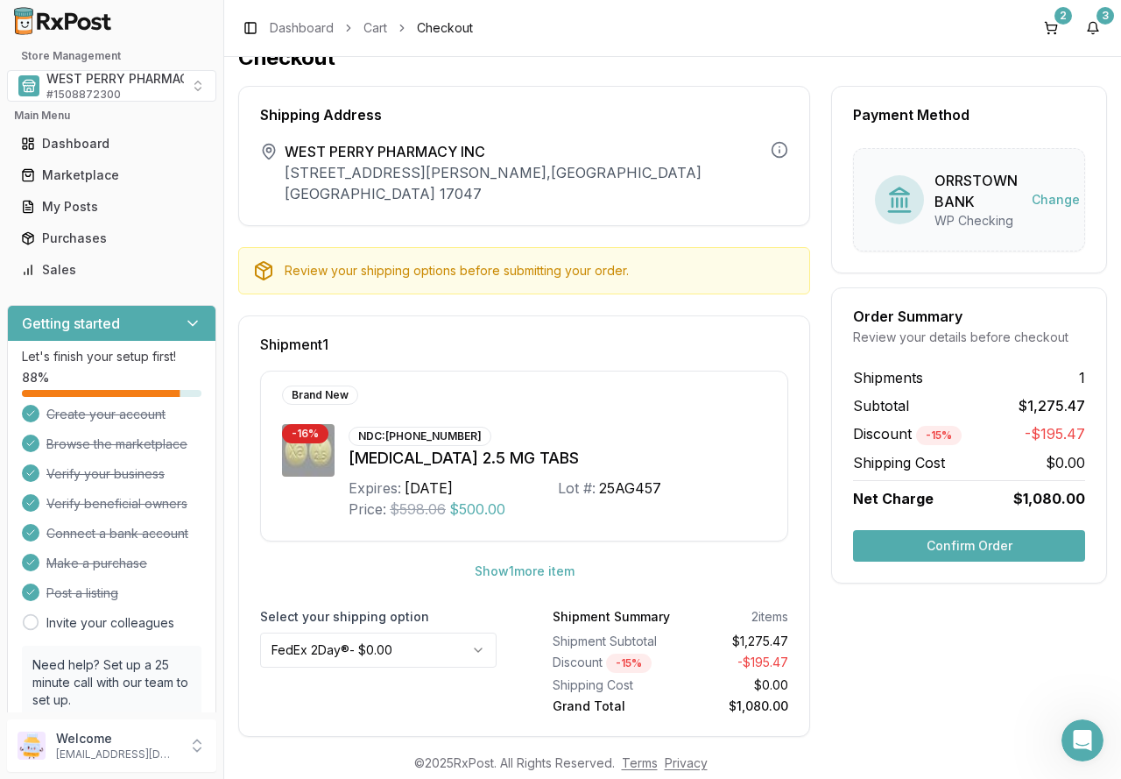
click at [948, 534] on button "Confirm Order" at bounding box center [969, 546] width 232 height 32
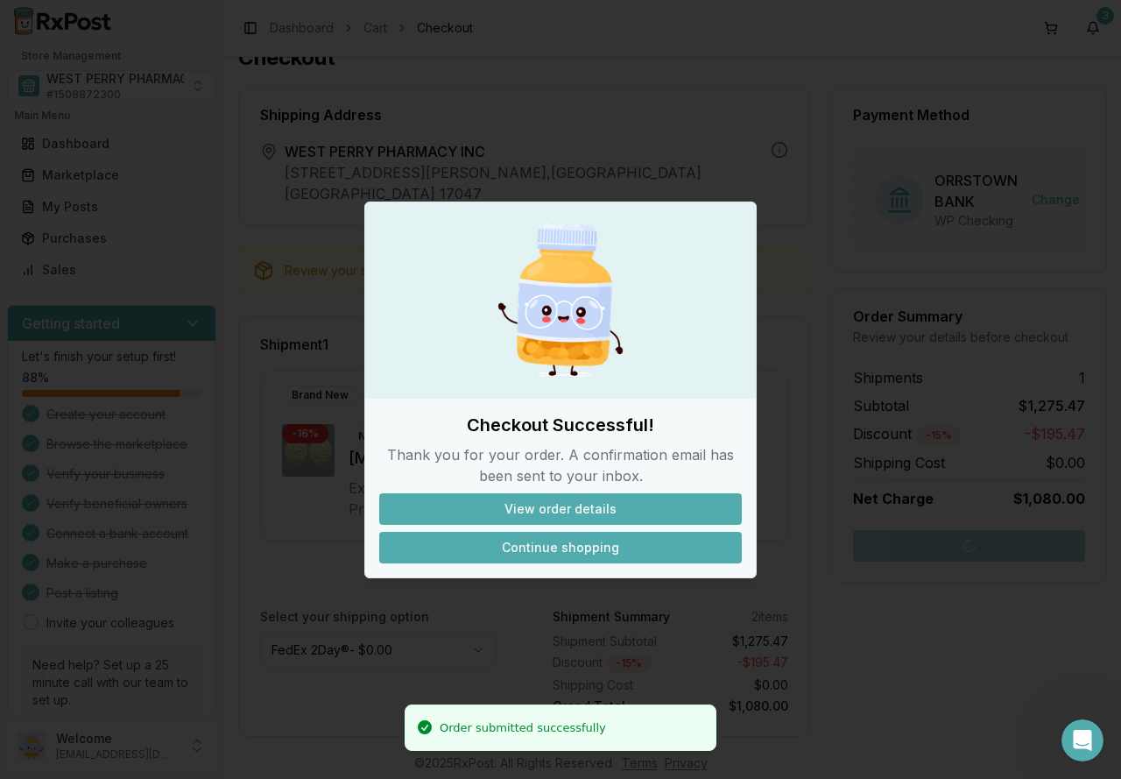
click at [520, 548] on button "Continue shopping" at bounding box center [560, 548] width 363 height 32
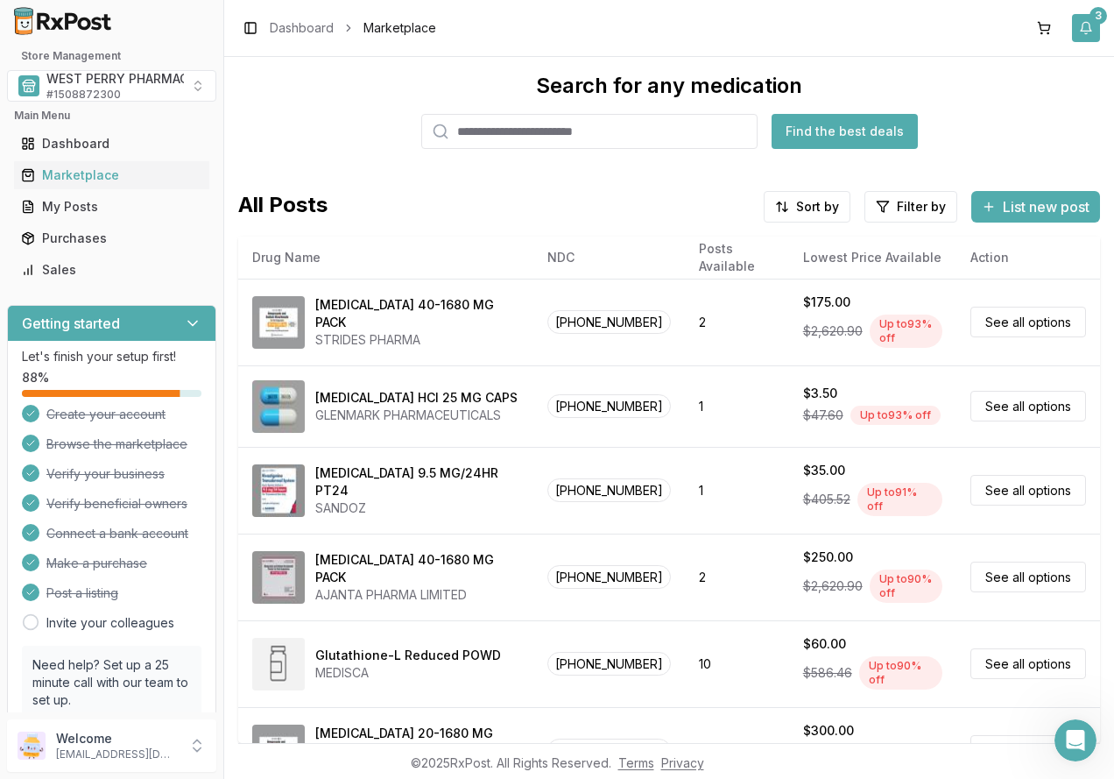
click at [1086, 24] on button "3" at bounding box center [1086, 28] width 28 height 28
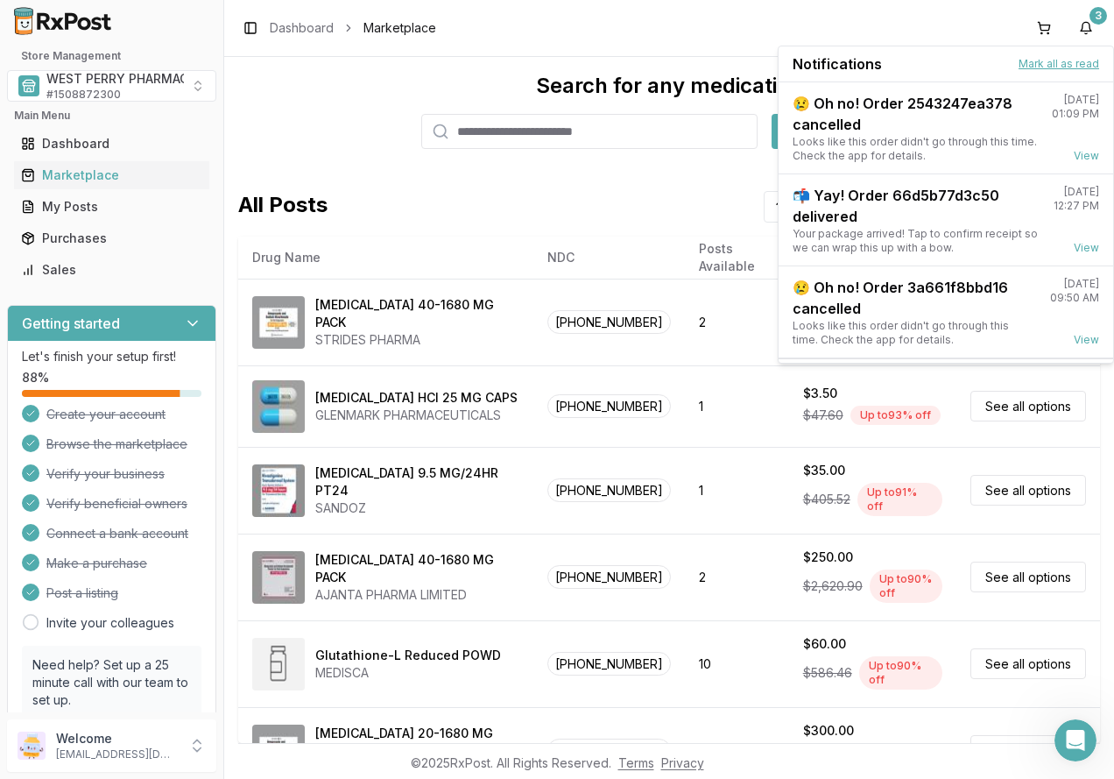
click at [1066, 66] on button "Mark all as read" at bounding box center [1059, 64] width 81 height 14
drag, startPoint x: 574, startPoint y: 207, endPoint x: 252, endPoint y: 208, distance: 321.5
click at [555, 208] on div "All Posts Sort by Filter by List new post" at bounding box center [669, 207] width 862 height 32
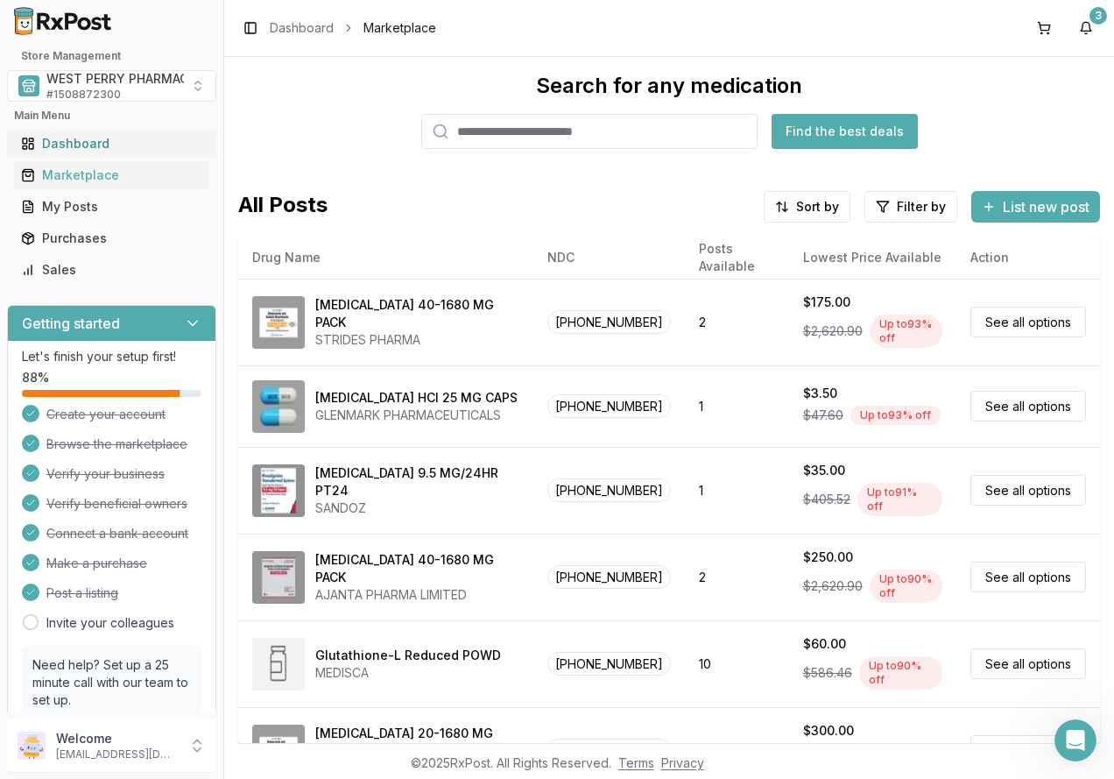
click at [60, 145] on div "Dashboard" at bounding box center [111, 144] width 181 height 18
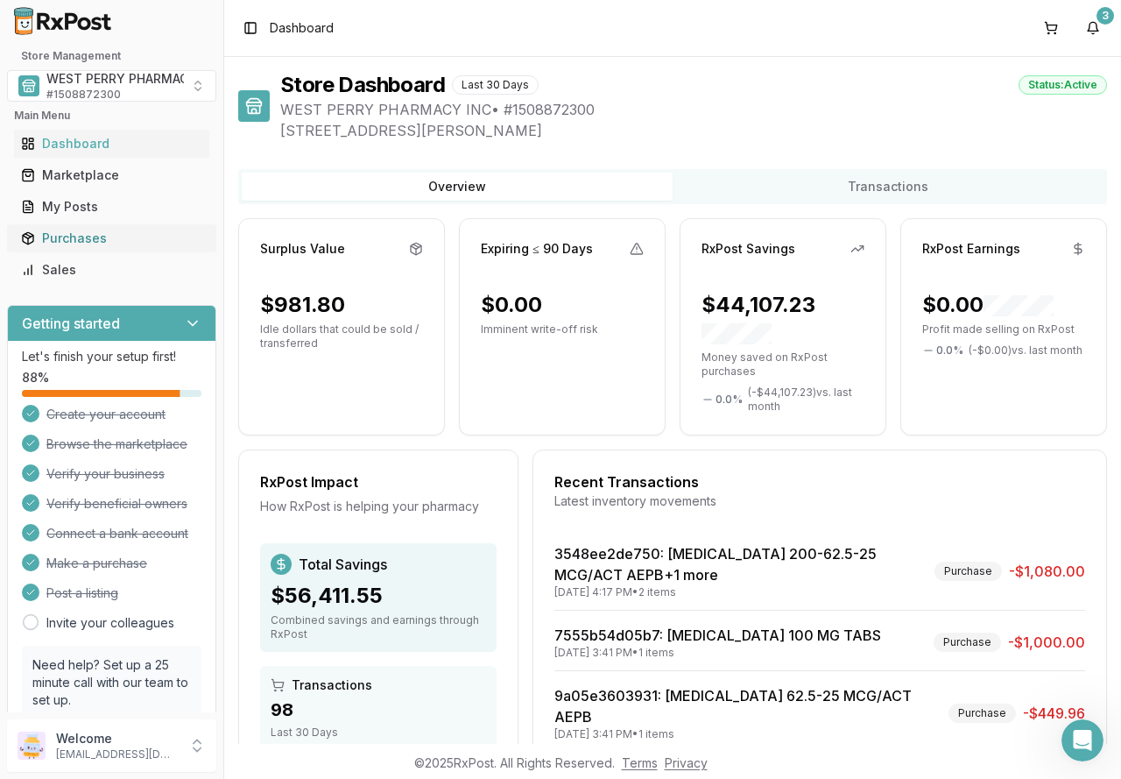
click at [58, 237] on div "Purchases" at bounding box center [111, 239] width 181 height 18
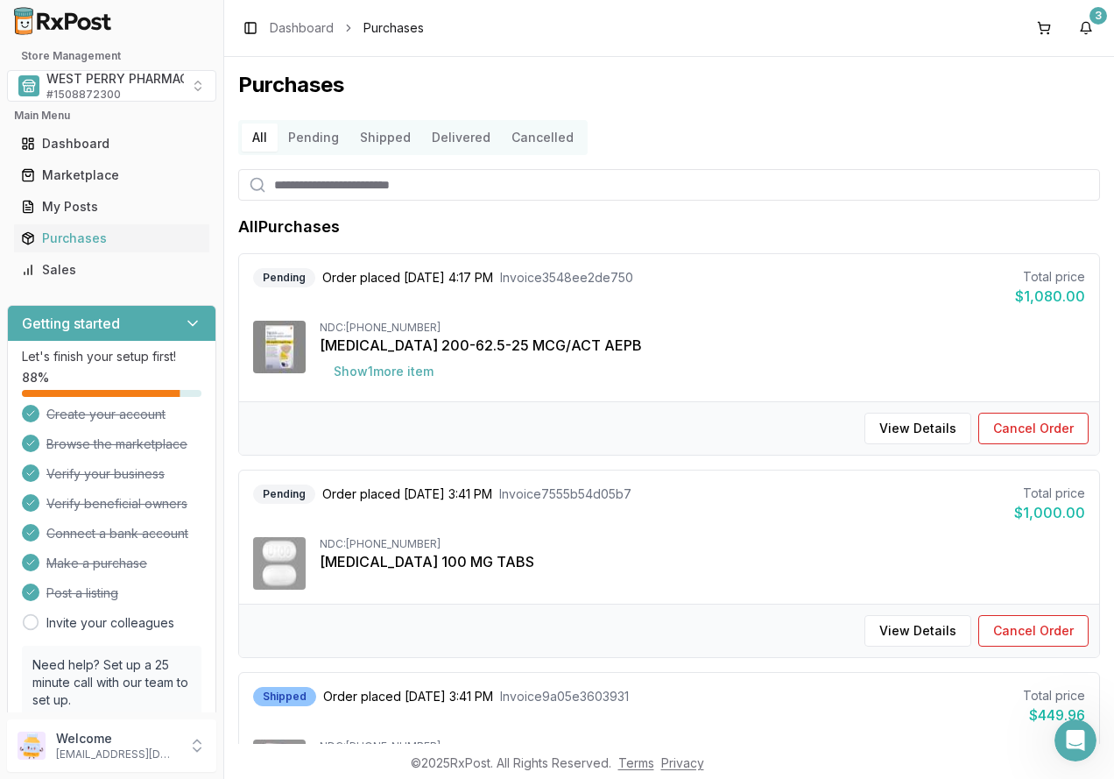
click at [517, 149] on button "Cancelled" at bounding box center [542, 138] width 83 height 28
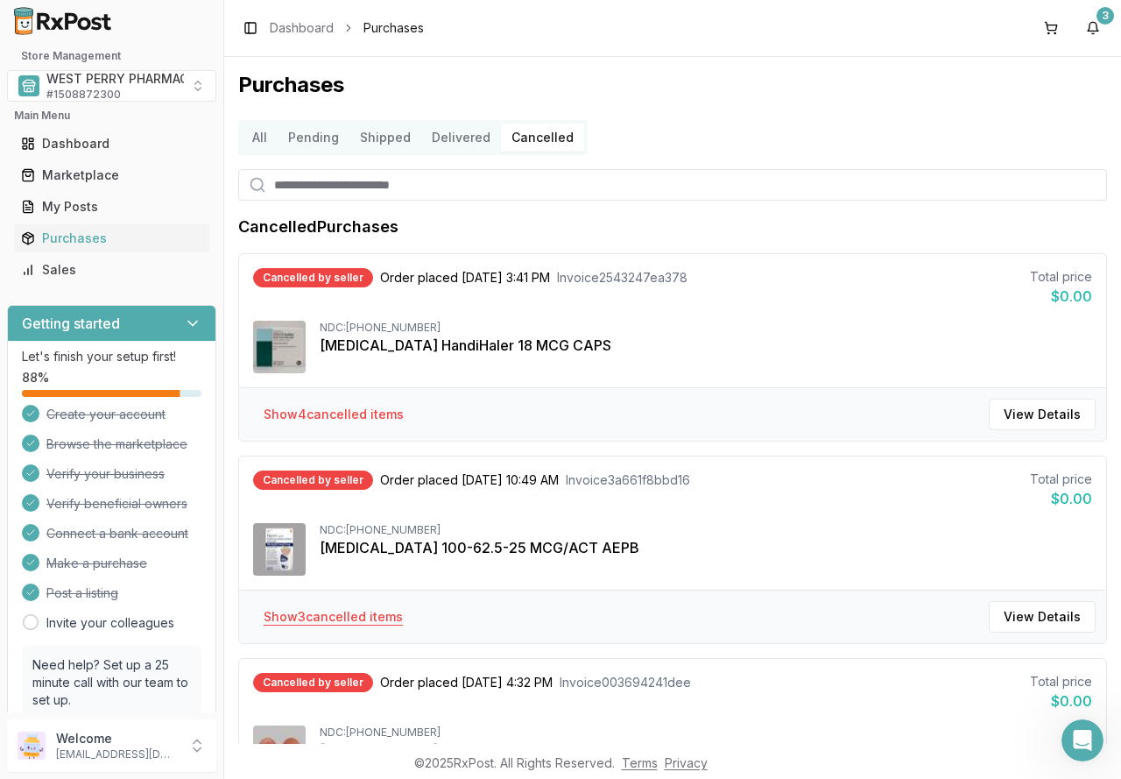
click at [371, 619] on button "Show 3 cancelled item s" at bounding box center [333, 617] width 167 height 32
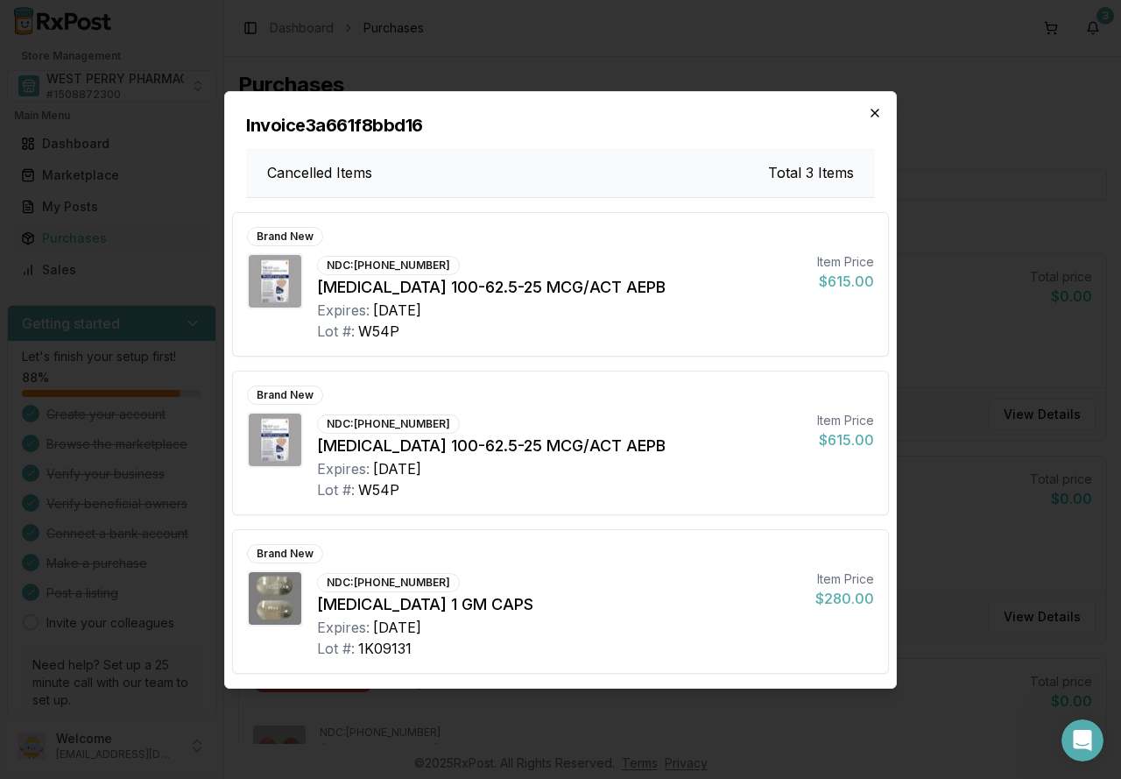
click at [880, 116] on icon "button" at bounding box center [875, 113] width 14 height 14
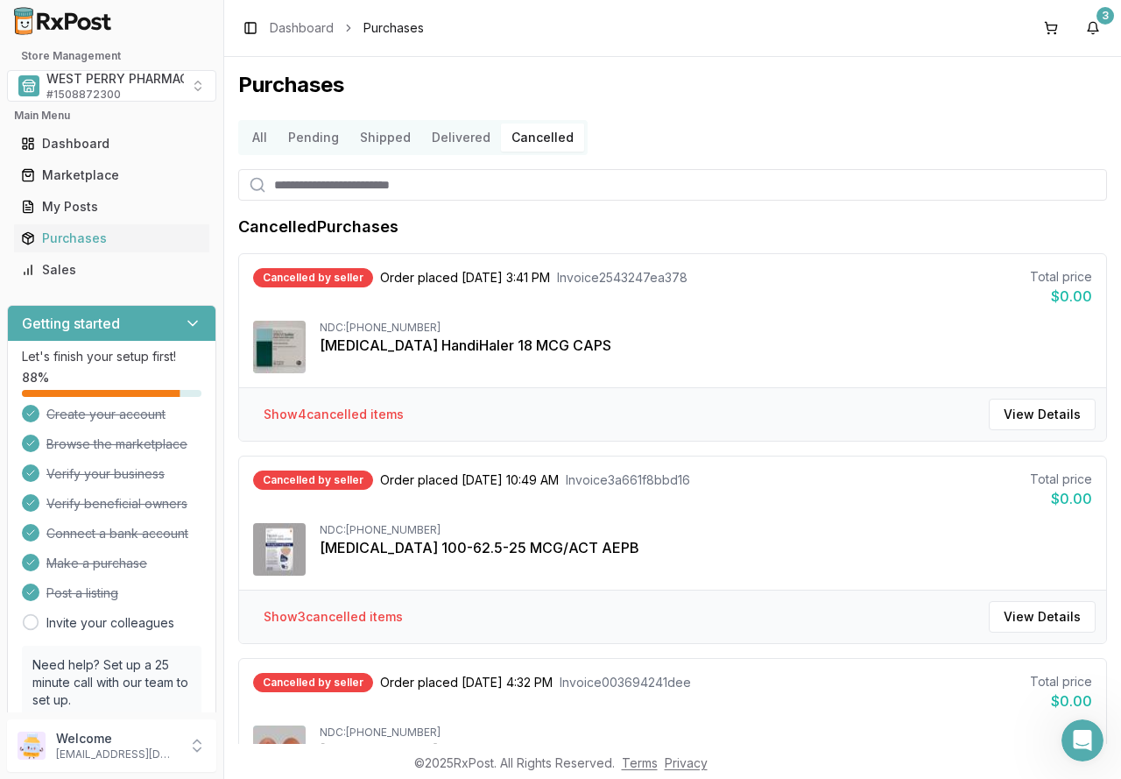
click at [380, 279] on span "Order placed [DATE] 3:41 PM" at bounding box center [465, 278] width 170 height 18
drag, startPoint x: 379, startPoint y: 280, endPoint x: 714, endPoint y: 283, distance: 334.7
click at [714, 283] on div "Cancelled by seller Order placed [DATE] 3:41 PM Invoice 2543247ea378 Total pric…" at bounding box center [672, 287] width 839 height 39
copy div "Order placed [DATE] 3:41 PM Invoice 2543247ea378"
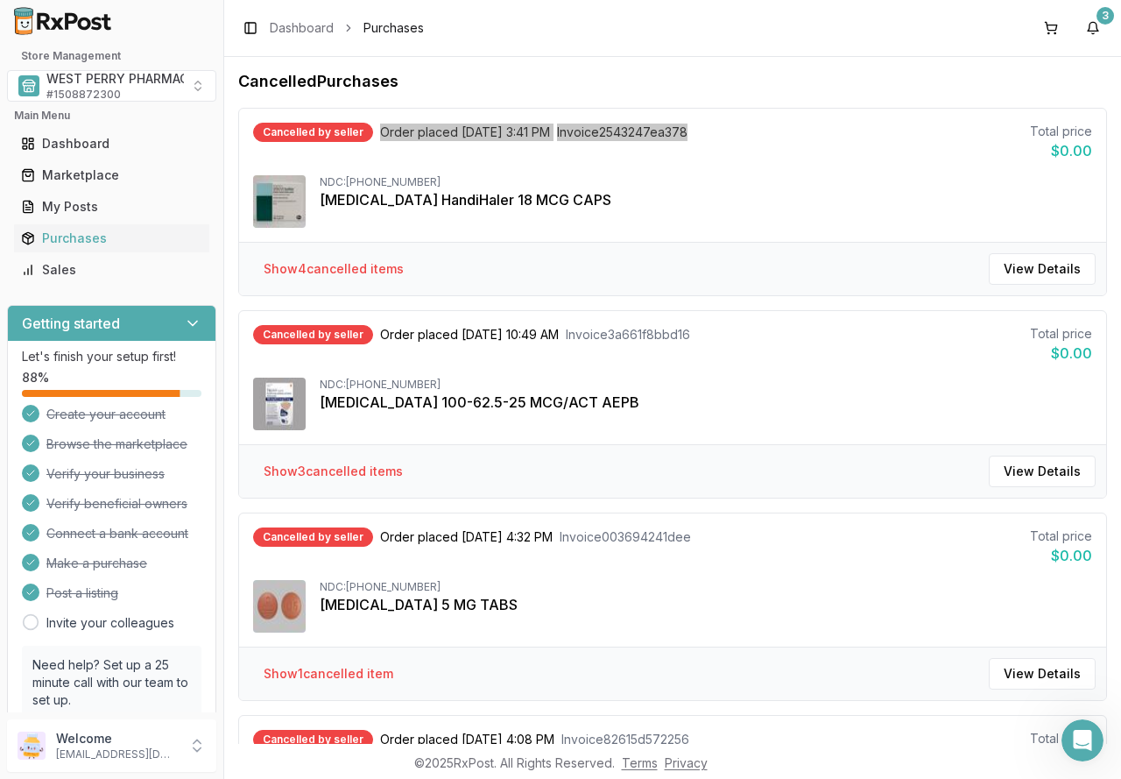
scroll to position [175, 0]
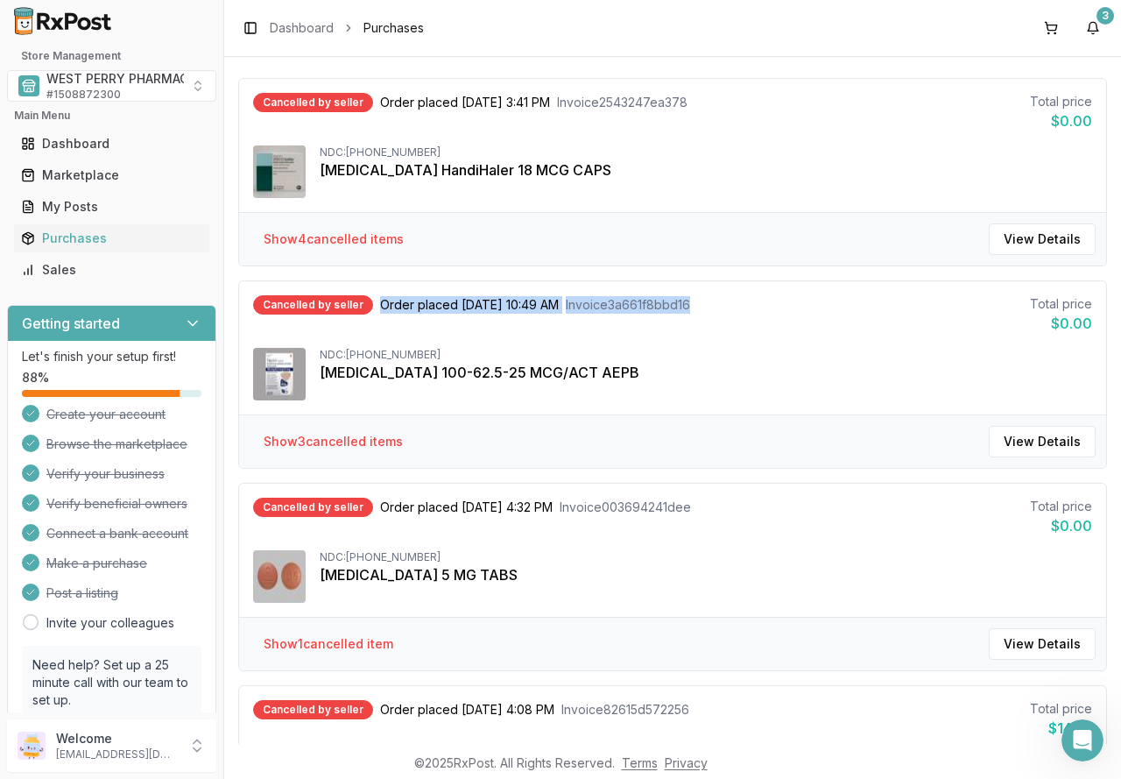
drag, startPoint x: 378, startPoint y: 307, endPoint x: 716, endPoint y: 318, distance: 337.5
click at [716, 318] on div "Cancelled by seller Order placed [DATE] 10:49 AM Invoice 3a661f8bbd16 Total pri…" at bounding box center [672, 314] width 839 height 39
copy div "Order placed [DATE] 10:49 AM Invoice 3a661f8bbd16"
click at [678, 375] on div "[MEDICAL_DATA] 100-62.5-25 MCG/ACT AEPB" at bounding box center [706, 372] width 773 height 21
click at [378, 438] on button "Show 3 cancelled item s" at bounding box center [333, 442] width 167 height 32
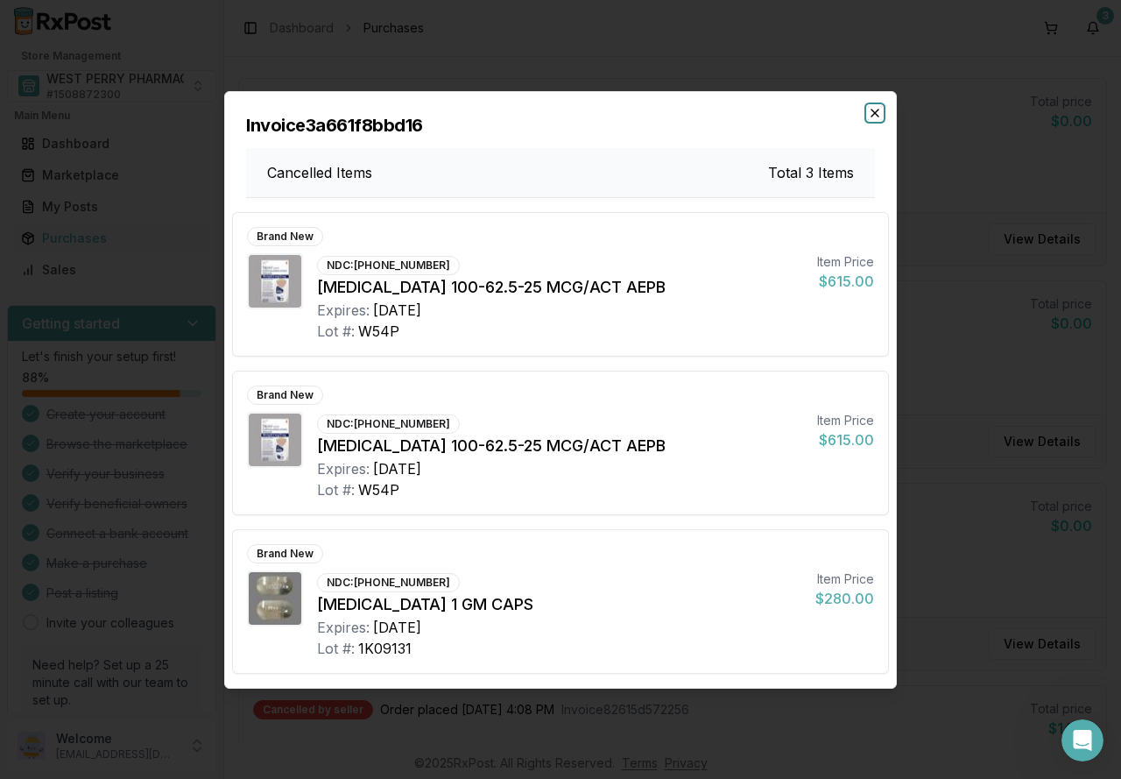
click at [873, 113] on icon "button" at bounding box center [875, 113] width 14 height 14
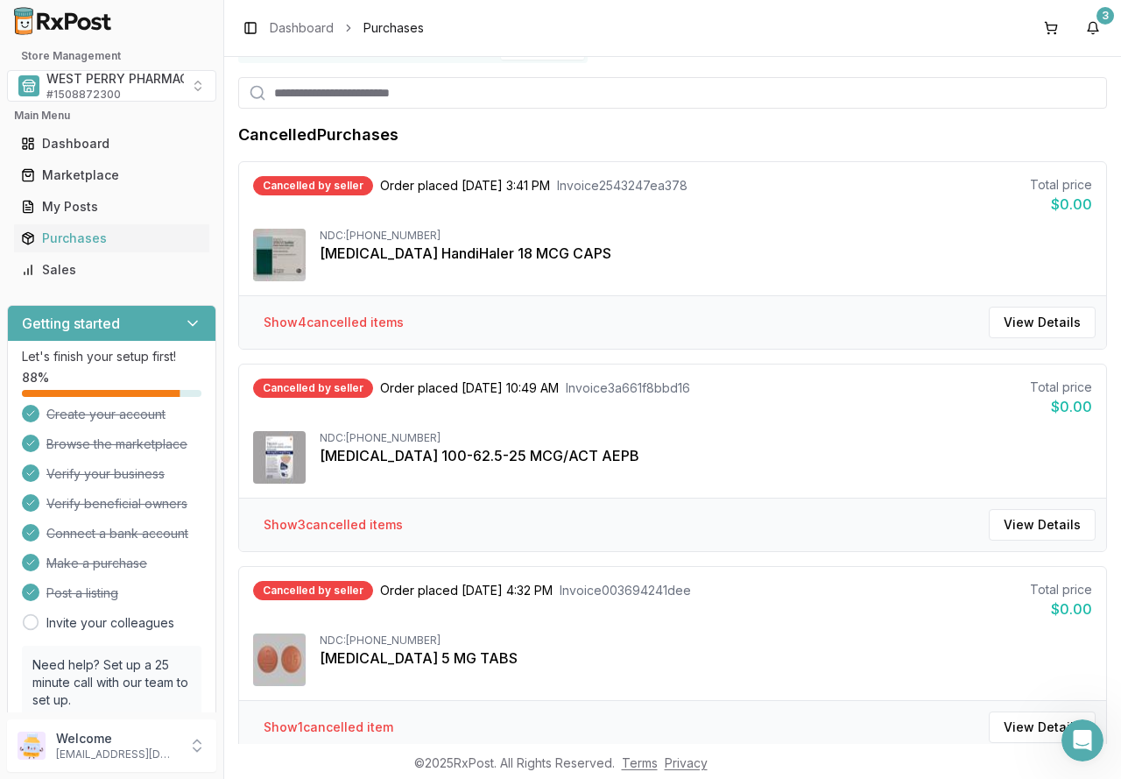
scroll to position [88, 0]
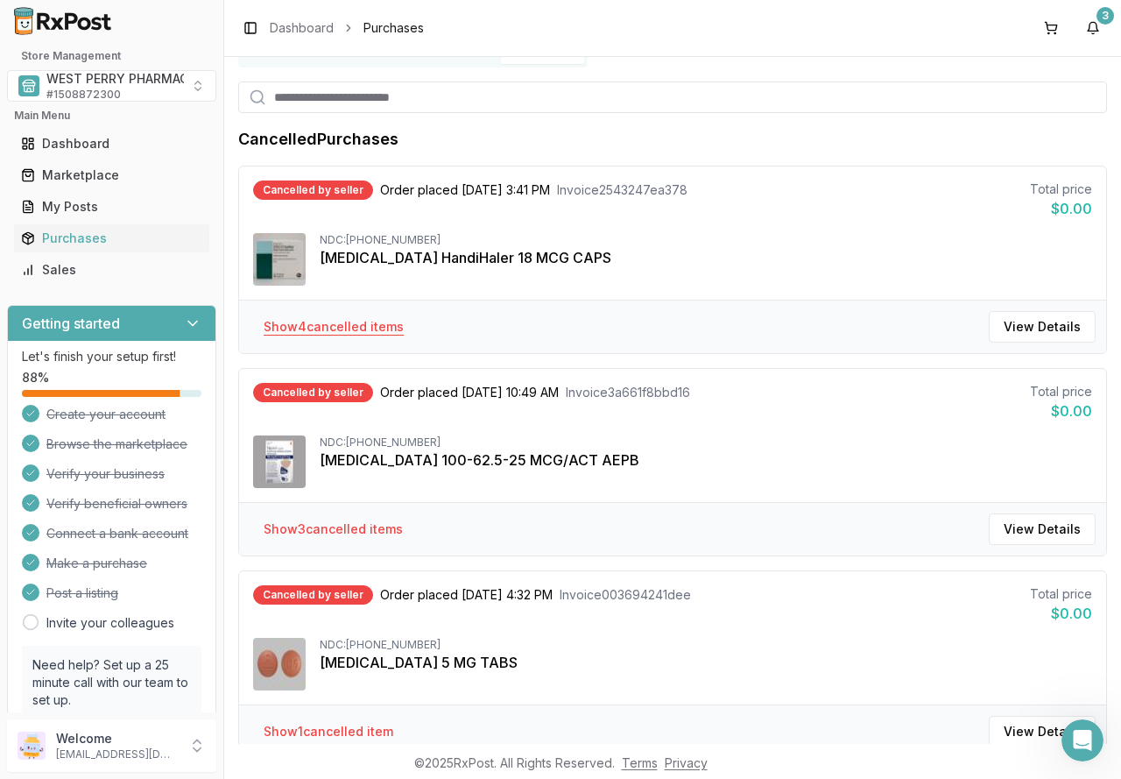
click at [336, 325] on button "Show 4 cancelled item s" at bounding box center [334, 327] width 168 height 32
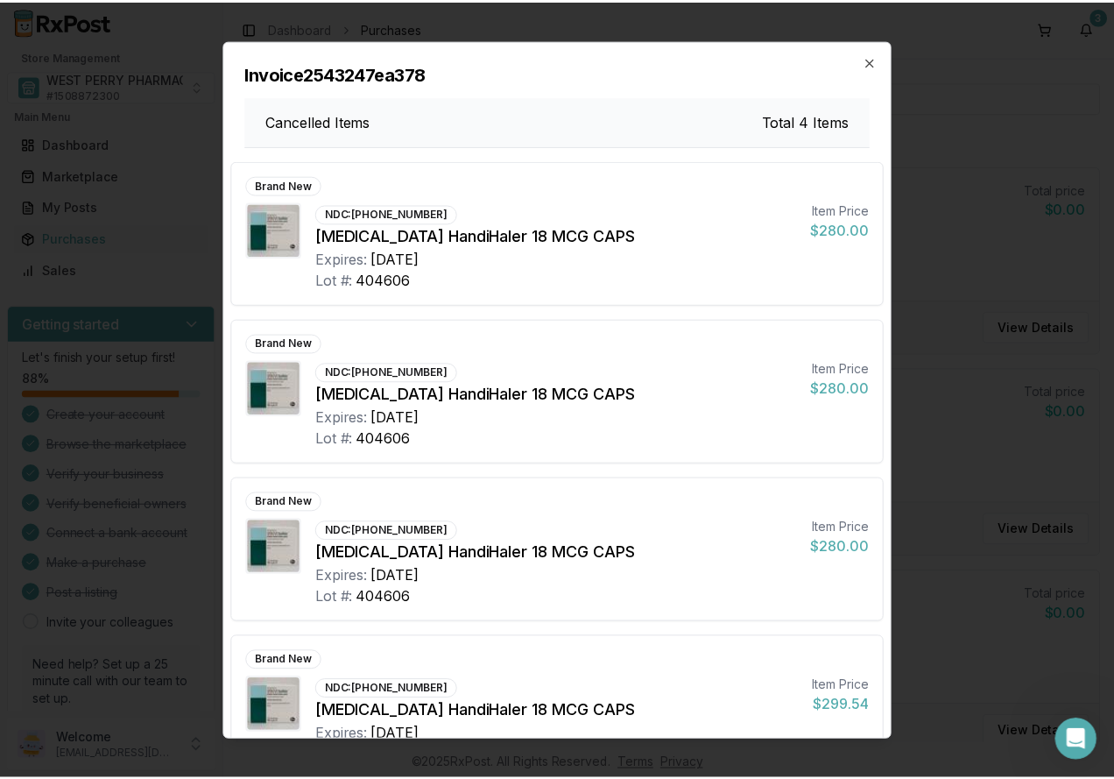
scroll to position [55, 0]
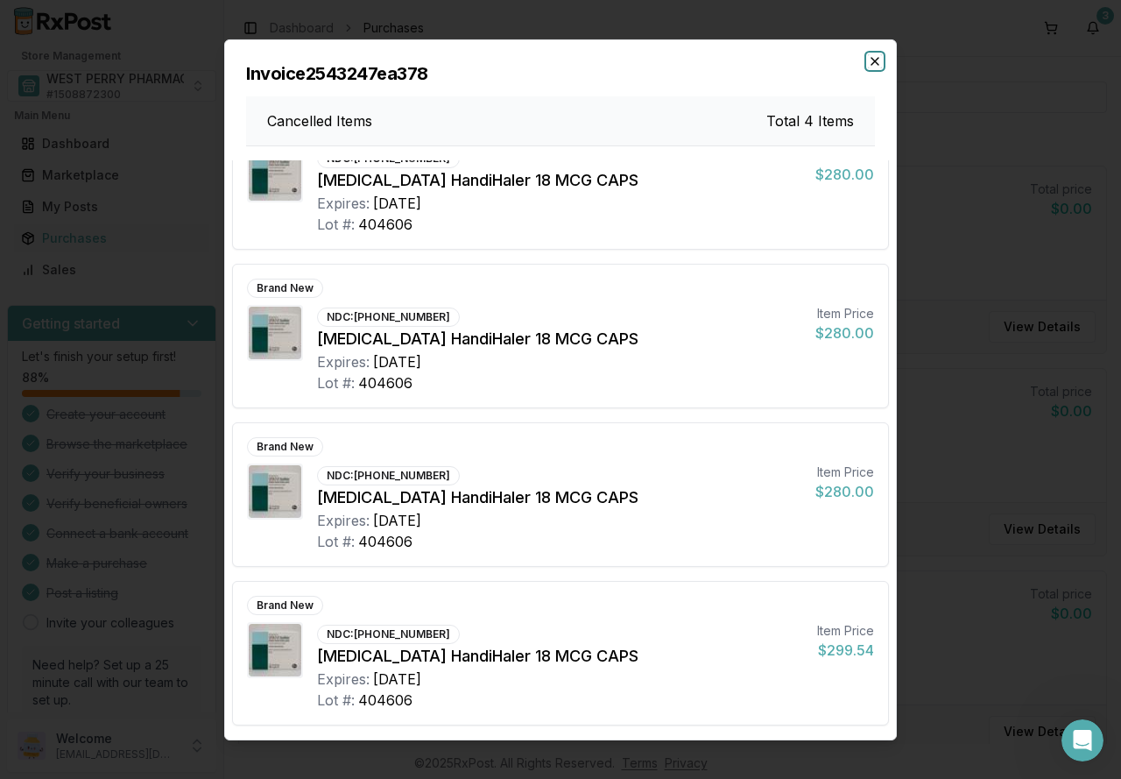
click at [880, 65] on icon "button" at bounding box center [875, 60] width 14 height 14
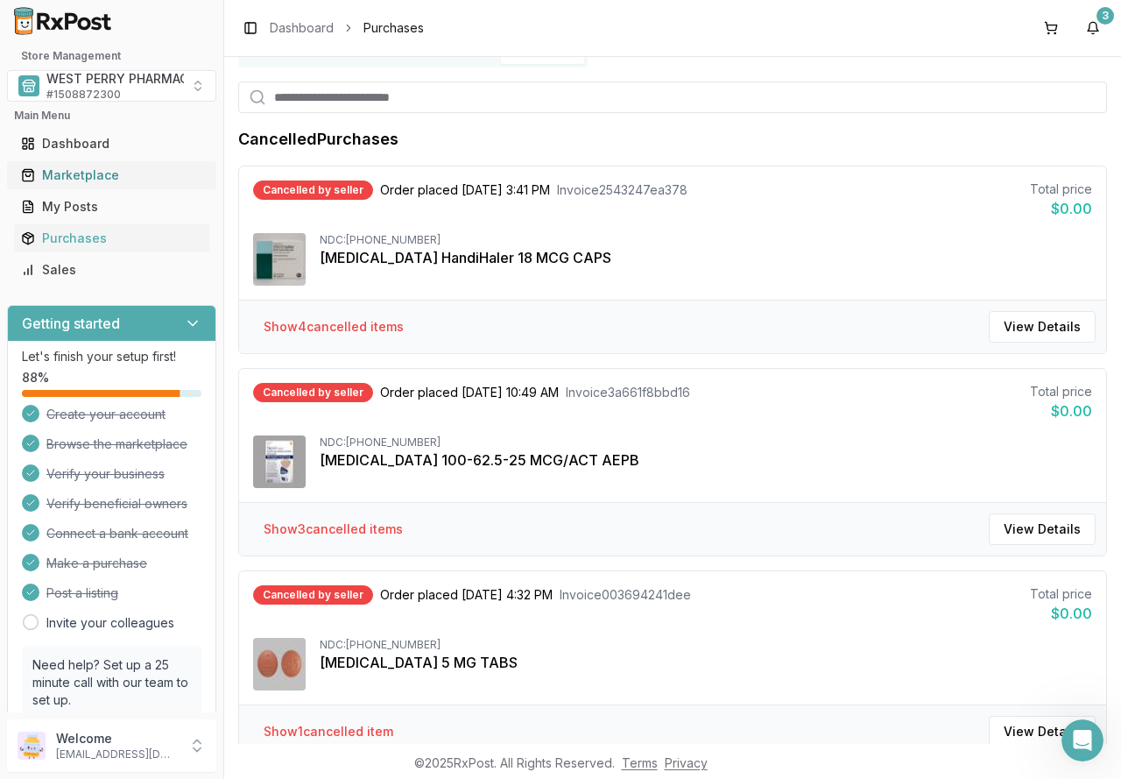
click at [74, 180] on div "Marketplace" at bounding box center [111, 175] width 181 height 18
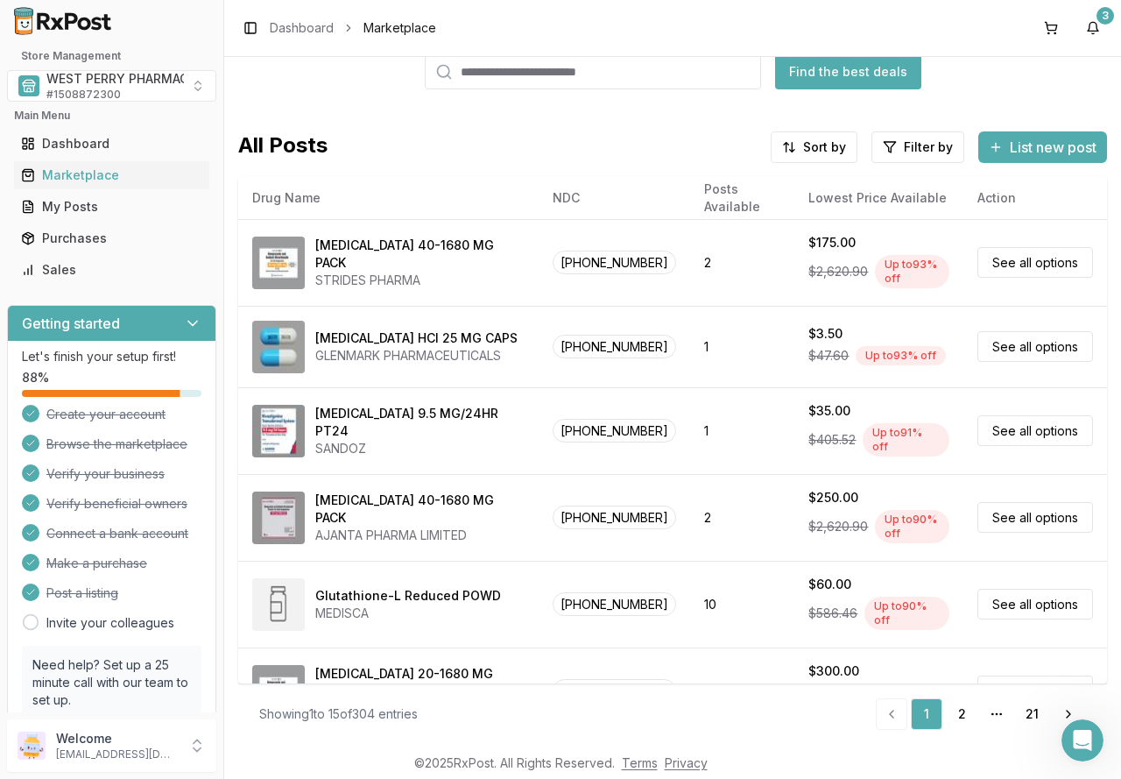
scroll to position [87, 0]
click at [479, 81] on input "search" at bounding box center [589, 71] width 336 height 35
type input "*******"
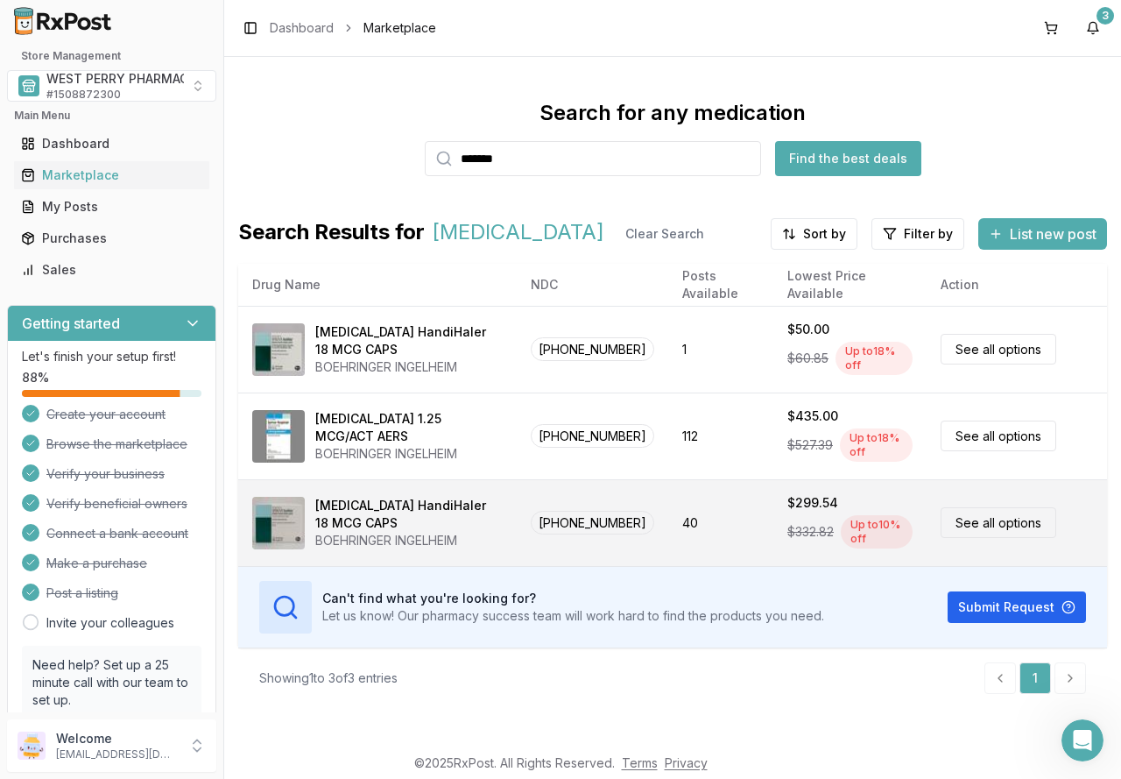
click at [443, 520] on div "[MEDICAL_DATA] HandiHaler 18 MCG CAPS" at bounding box center [408, 514] width 187 height 35
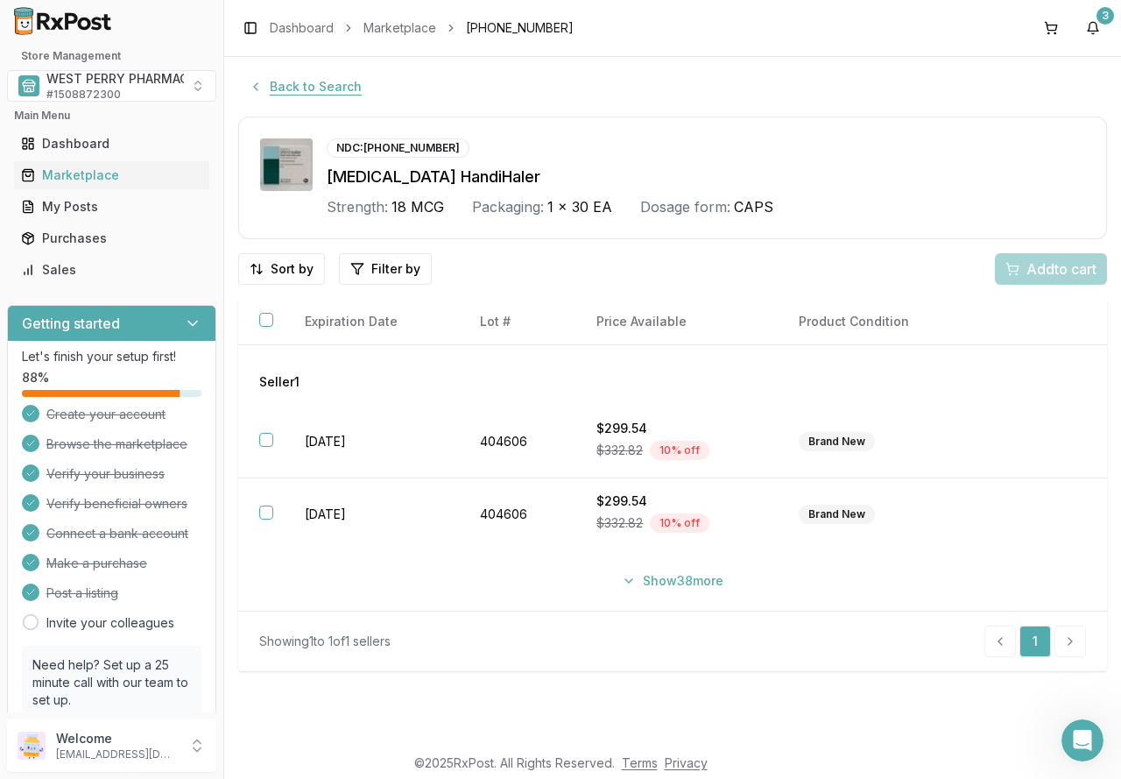
click at [290, 92] on button "Back to Search" at bounding box center [305, 87] width 134 height 32
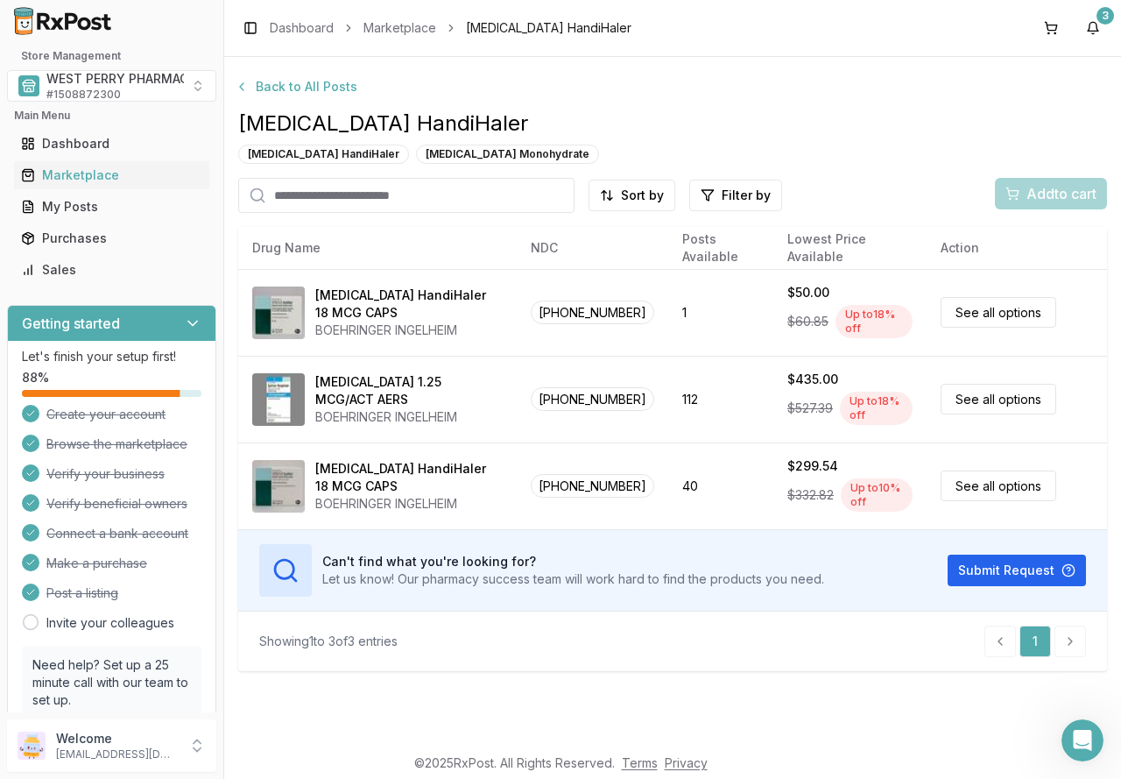
click at [447, 198] on input "search" at bounding box center [406, 195] width 336 height 35
type input "*******"
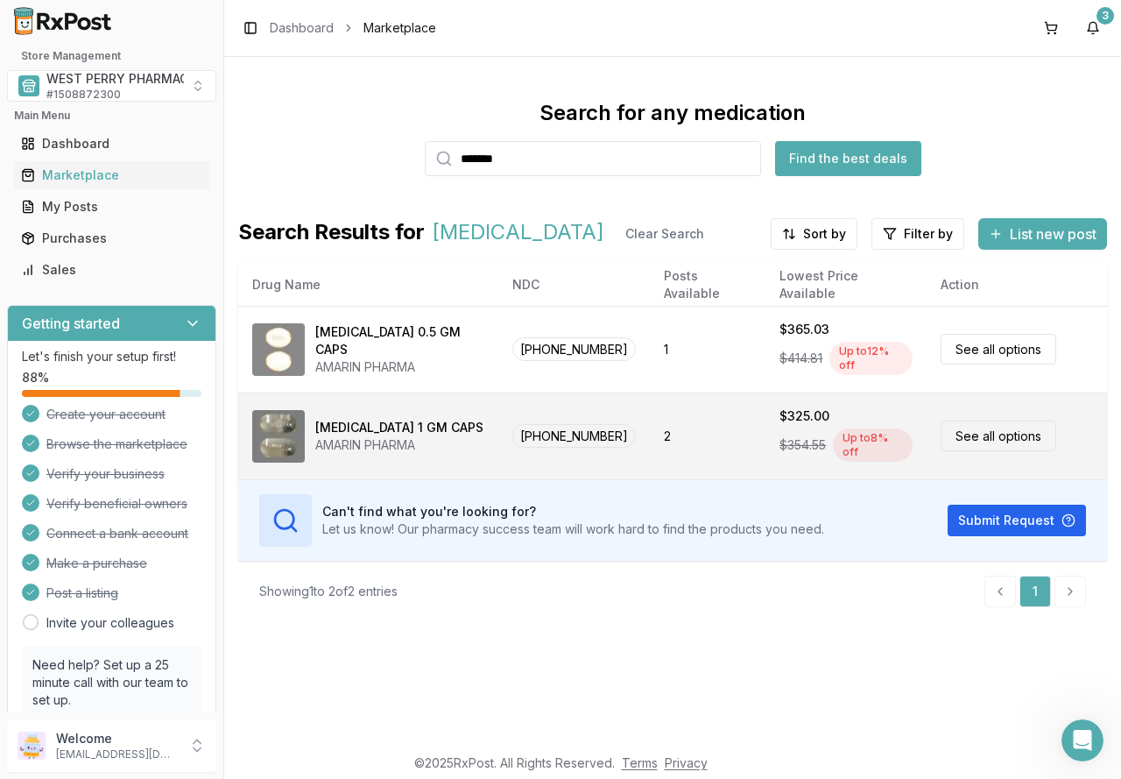
click at [352, 425] on div "[MEDICAL_DATA] 1 GM CAPS" at bounding box center [399, 428] width 168 height 18
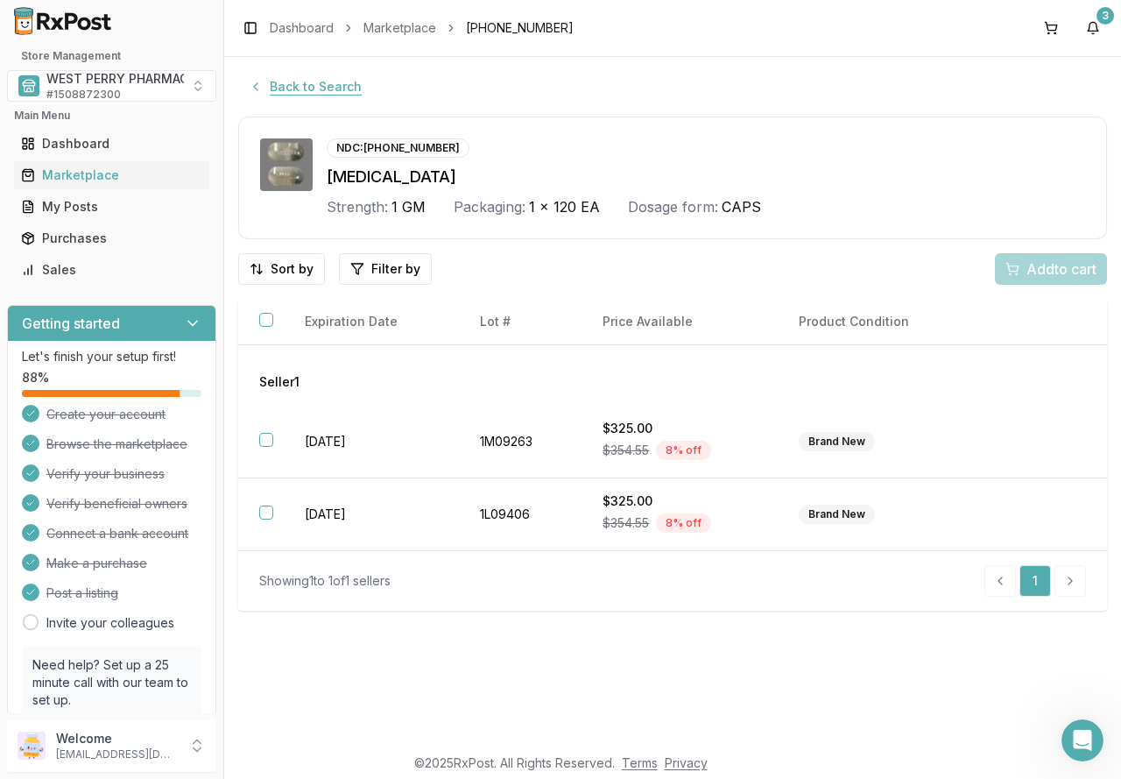
click at [321, 88] on button "Back to Search" at bounding box center [305, 87] width 134 height 32
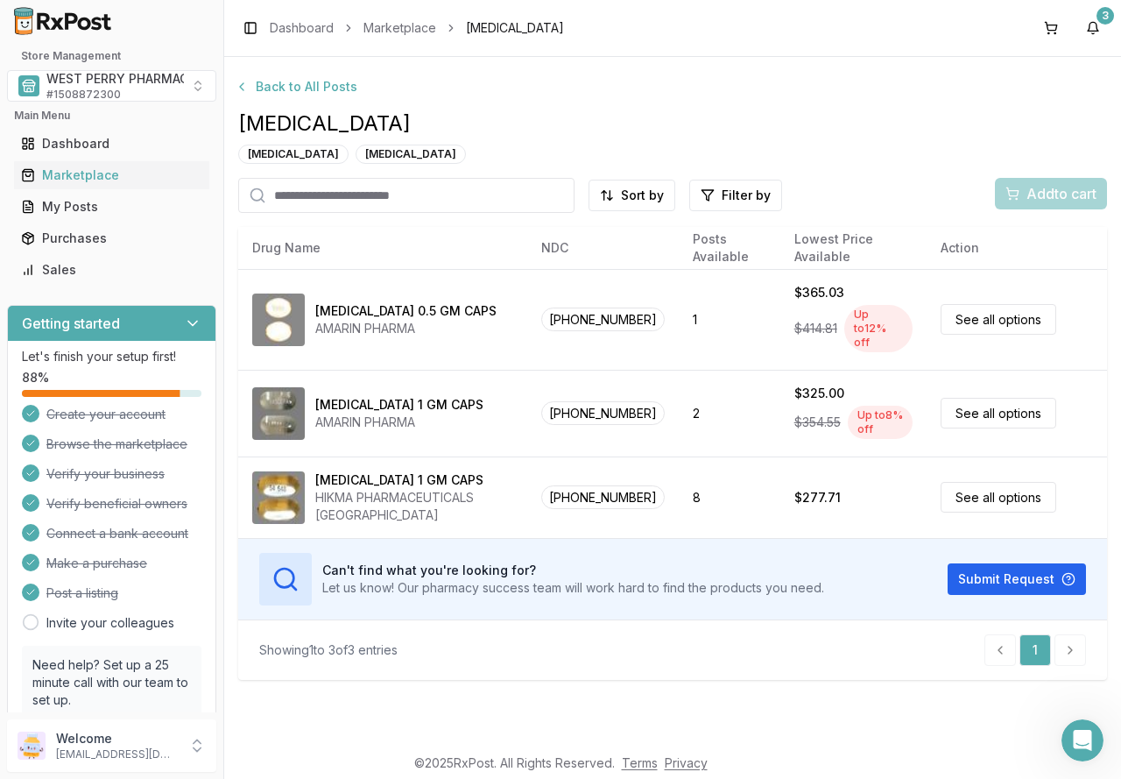
click at [309, 191] on input "search" at bounding box center [406, 195] width 336 height 35
type input "*******"
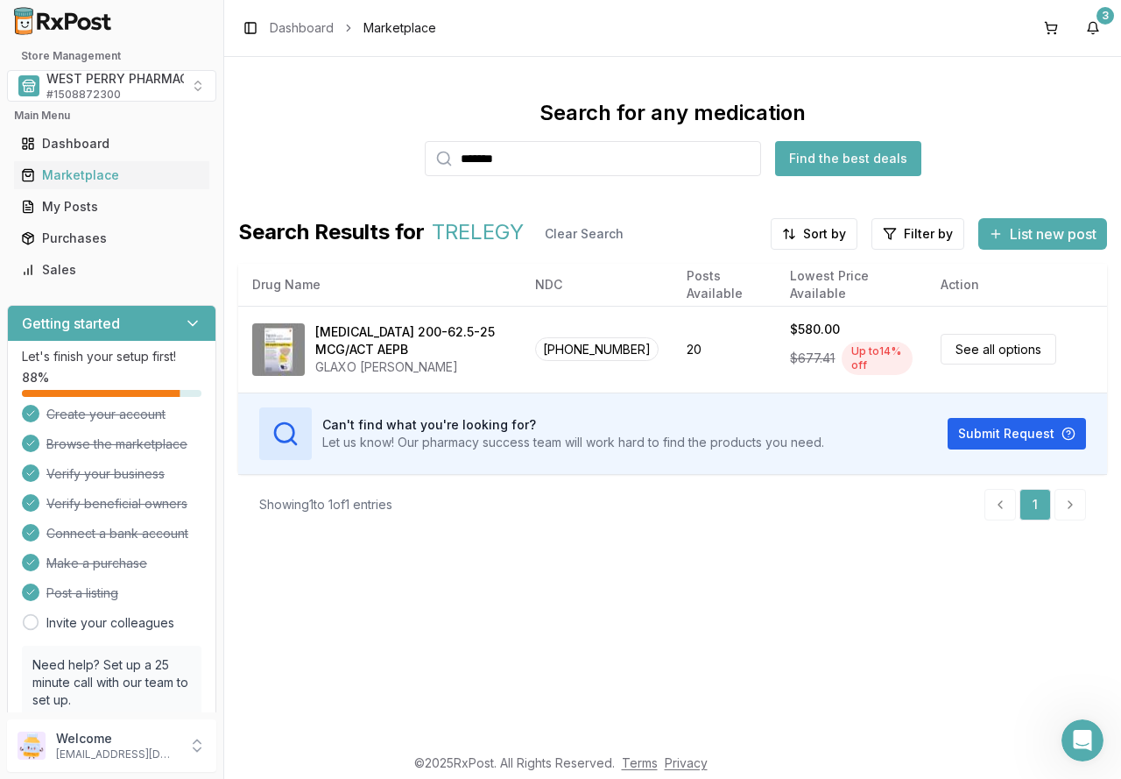
click at [686, 667] on div "Search for any medication ******* Find the best deals Search Results for TRELEG…" at bounding box center [672, 400] width 897 height 687
click at [49, 239] on div "Purchases" at bounding box center [111, 239] width 181 height 18
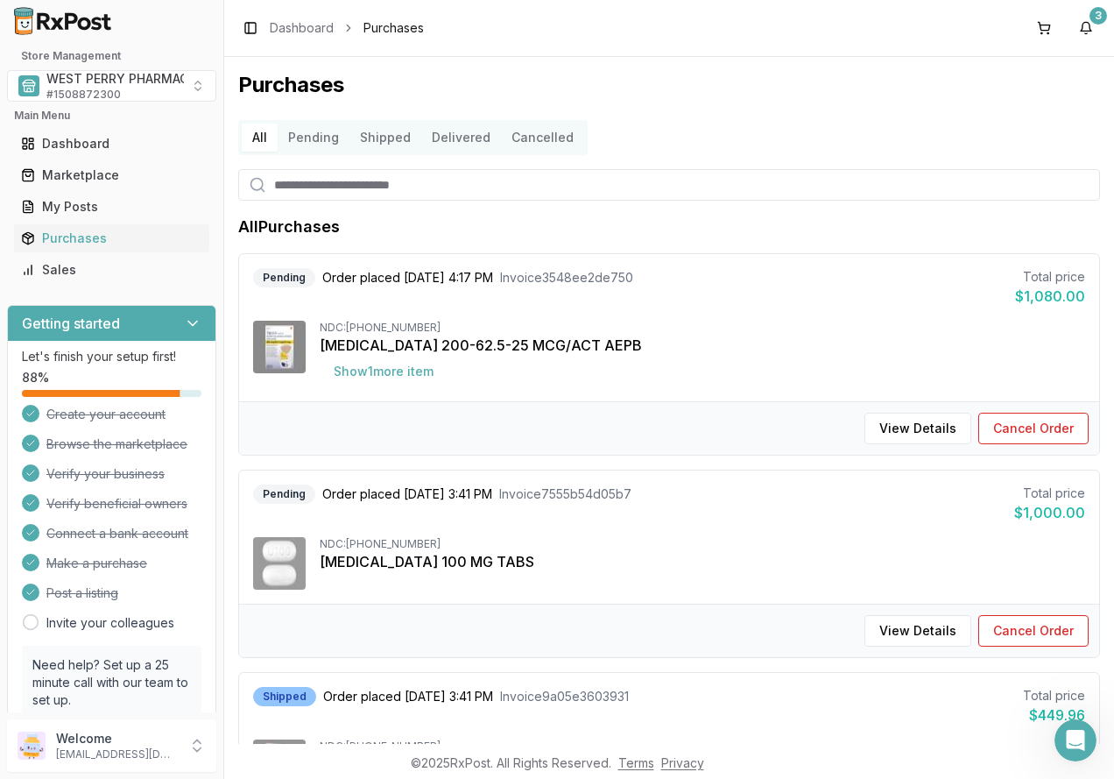
click at [542, 137] on button "Cancelled" at bounding box center [542, 138] width 83 height 28
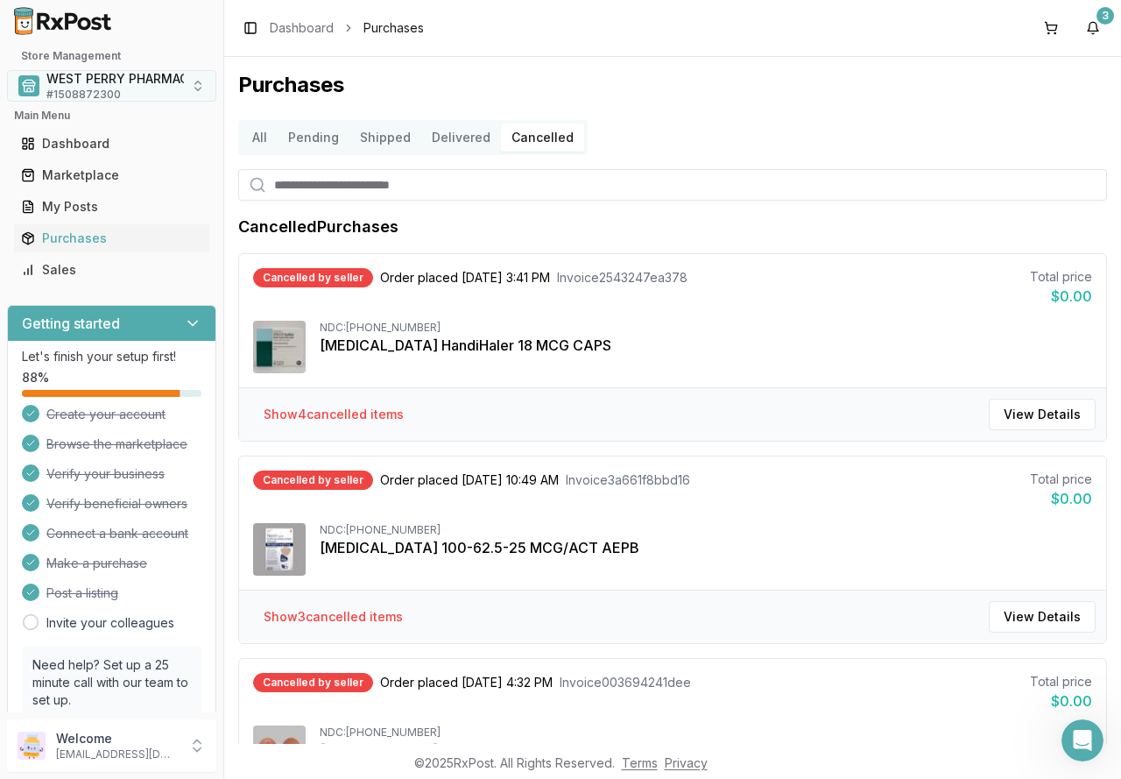
click at [150, 76] on span "WEST PERRY PHARMACY INC" at bounding box center [134, 79] width 176 height 18
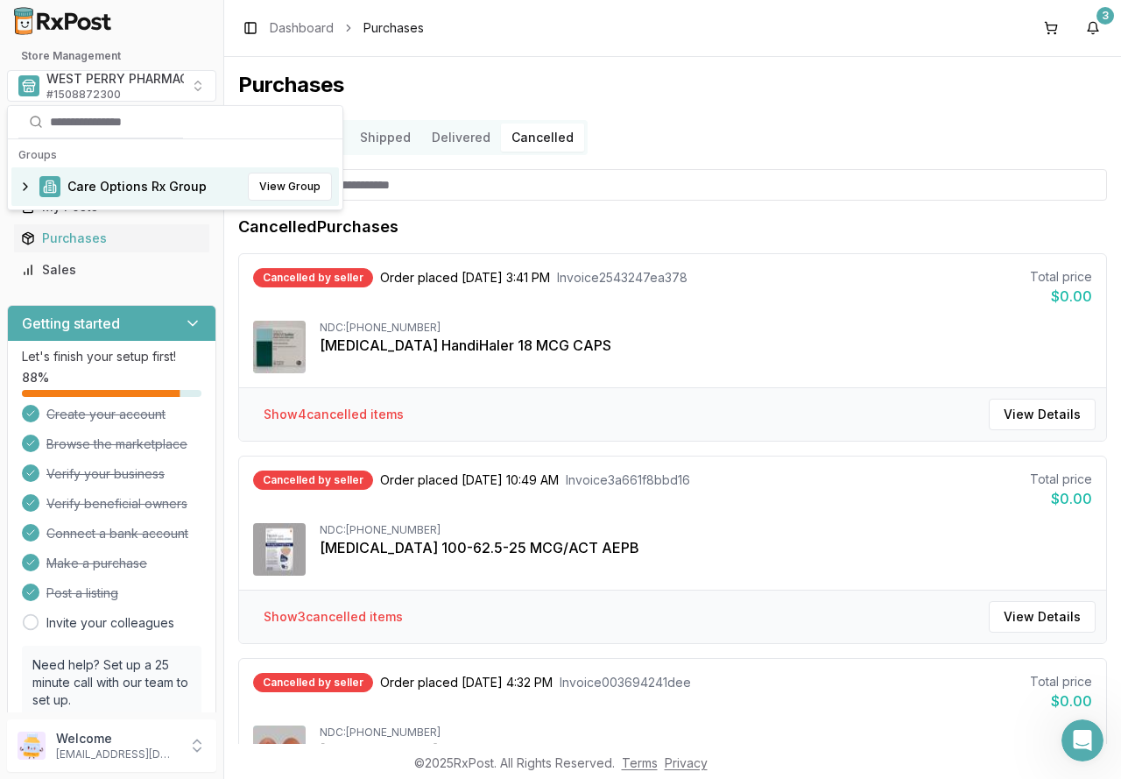
click at [135, 181] on span "Care Options Rx Group" at bounding box center [136, 187] width 139 height 18
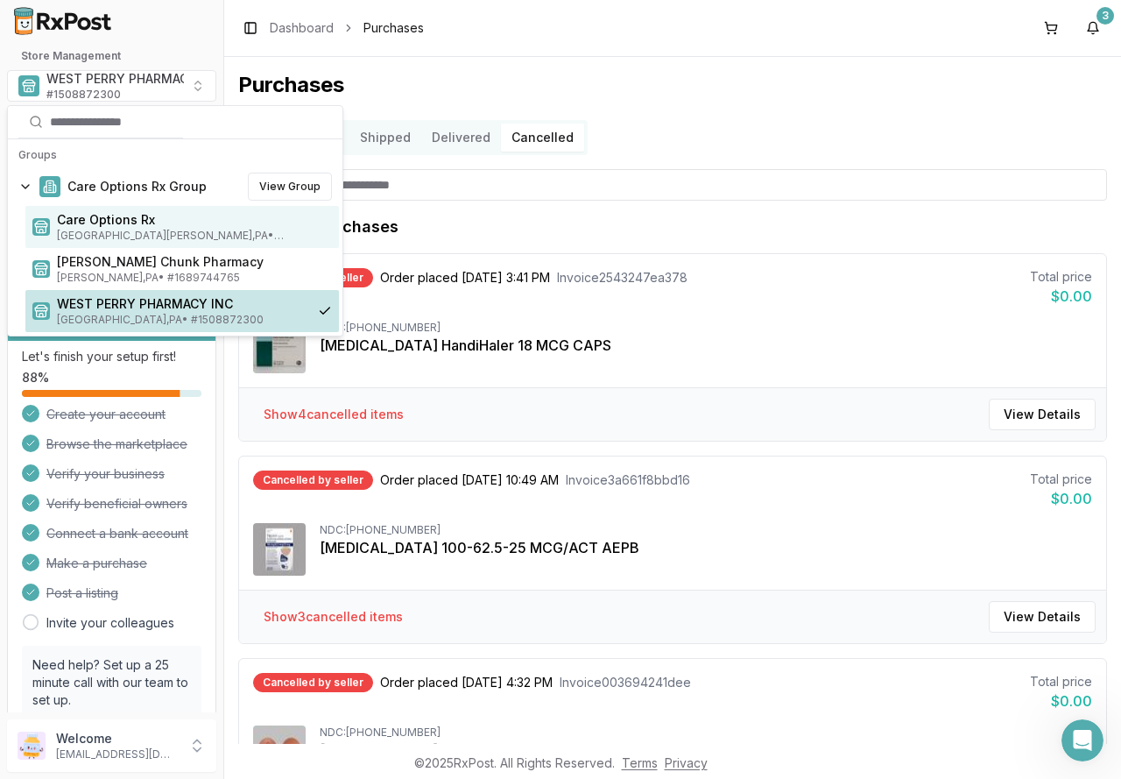
click at [111, 234] on span "[GEOGRAPHIC_DATA][PERSON_NAME] , [GEOGRAPHIC_DATA] • # 1932201860" at bounding box center [194, 236] width 275 height 14
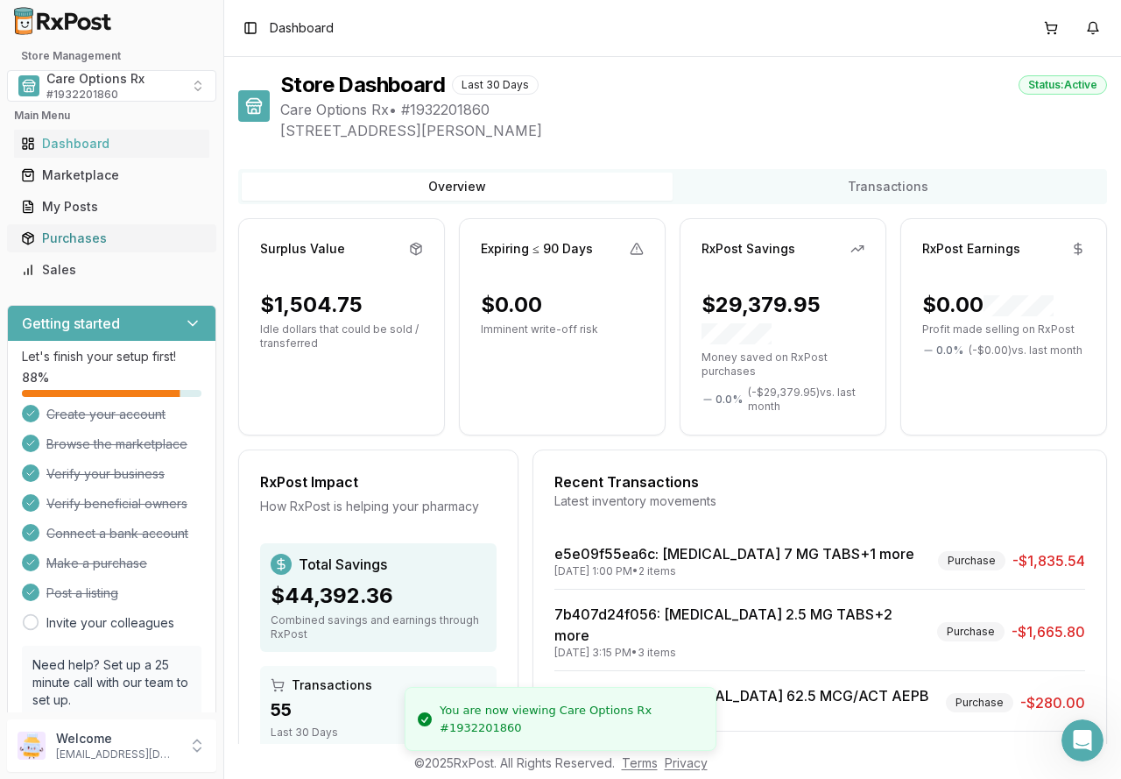
click at [47, 238] on div "Purchases" at bounding box center [111, 239] width 181 height 18
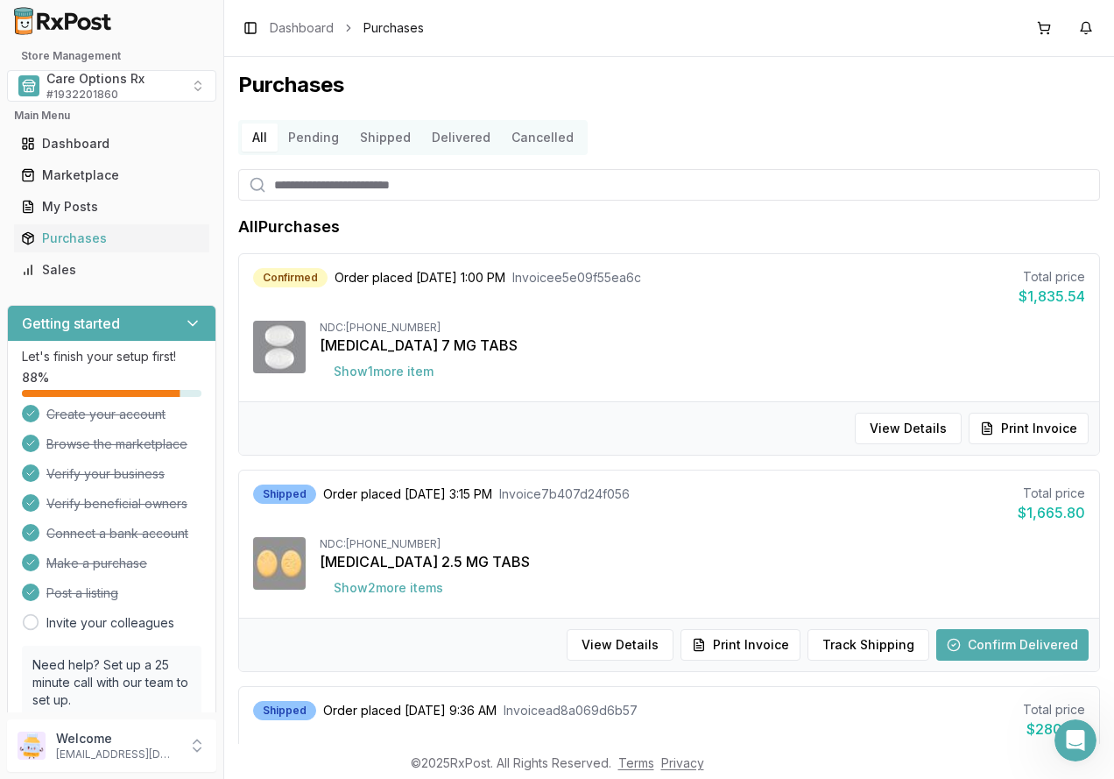
click at [541, 136] on button "Cancelled" at bounding box center [542, 138] width 83 height 28
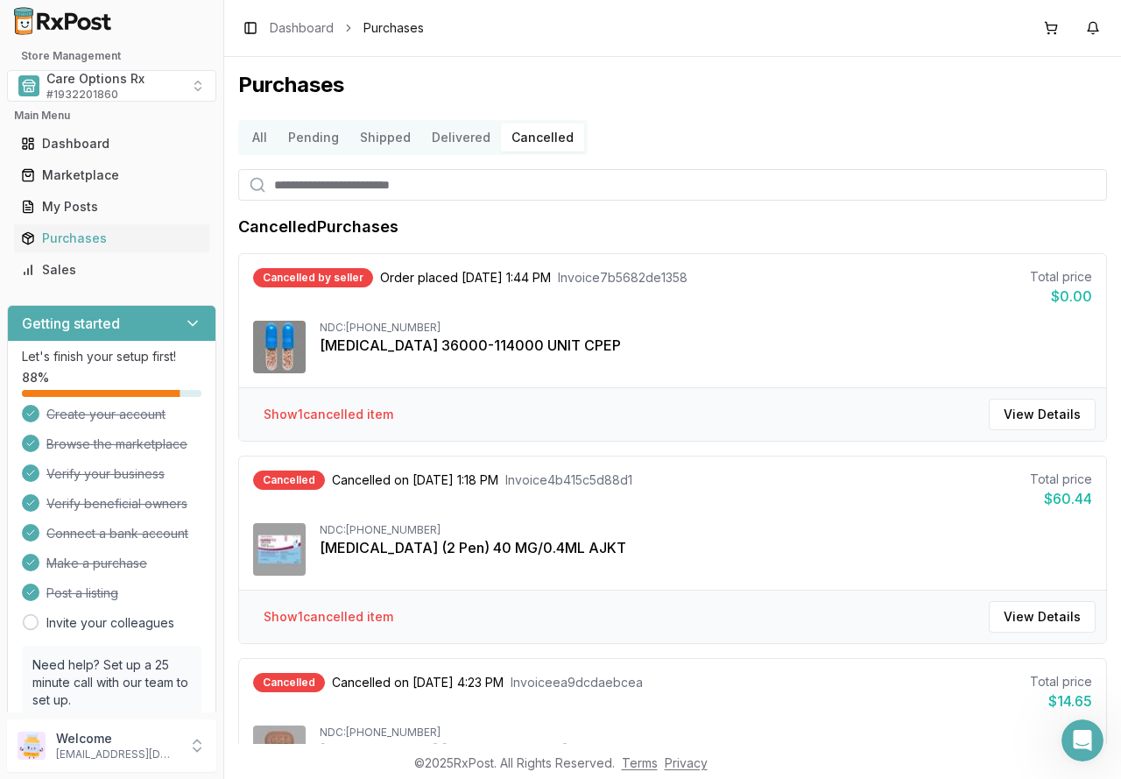
click at [254, 137] on button "All" at bounding box center [260, 138] width 36 height 28
